Goal: Information Seeking & Learning: Learn about a topic

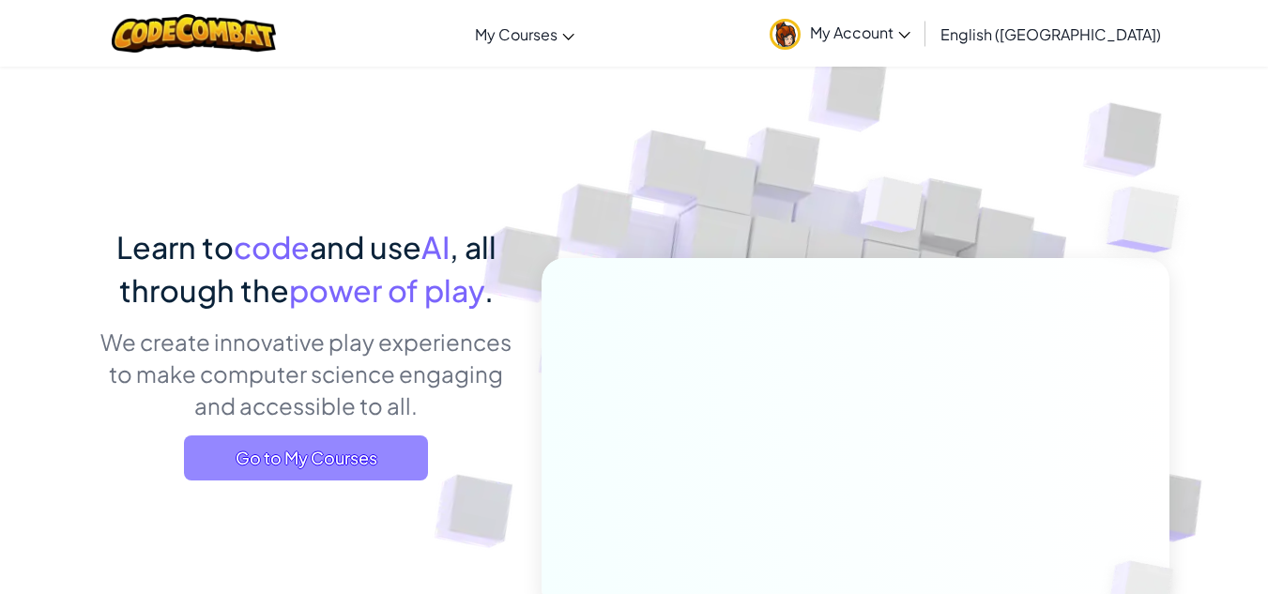
click at [331, 463] on span "Go to My Courses" at bounding box center [306, 457] width 244 height 45
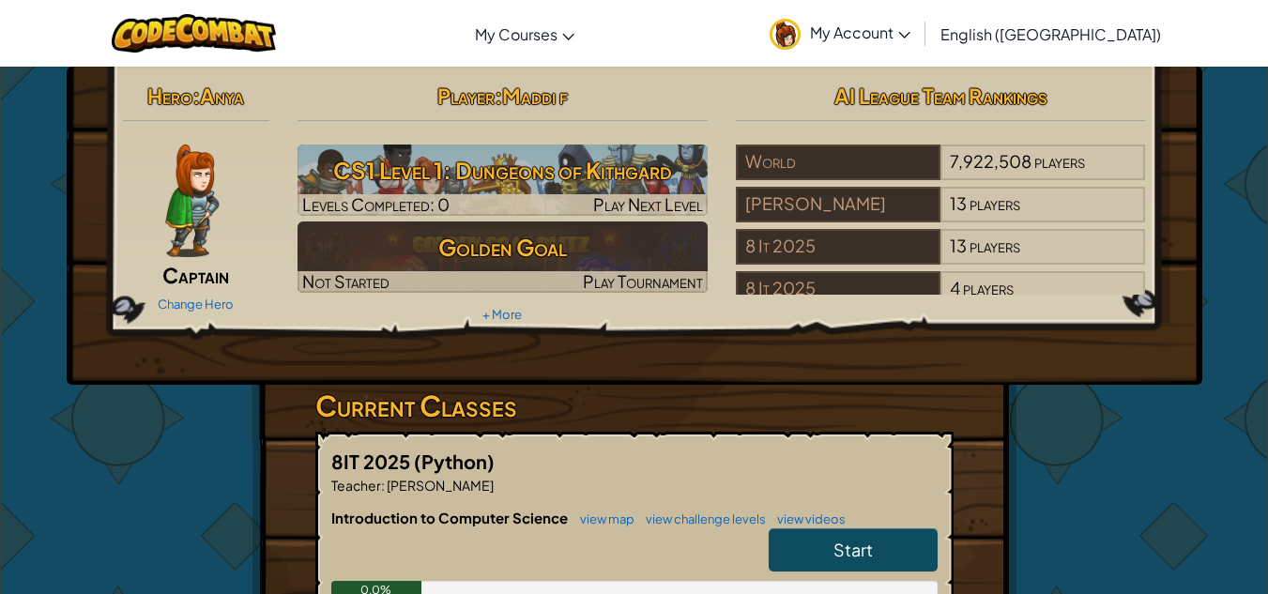
click at [818, 537] on link "Start" at bounding box center [853, 549] width 169 height 43
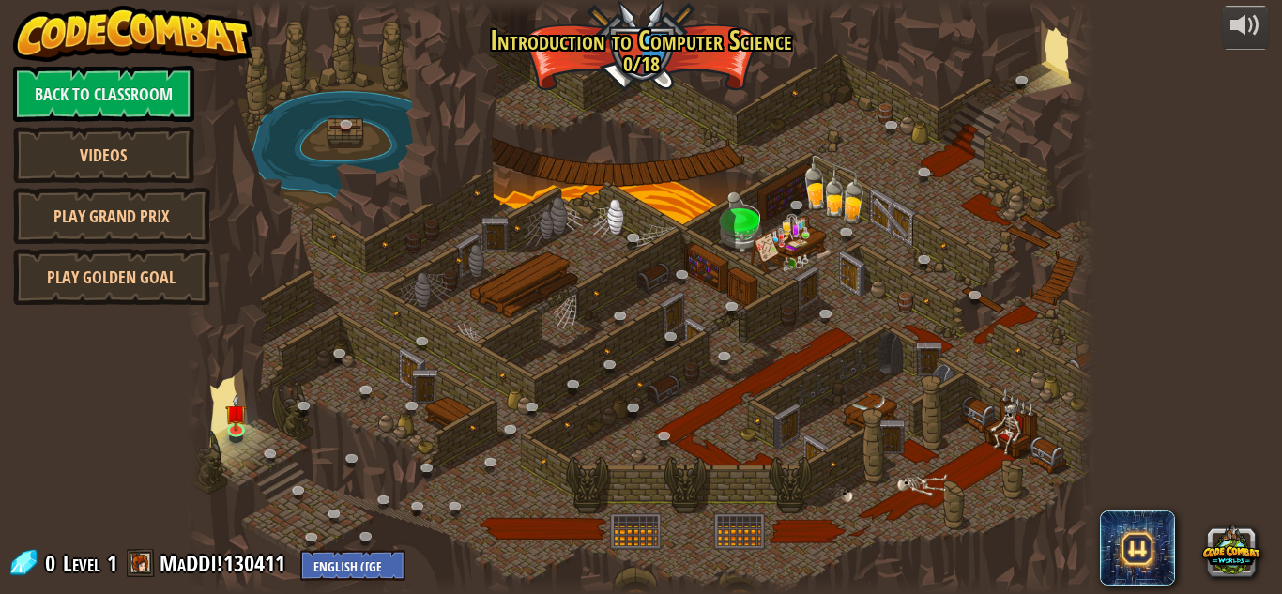
click at [384, 368] on div at bounding box center [641, 297] width 909 height 594
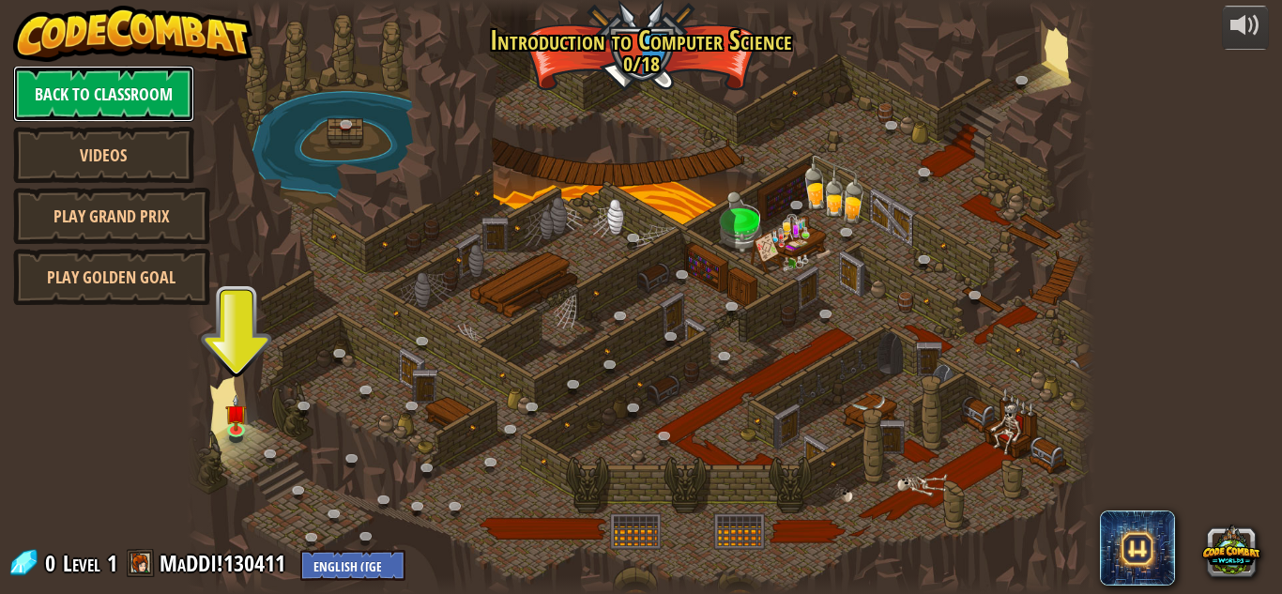
click at [134, 106] on link "Back to Classroom" at bounding box center [103, 94] width 181 height 56
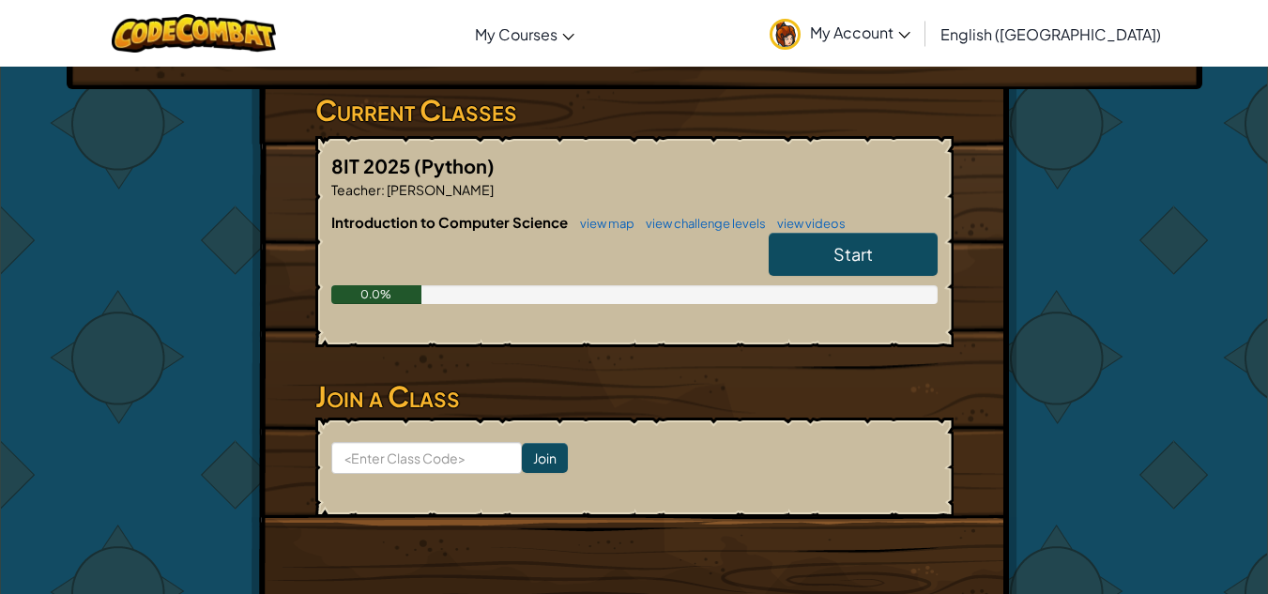
scroll to position [295, 0]
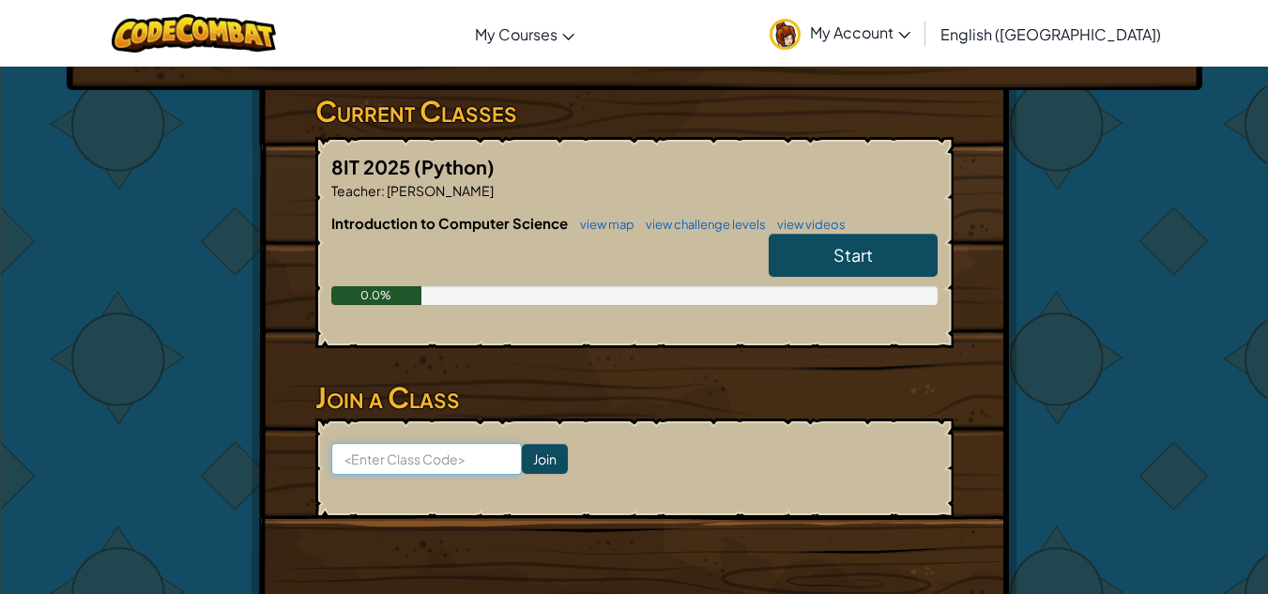
click at [428, 463] on input at bounding box center [426, 459] width 191 height 32
paste input "RestRightPlay"
type input "RestRightPlay"
click at [522, 456] on input "Join" at bounding box center [545, 459] width 46 height 30
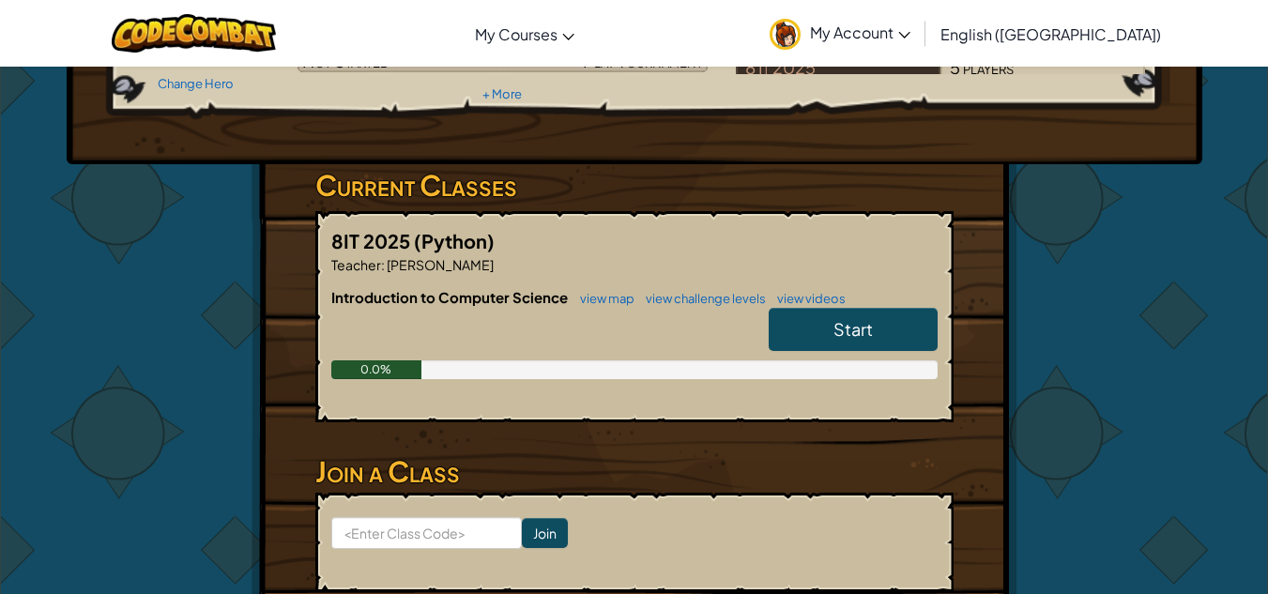
scroll to position [224, 0]
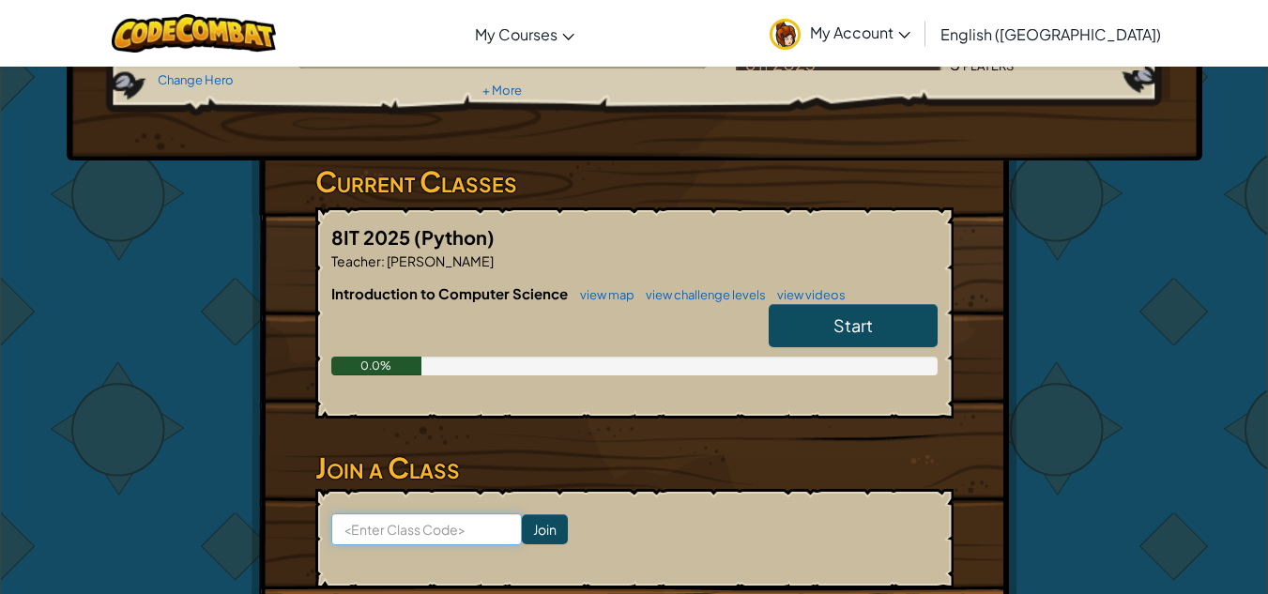
click at [428, 531] on input at bounding box center [426, 529] width 191 height 32
paste input "RestRightPlay"
type input "RestRightPlay"
click at [522, 530] on input "Join" at bounding box center [545, 529] width 46 height 30
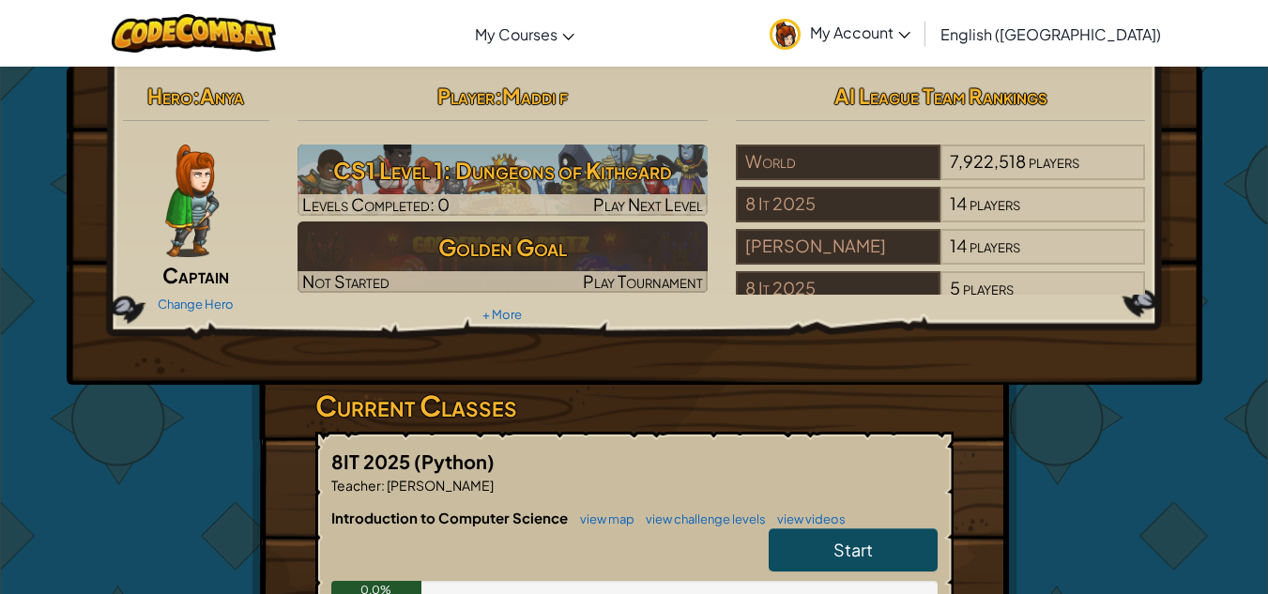
click at [808, 553] on link "Start" at bounding box center [853, 549] width 169 height 43
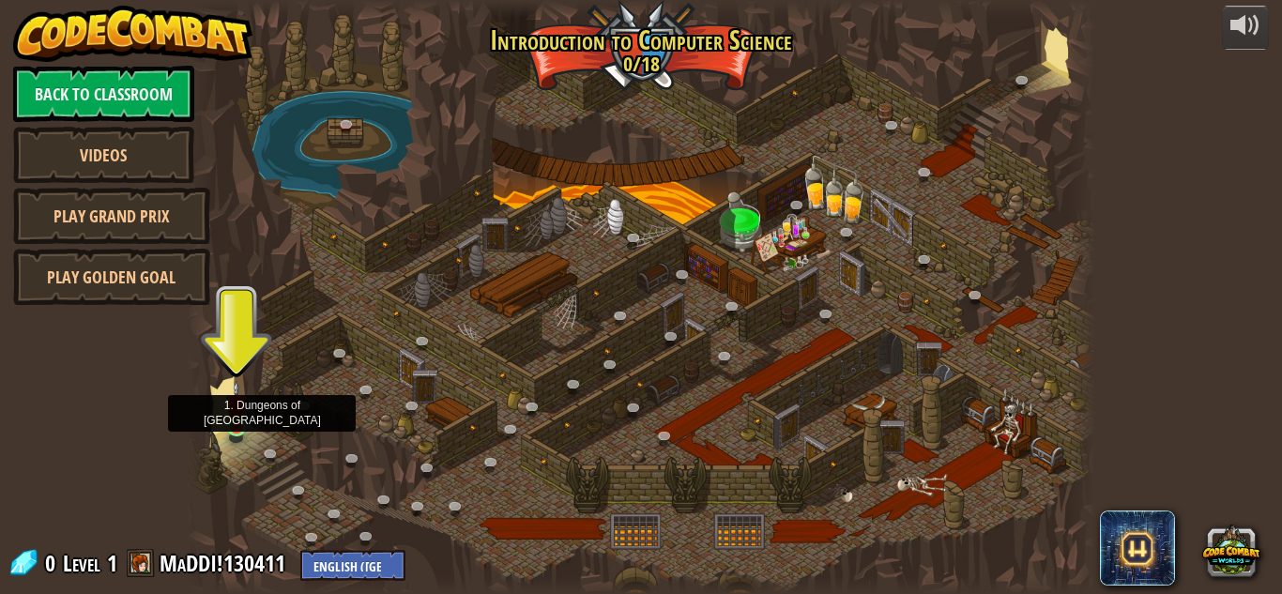
click at [239, 425] on img at bounding box center [237, 404] width 22 height 49
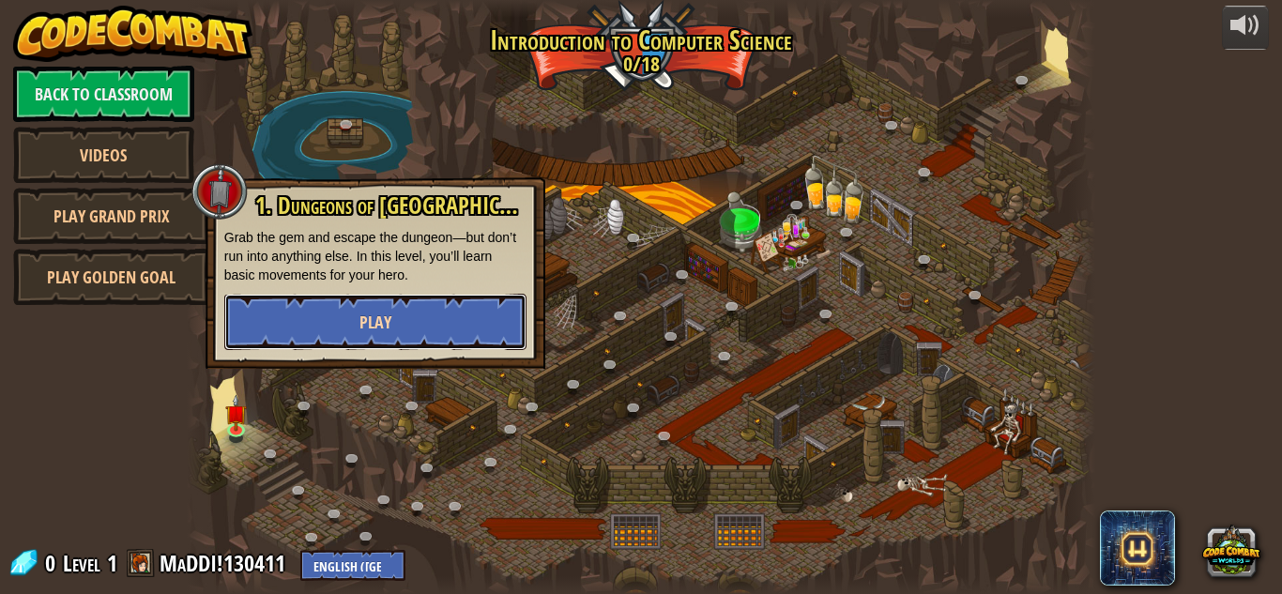
click at [395, 331] on button "Play" at bounding box center [375, 322] width 302 height 56
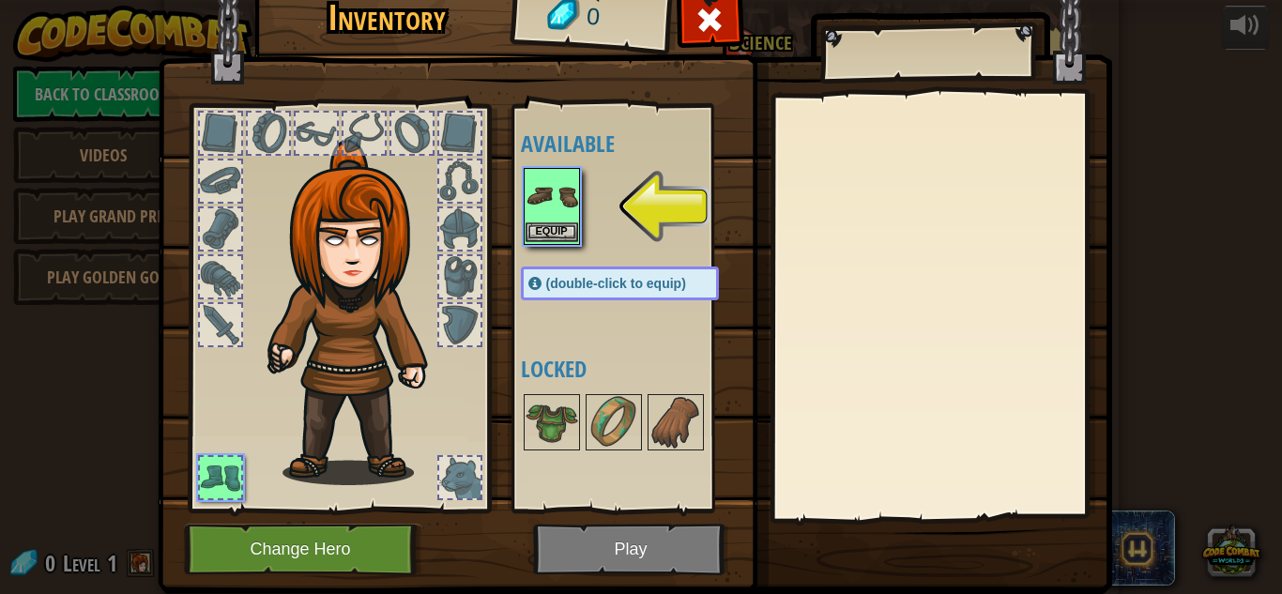
click at [553, 199] on img at bounding box center [552, 196] width 53 height 53
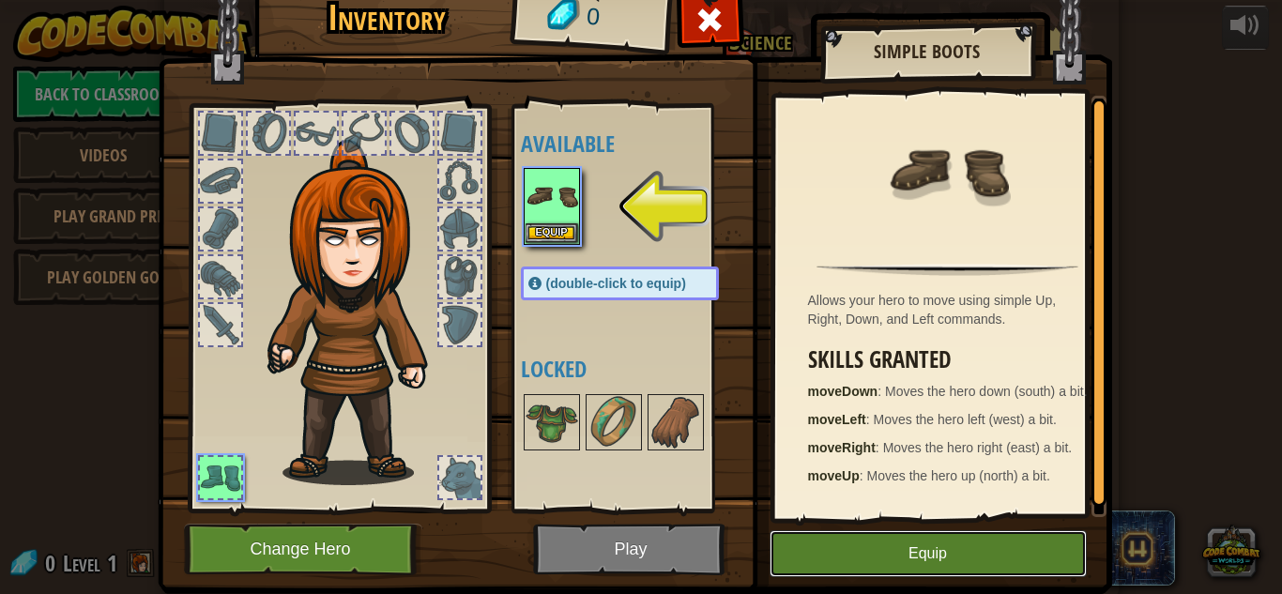
click at [897, 548] on button "Equip" at bounding box center [928, 553] width 317 height 47
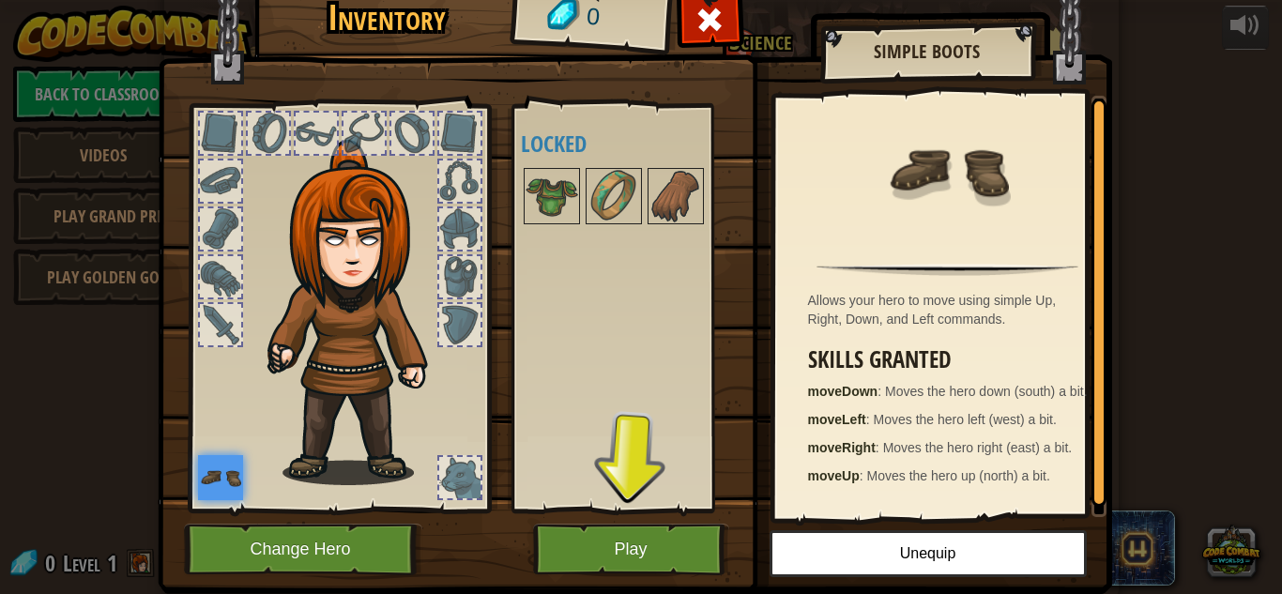
click at [222, 133] on div at bounding box center [220, 133] width 41 height 41
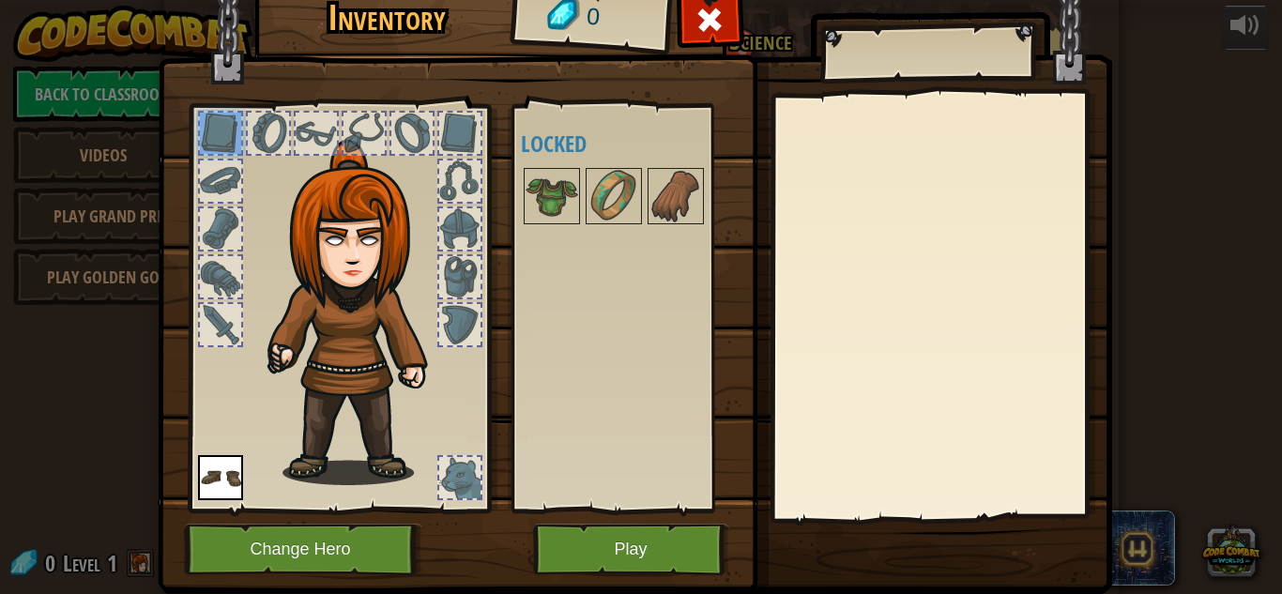
click at [266, 132] on div at bounding box center [268, 133] width 41 height 41
click at [302, 125] on div at bounding box center [316, 133] width 41 height 41
click at [344, 131] on div at bounding box center [364, 133] width 41 height 41
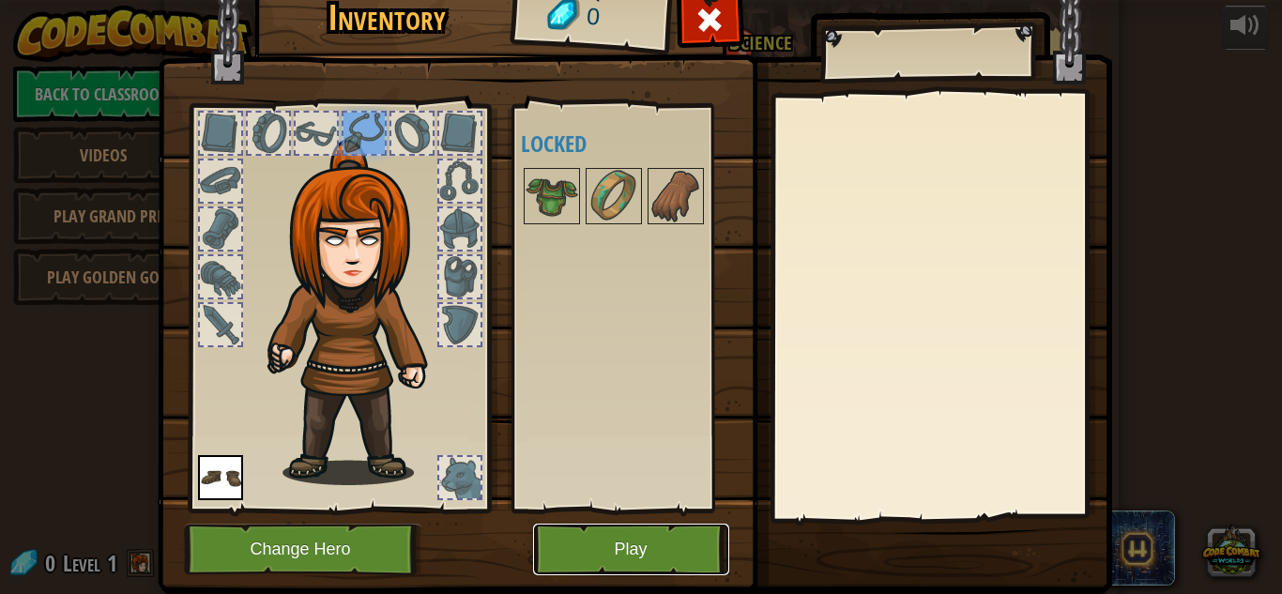
click at [617, 550] on button "Play" at bounding box center [631, 550] width 196 height 52
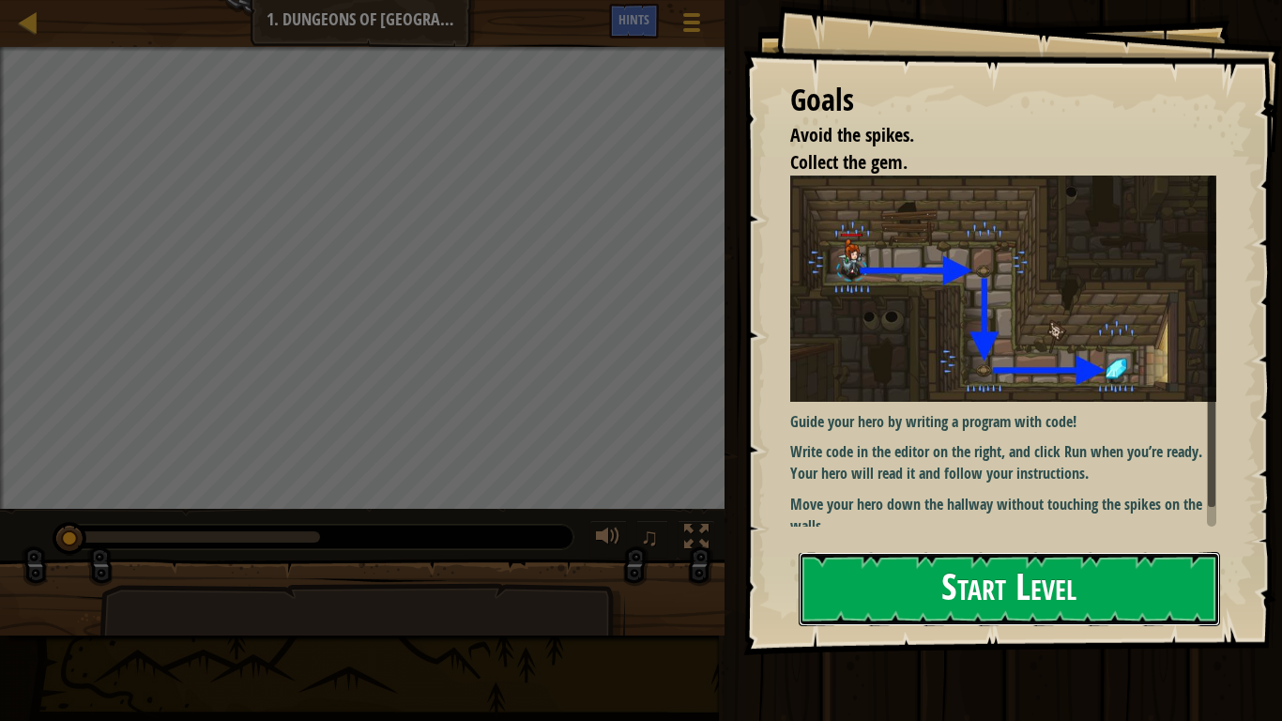
click at [953, 588] on button "Start Level" at bounding box center [1009, 589] width 421 height 74
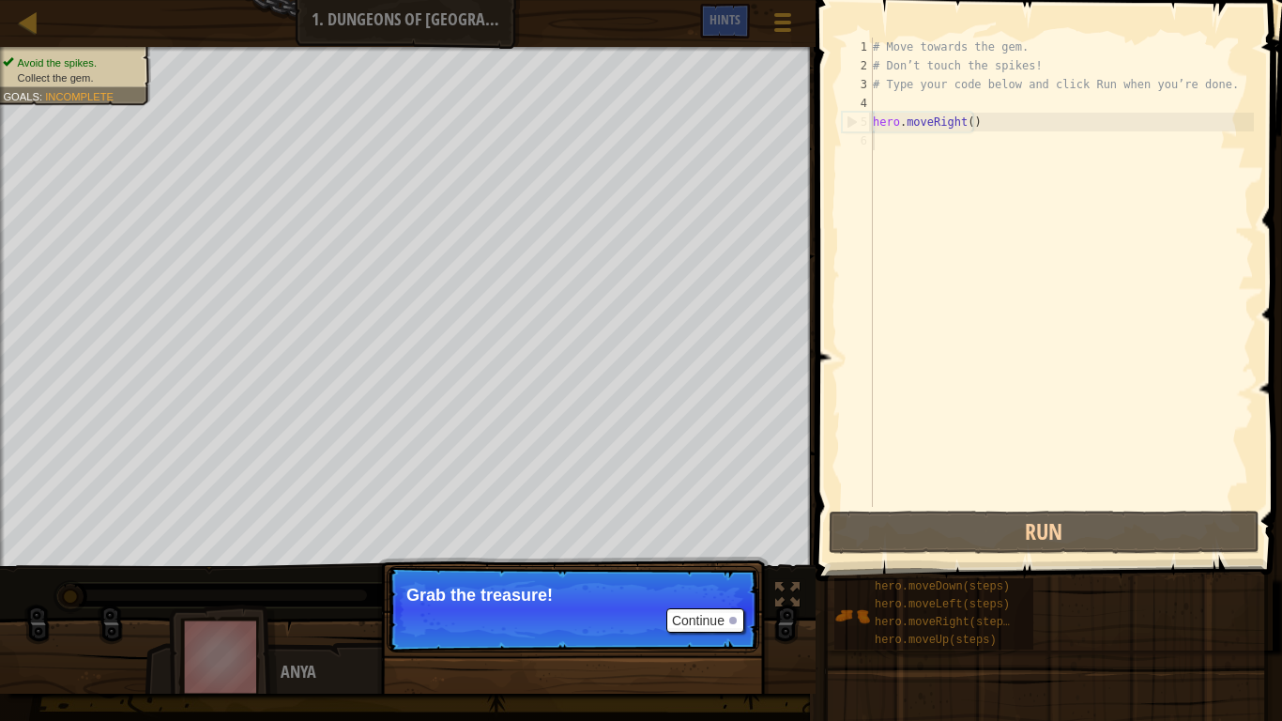
scroll to position [8, 0]
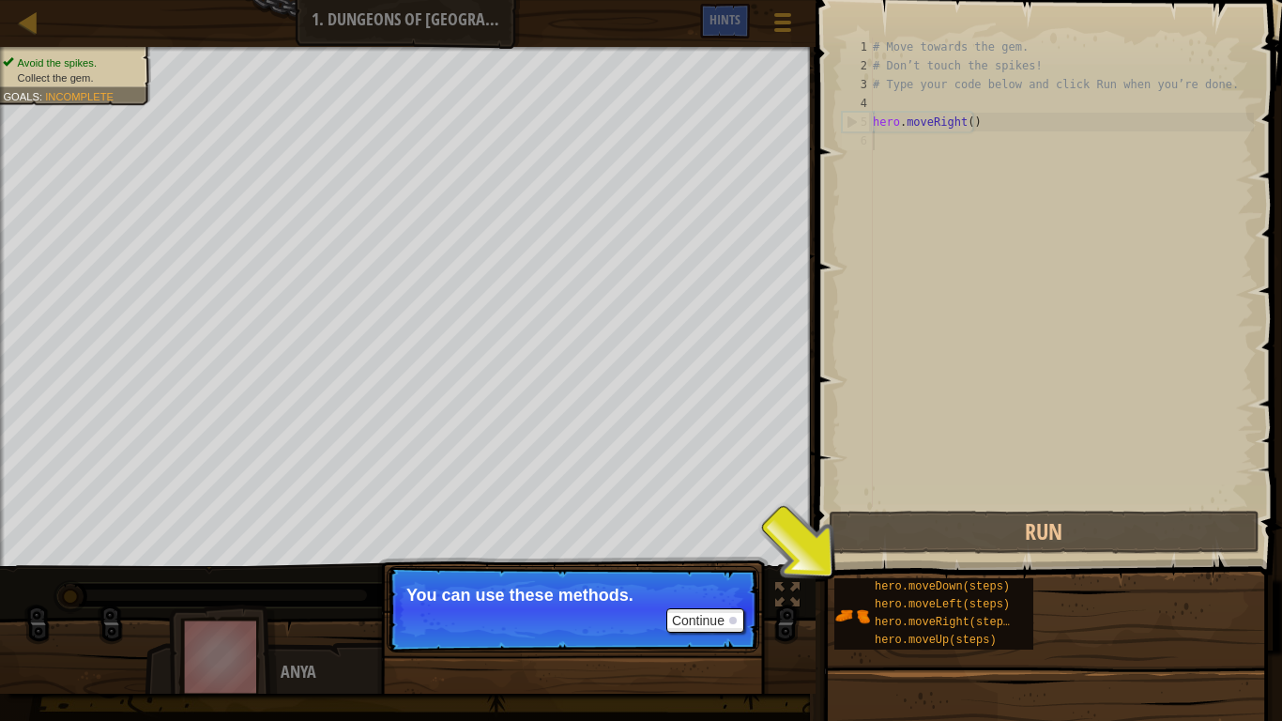
click at [977, 121] on div "# Move towards the gem. # Don’t touch the spikes! # Type your code below and cl…" at bounding box center [1061, 291] width 385 height 507
type textarea "hero.moveRight()"
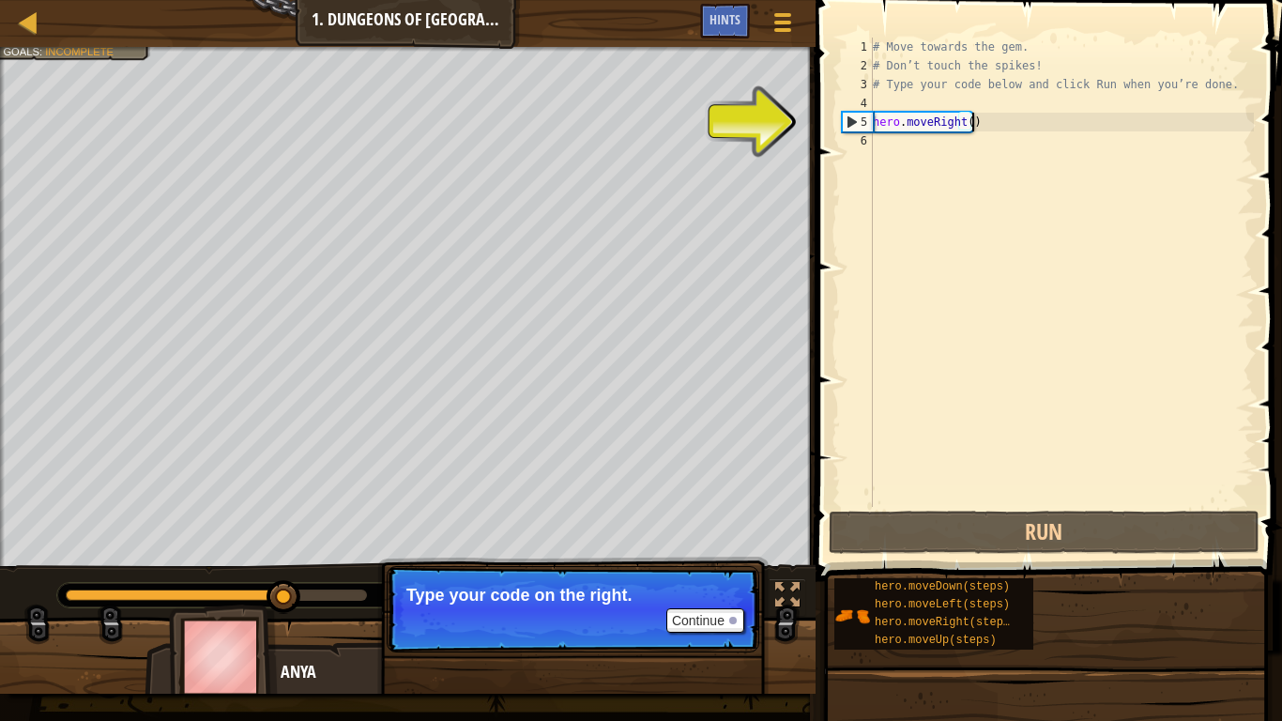
click at [884, 144] on div "# Move towards the gem. # Don’t touch the spikes! # Type your code below and cl…" at bounding box center [1061, 291] width 385 height 507
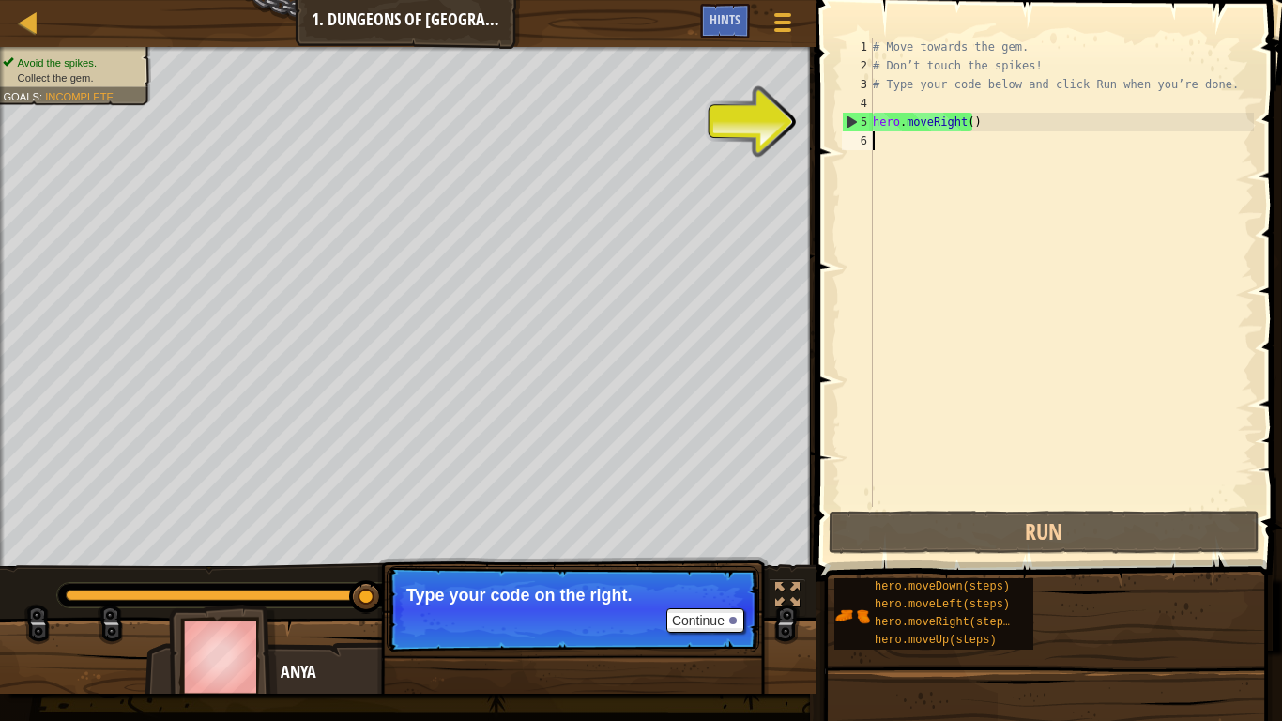
type textarea "h"
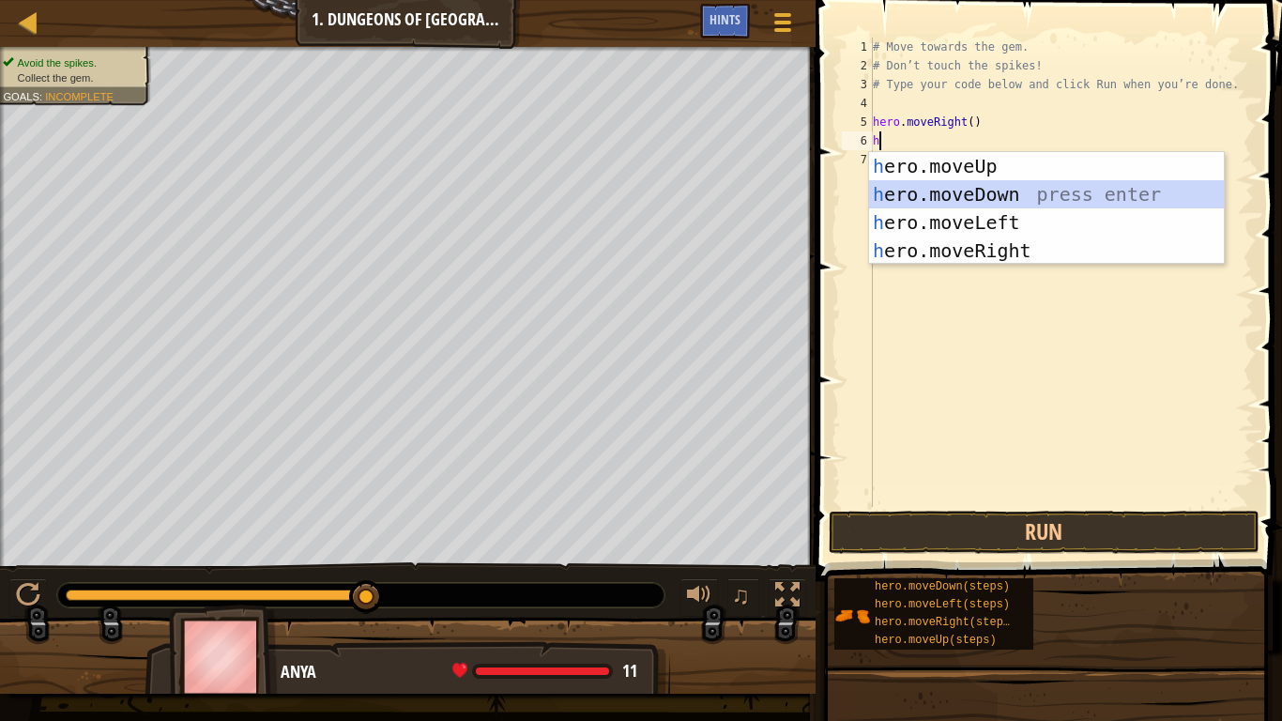
click at [951, 190] on div "h ero.moveUp press enter h ero.moveDown press enter h ero.moveLeft press enter …" at bounding box center [1046, 236] width 355 height 169
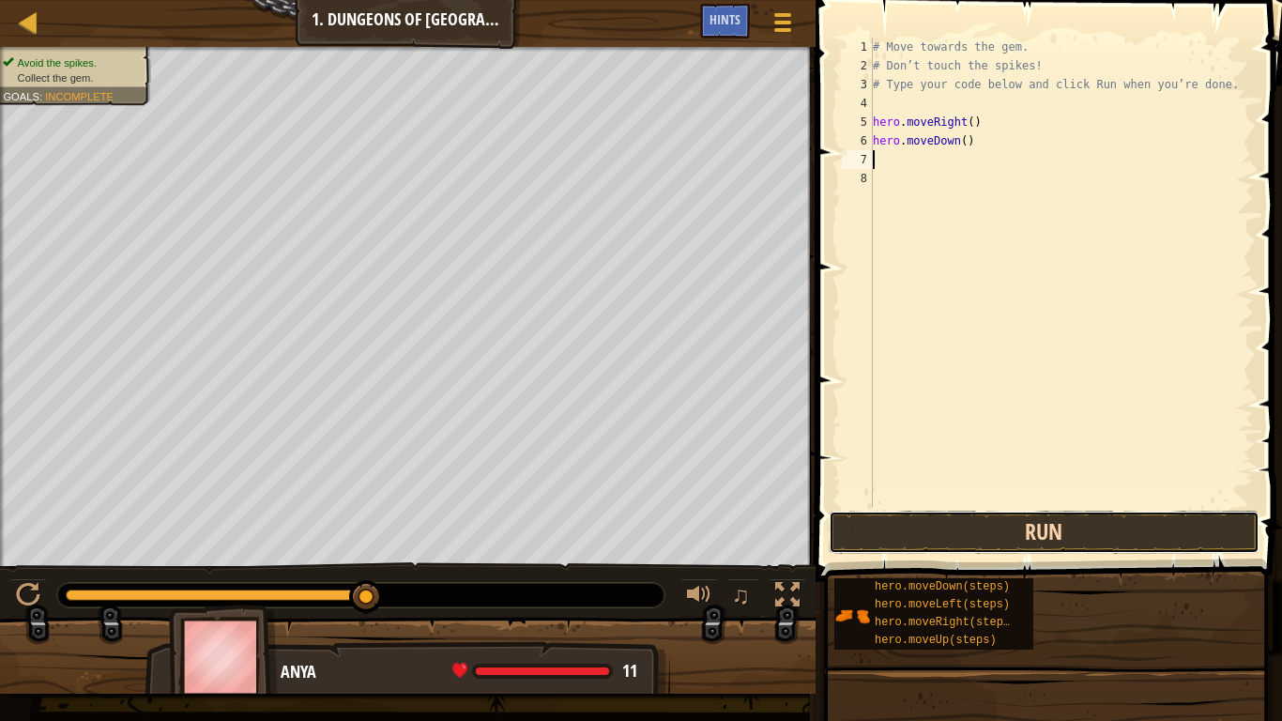
click at [1051, 524] on button "Run" at bounding box center [1044, 532] width 431 height 43
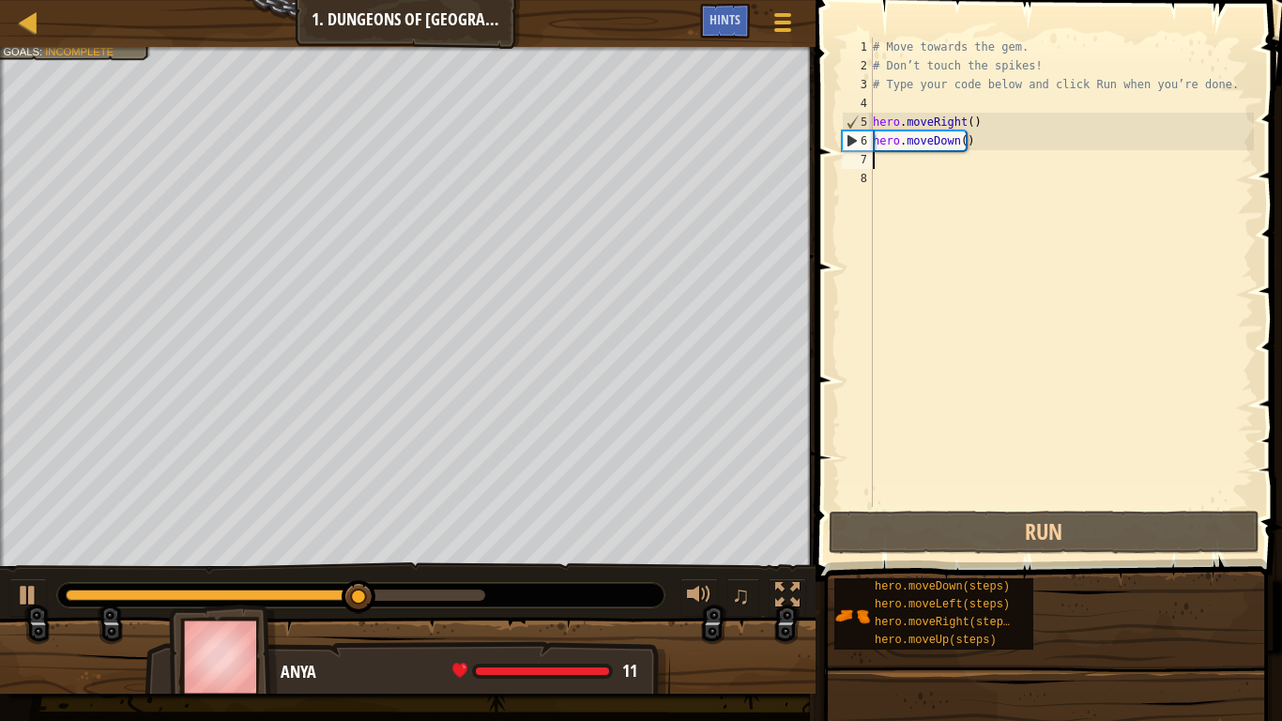
type textarea "h"
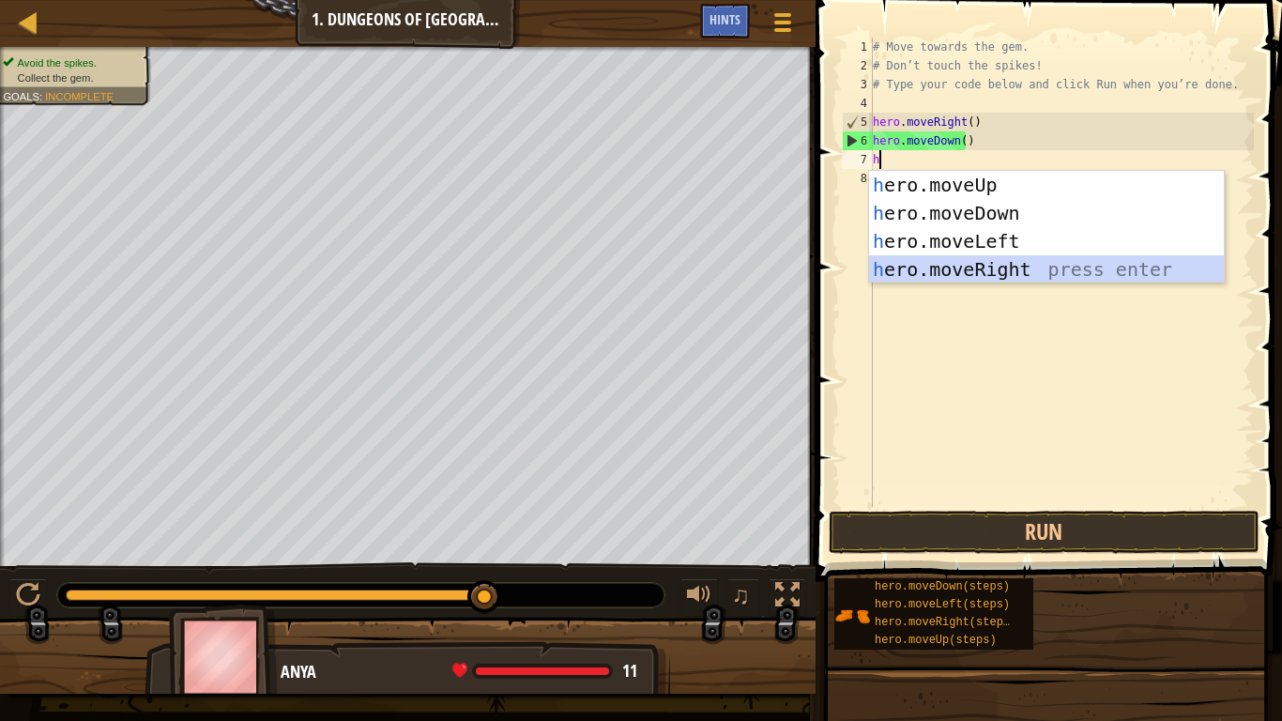
click at [1016, 263] on div "h ero.moveUp press enter h ero.moveDown press enter h ero.moveLeft press enter …" at bounding box center [1046, 255] width 355 height 169
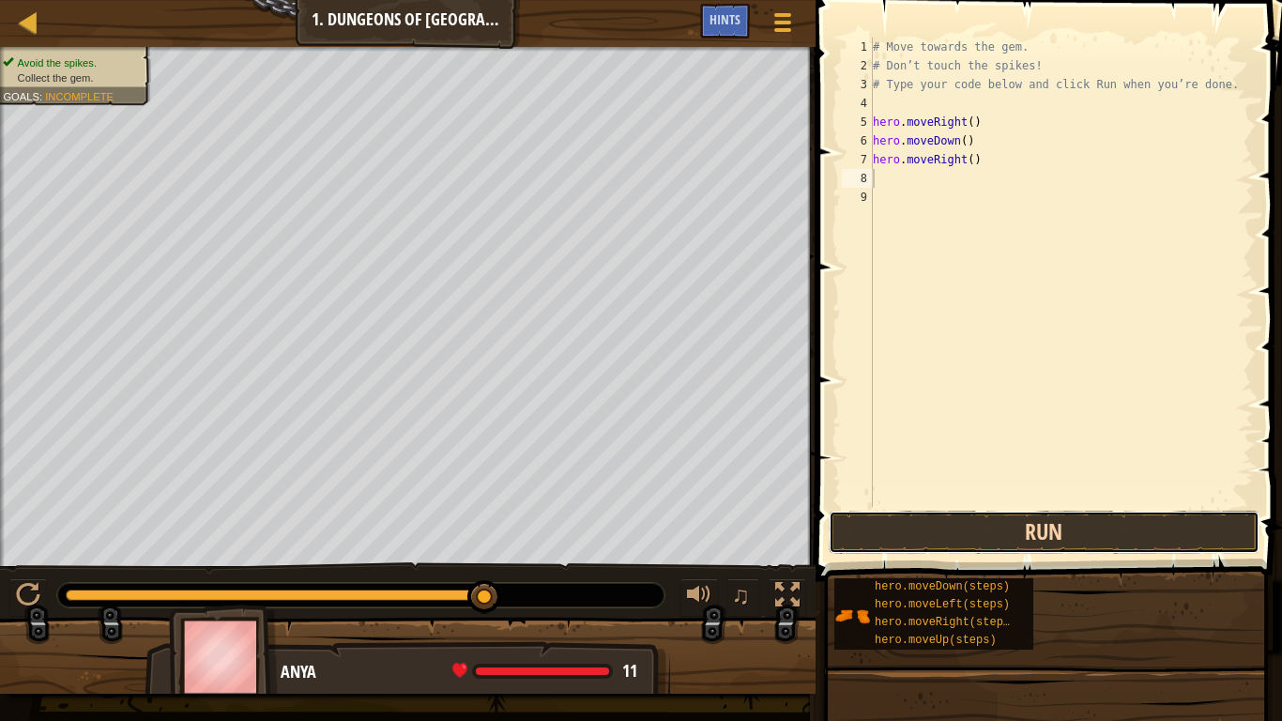
click at [1045, 525] on button "Run" at bounding box center [1044, 532] width 431 height 43
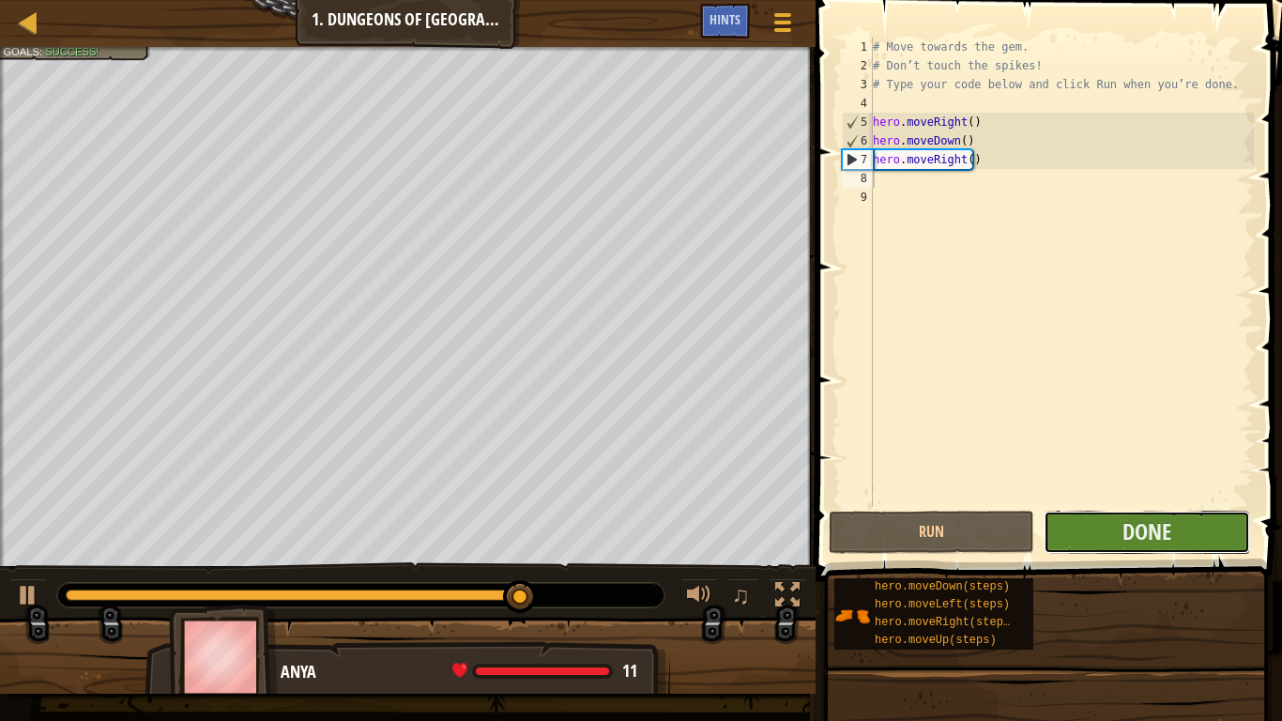
click at [1097, 534] on button "Done" at bounding box center [1147, 532] width 206 height 43
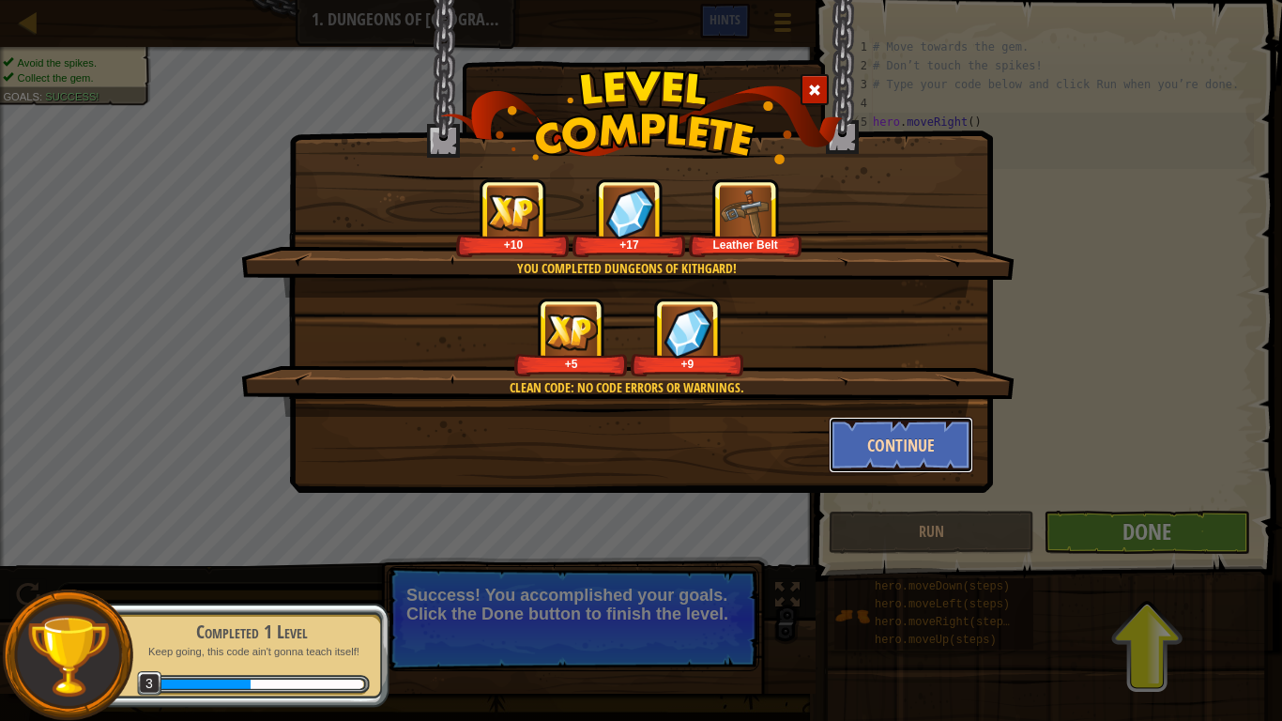
click at [894, 435] on button "Continue" at bounding box center [901, 445] width 145 height 56
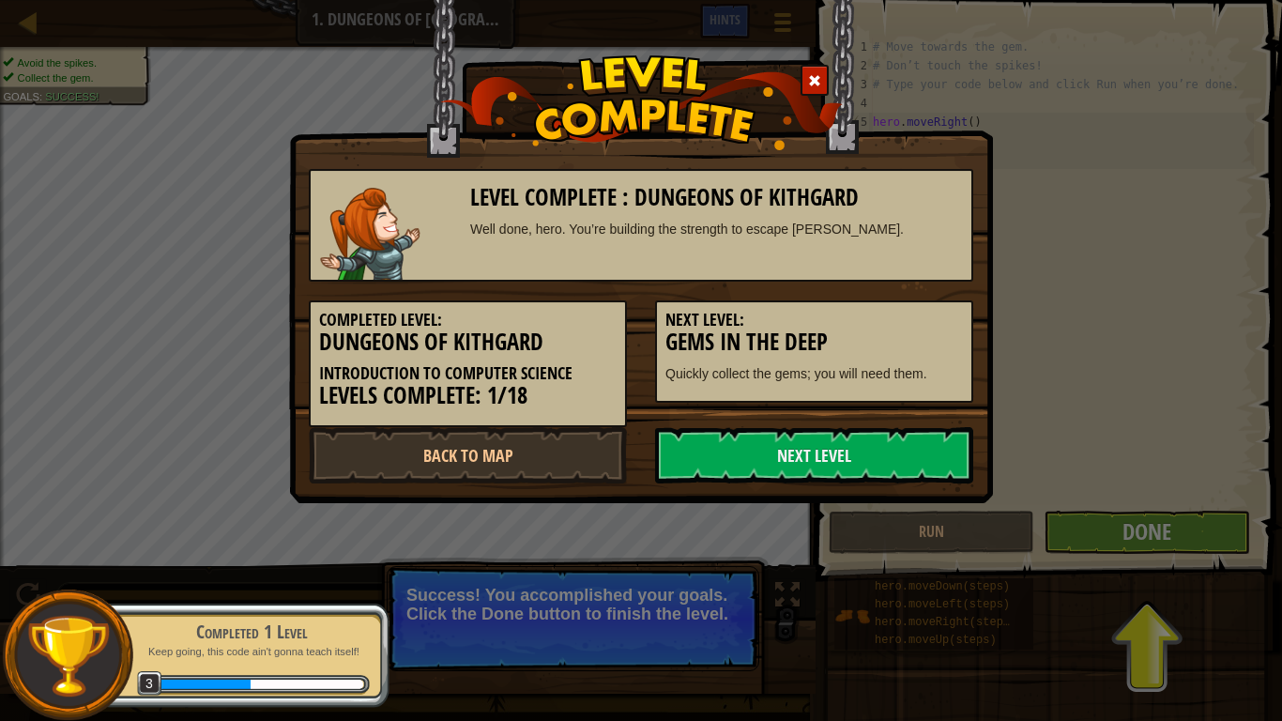
click at [894, 435] on link "Next Level" at bounding box center [814, 455] width 318 height 56
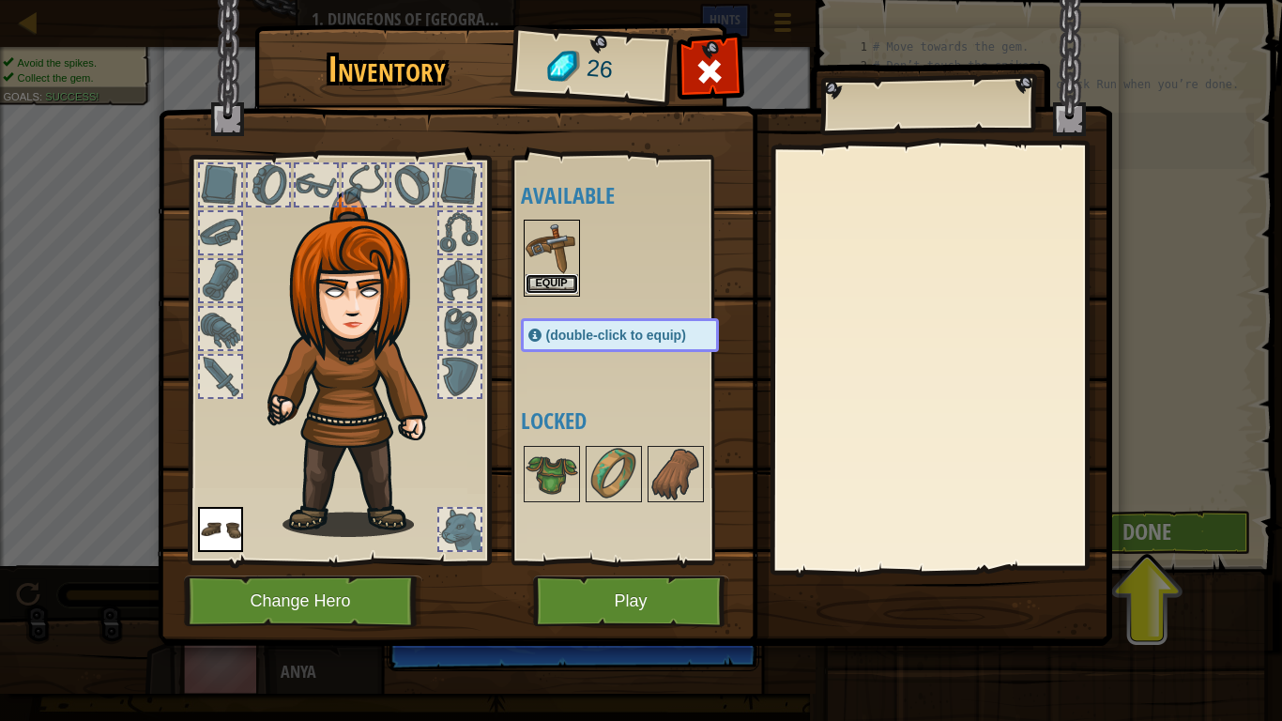
click at [559, 274] on button "Equip" at bounding box center [552, 284] width 53 height 20
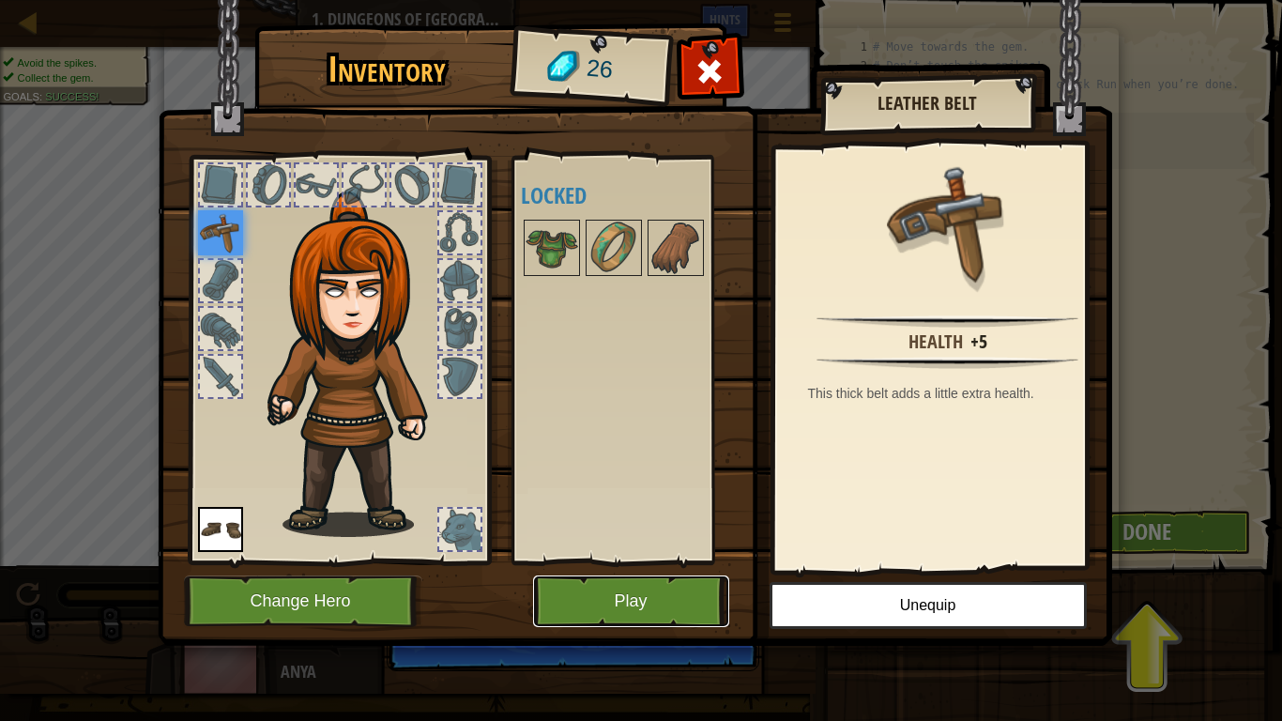
click at [653, 593] on button "Play" at bounding box center [631, 601] width 196 height 52
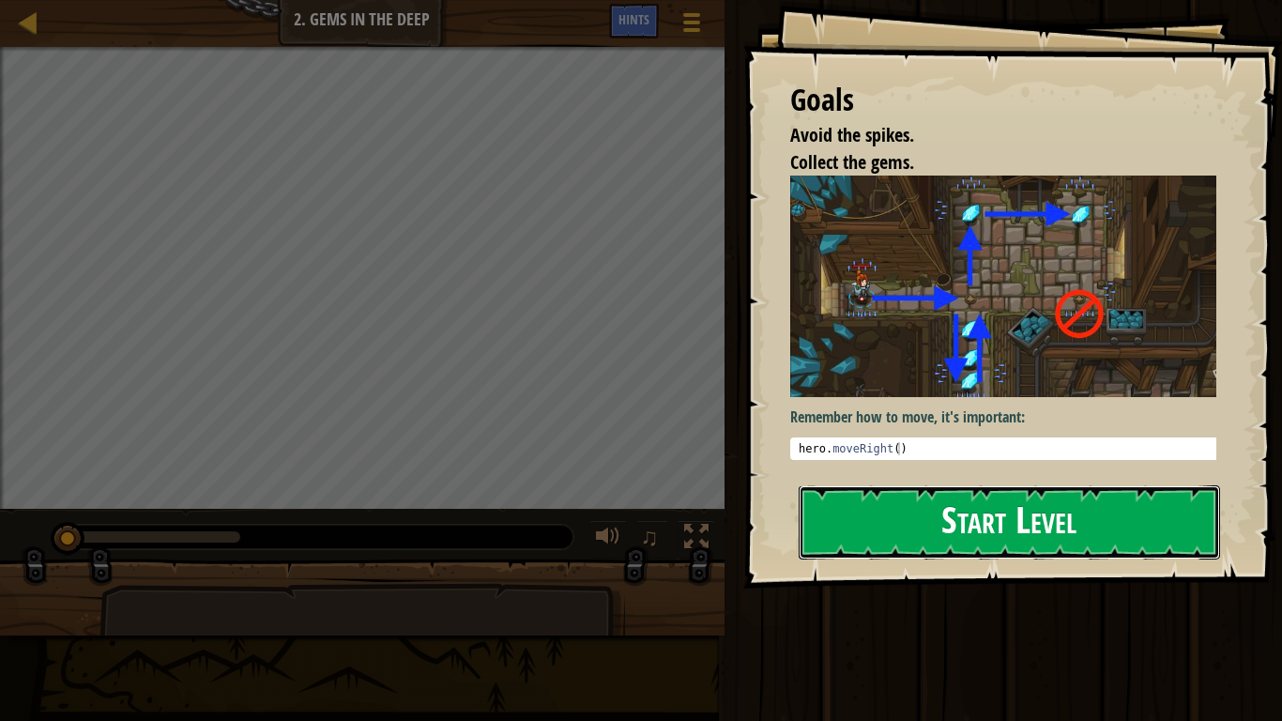
click at [910, 503] on button "Start Level" at bounding box center [1009, 522] width 421 height 74
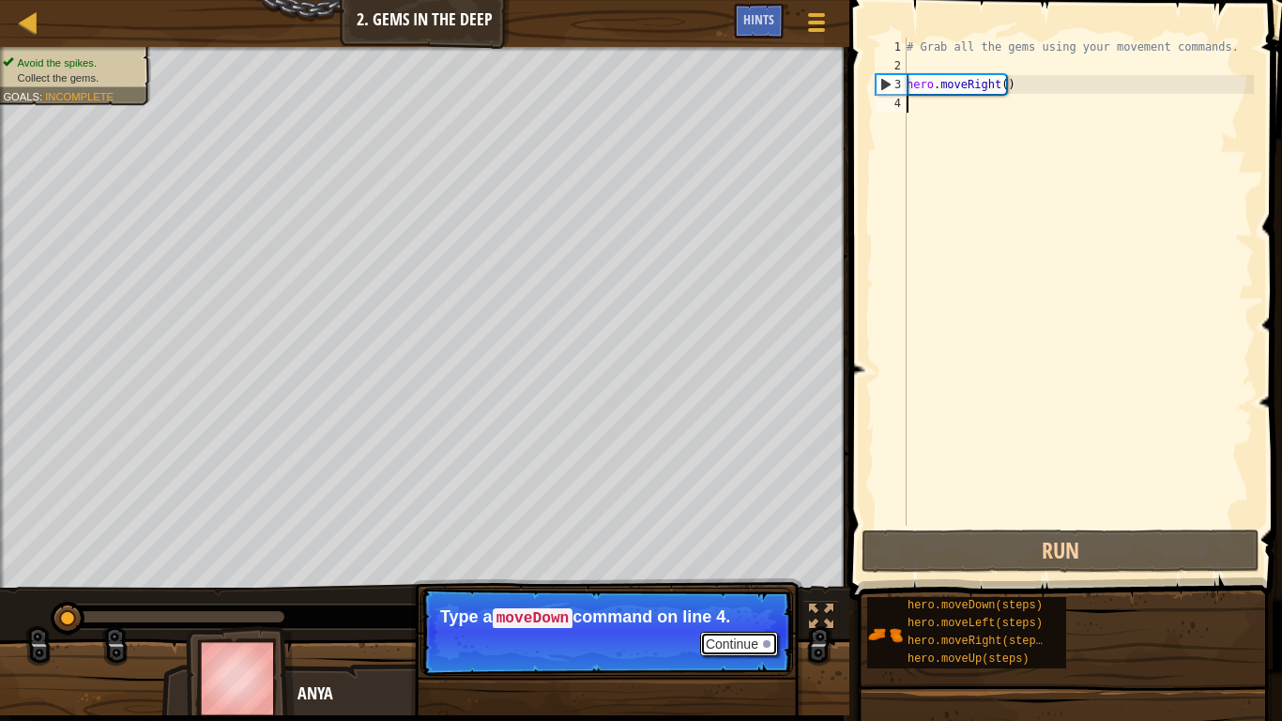
click at [729, 593] on button "Continue" at bounding box center [739, 644] width 78 height 24
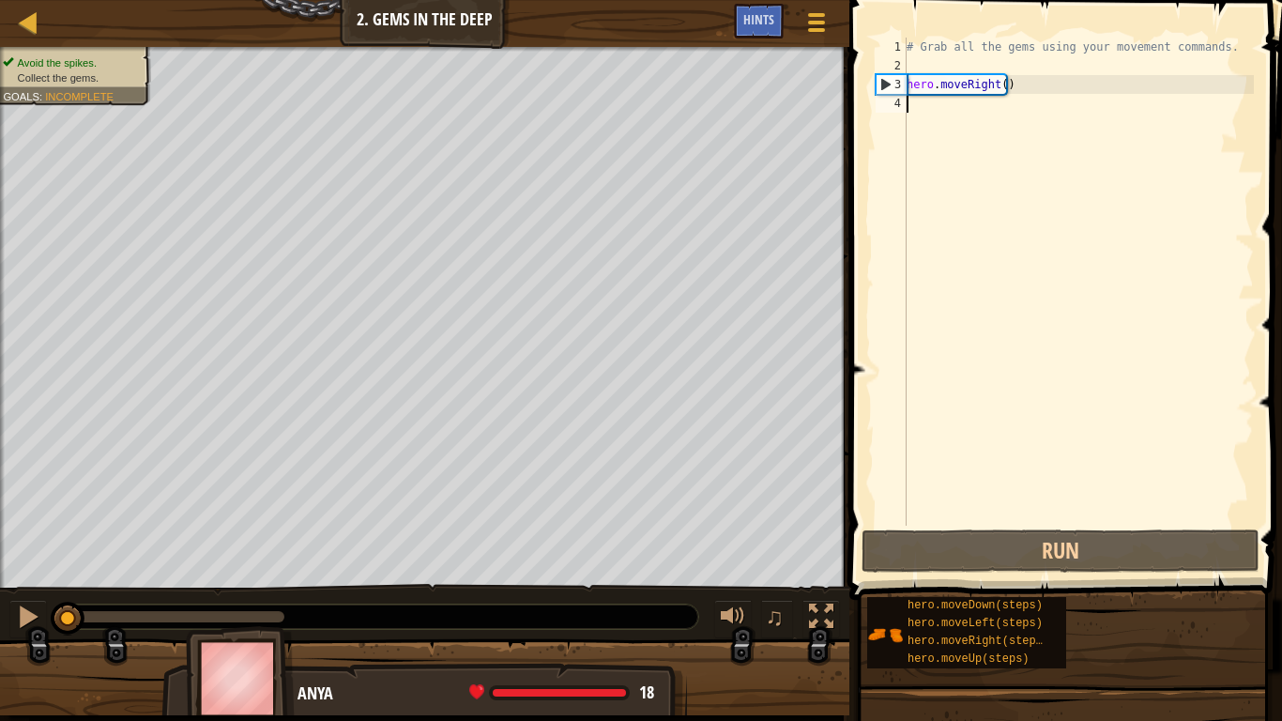
type textarea "h"
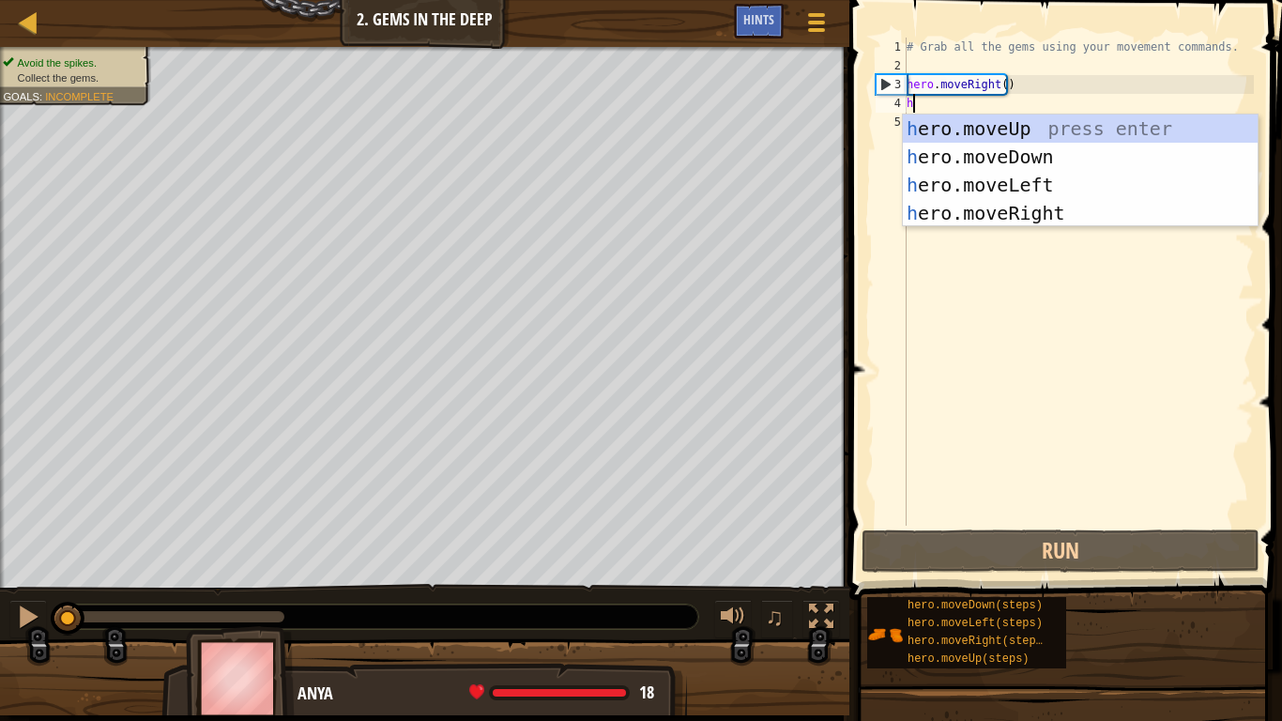
scroll to position [8, 0]
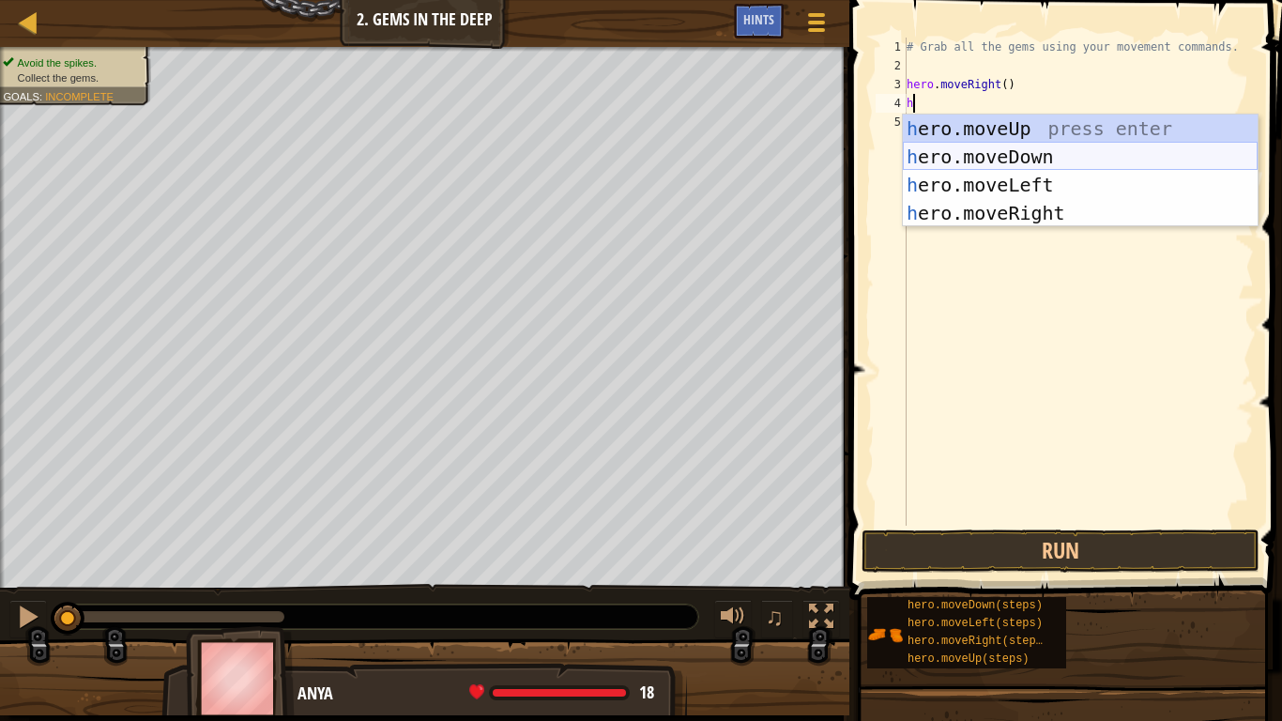
click at [1003, 147] on div "h ero.moveUp press enter h ero.moveDown press enter h ero.moveLeft press enter …" at bounding box center [1080, 199] width 355 height 169
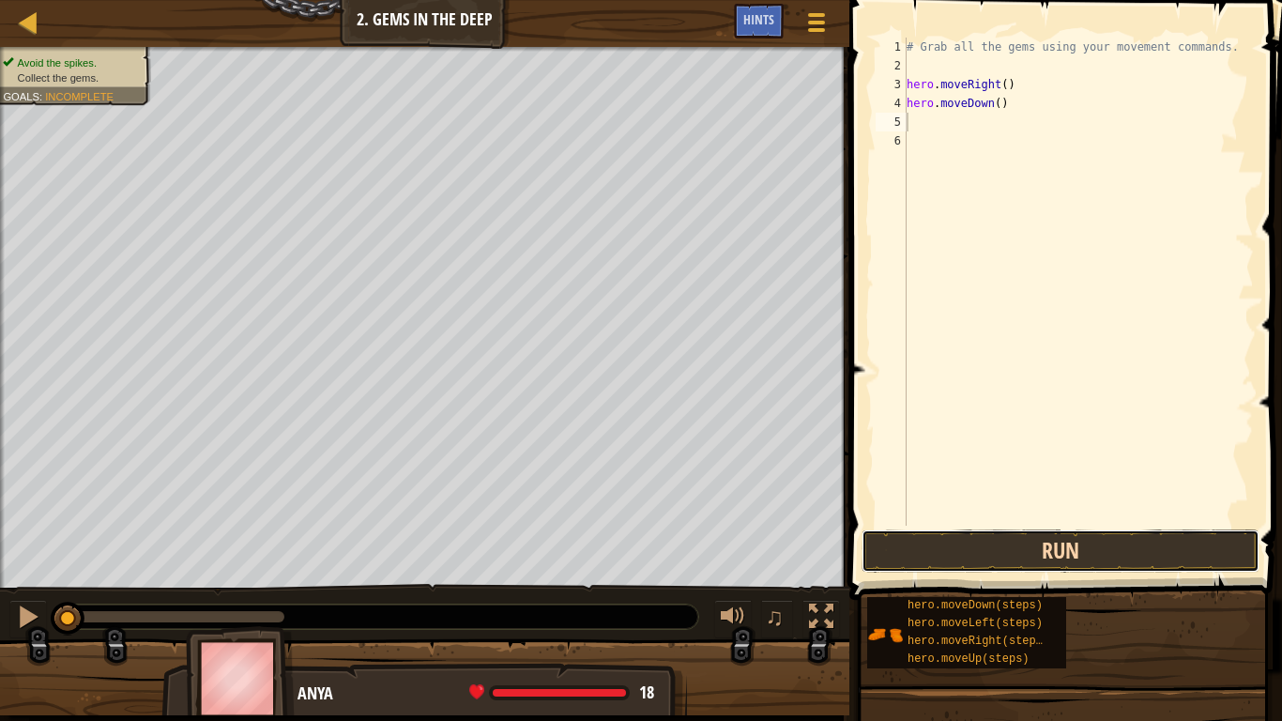
click at [1015, 559] on button "Run" at bounding box center [1061, 550] width 398 height 43
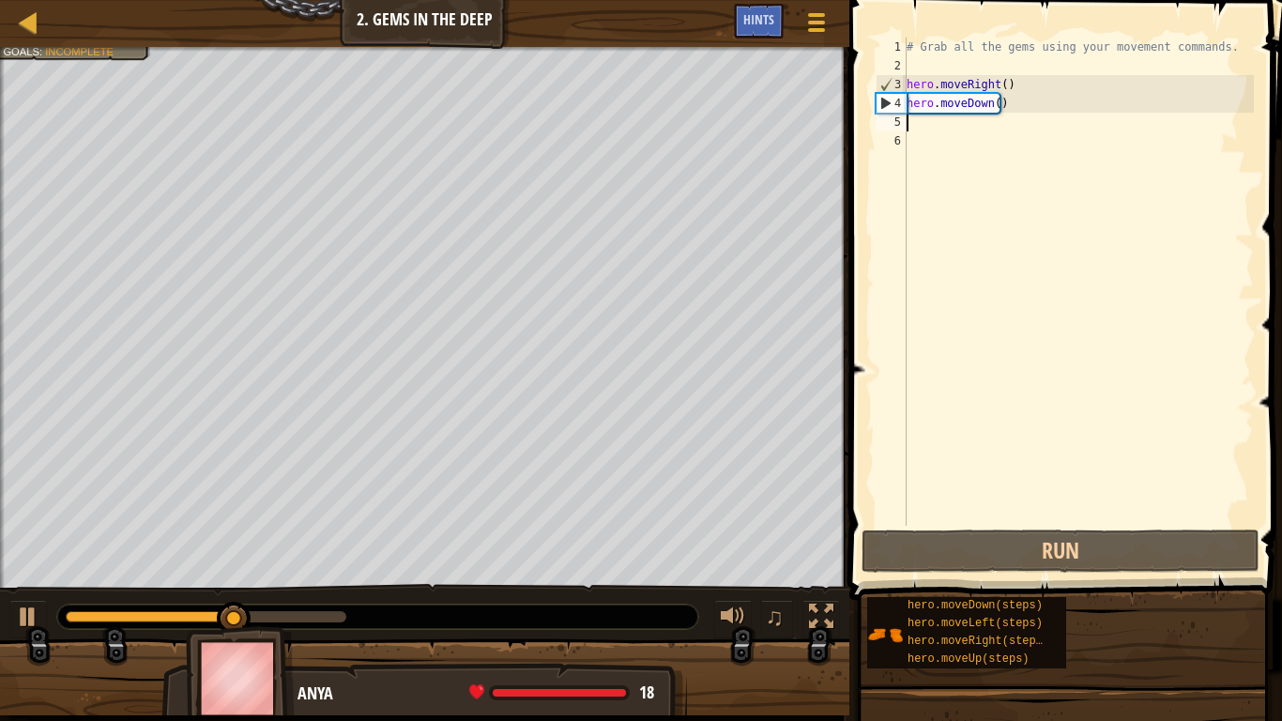
type textarea "h"
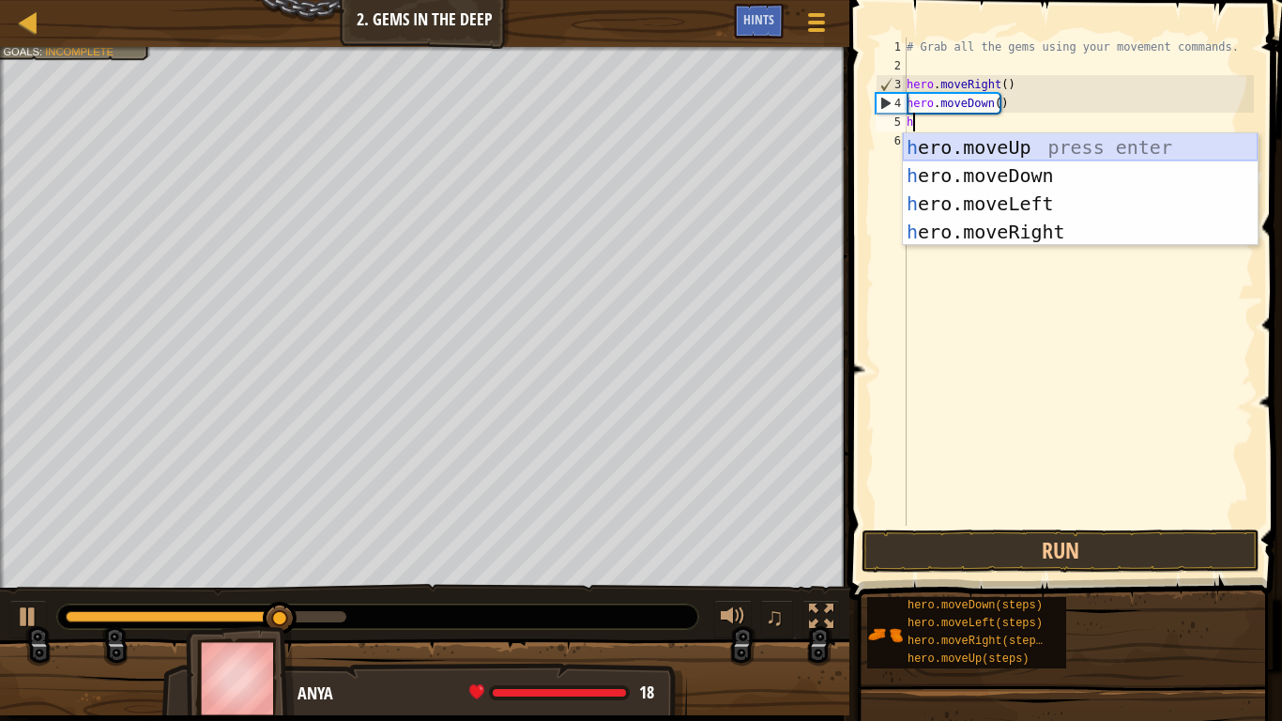
click at [993, 152] on div "h ero.moveUp press enter h ero.moveDown press enter h ero.moveLeft press enter …" at bounding box center [1080, 217] width 355 height 169
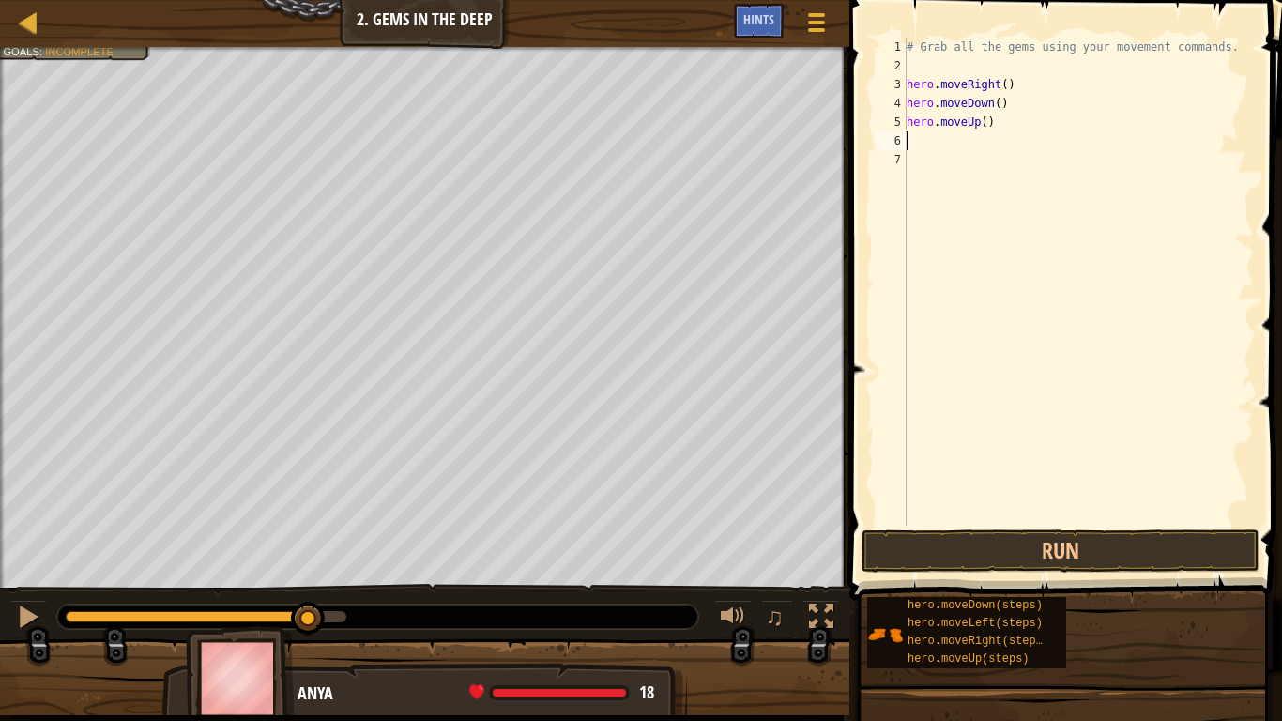
type textarea "h"
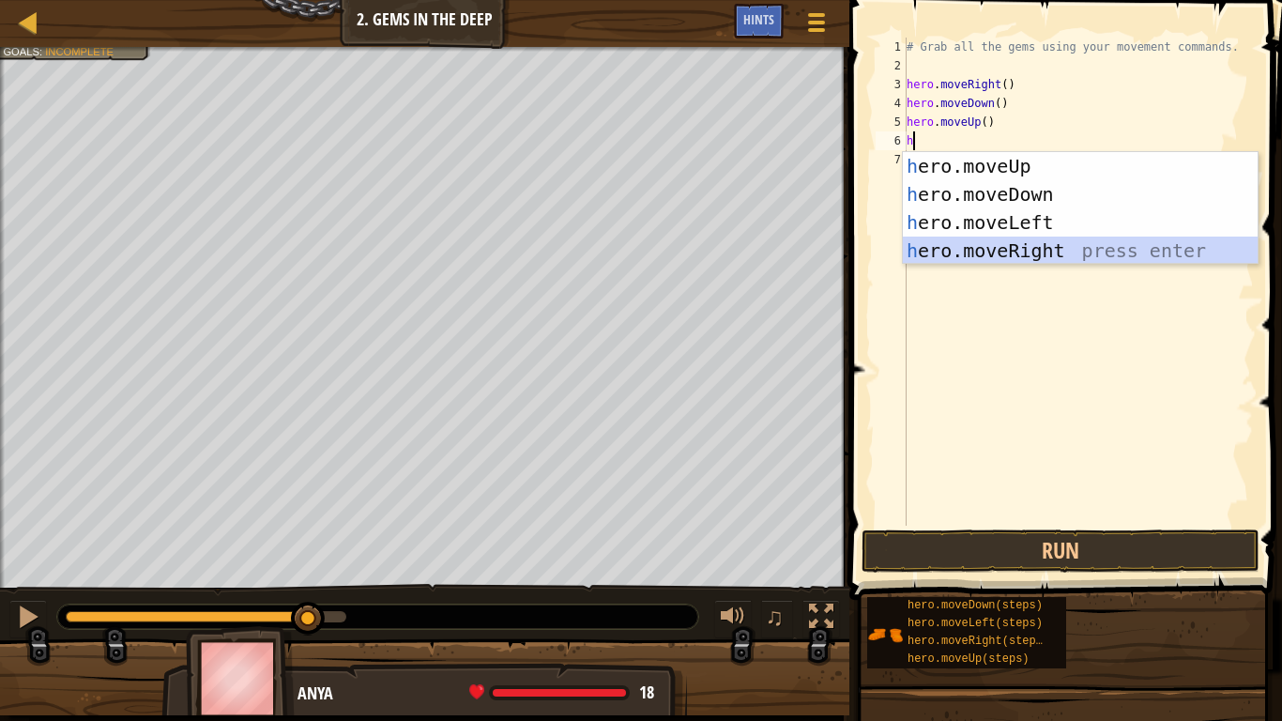
click at [1044, 246] on div "h ero.moveUp press enter h ero.moveDown press enter h ero.moveLeft press enter …" at bounding box center [1080, 236] width 355 height 169
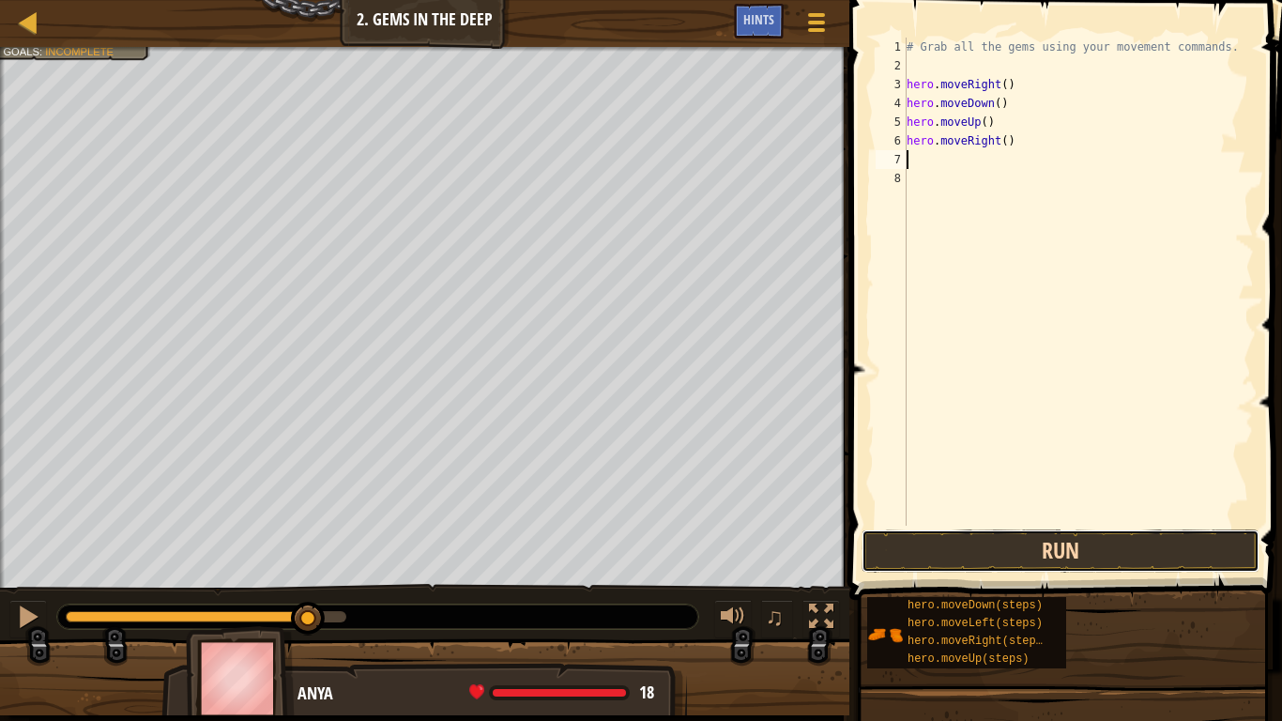
click at [974, 555] on button "Run" at bounding box center [1061, 550] width 398 height 43
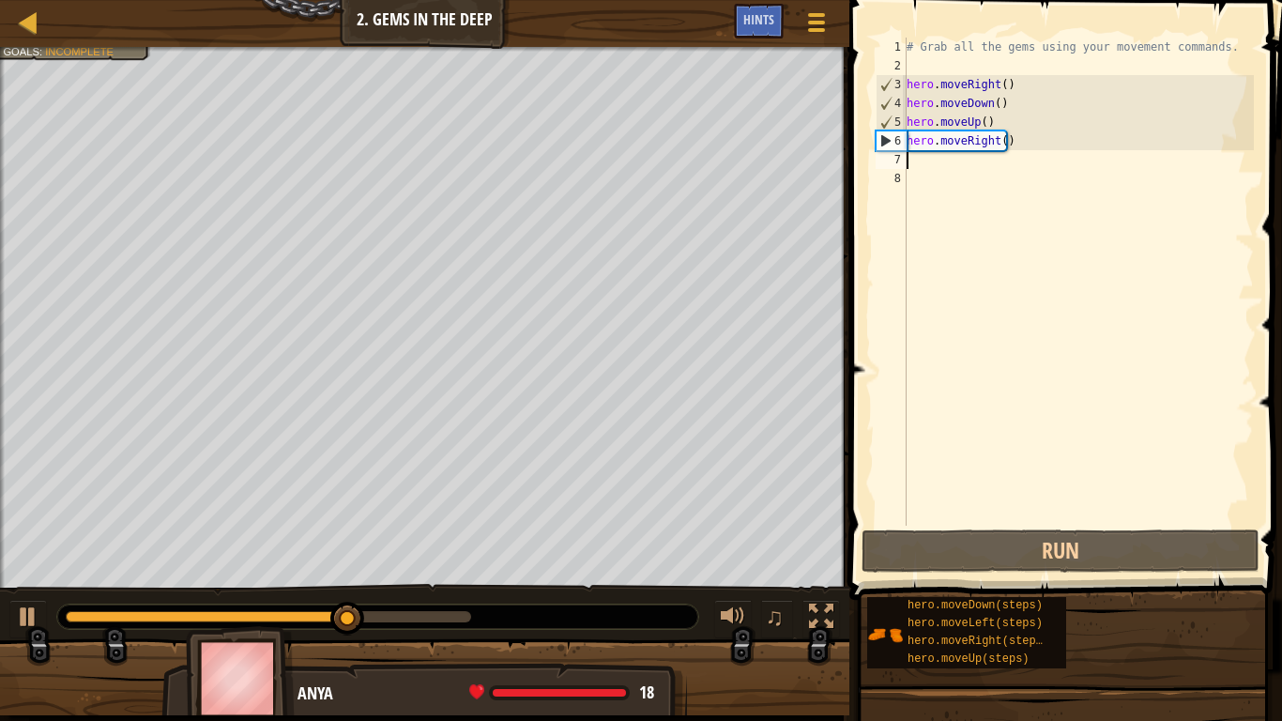
type textarea "h"
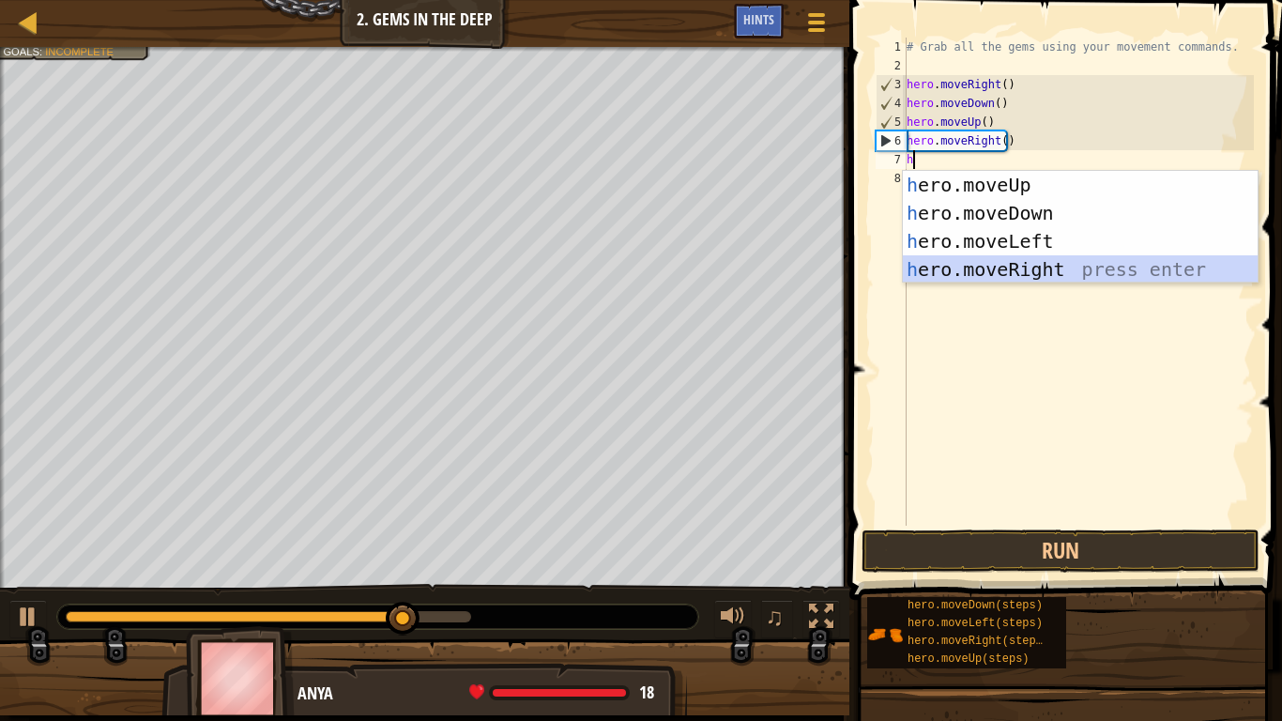
click at [1055, 267] on div "h ero.moveUp press enter h ero.moveDown press enter h ero.moveLeft press enter …" at bounding box center [1080, 255] width 355 height 169
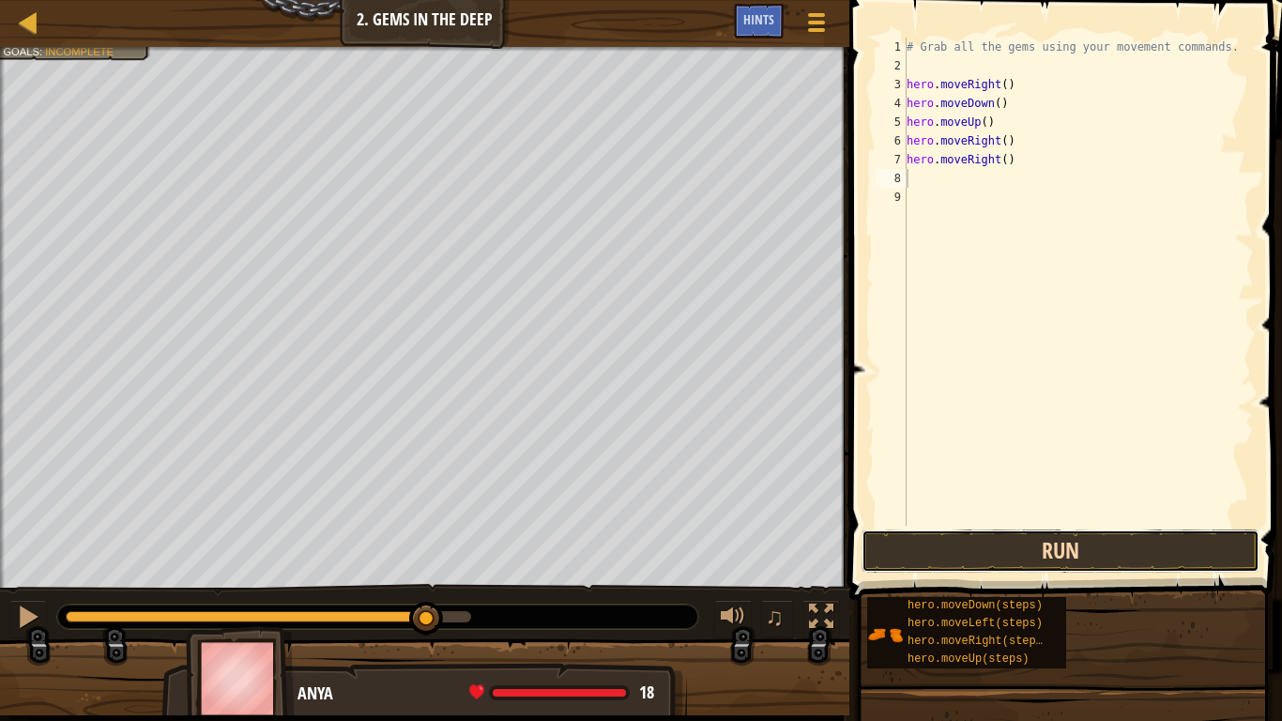
click at [1015, 532] on button "Run" at bounding box center [1061, 550] width 398 height 43
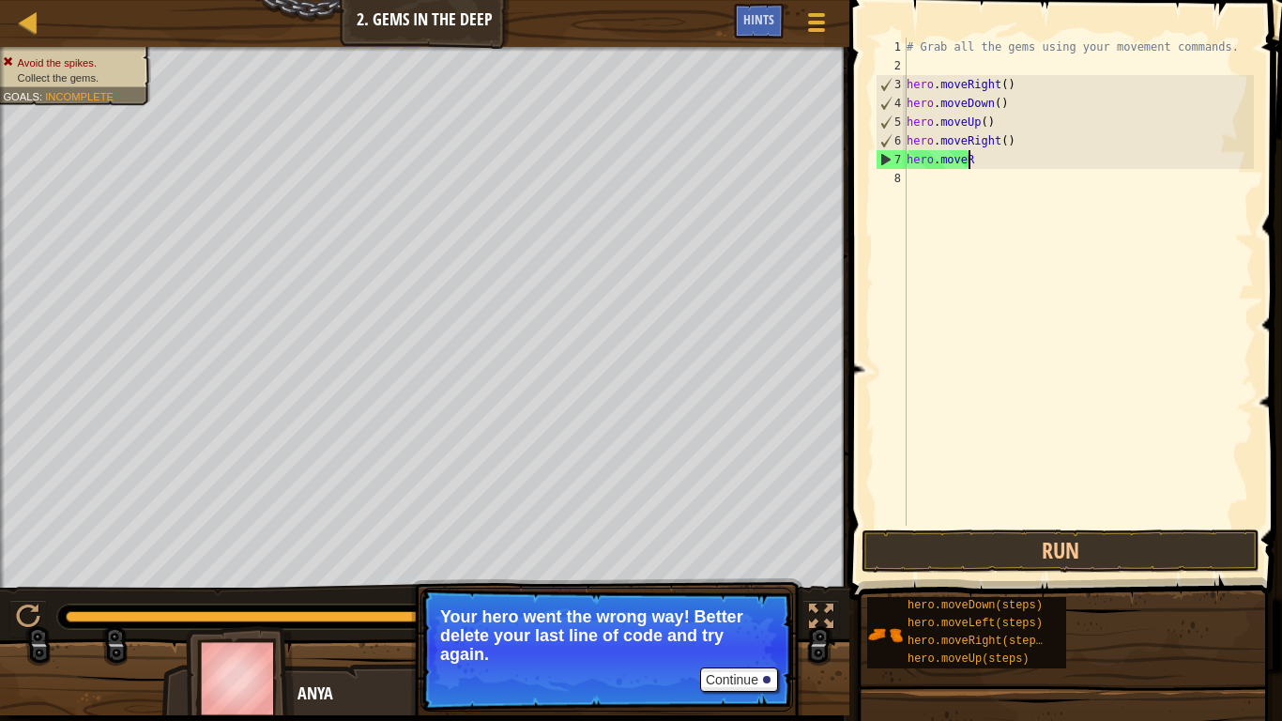
type textarea "h"
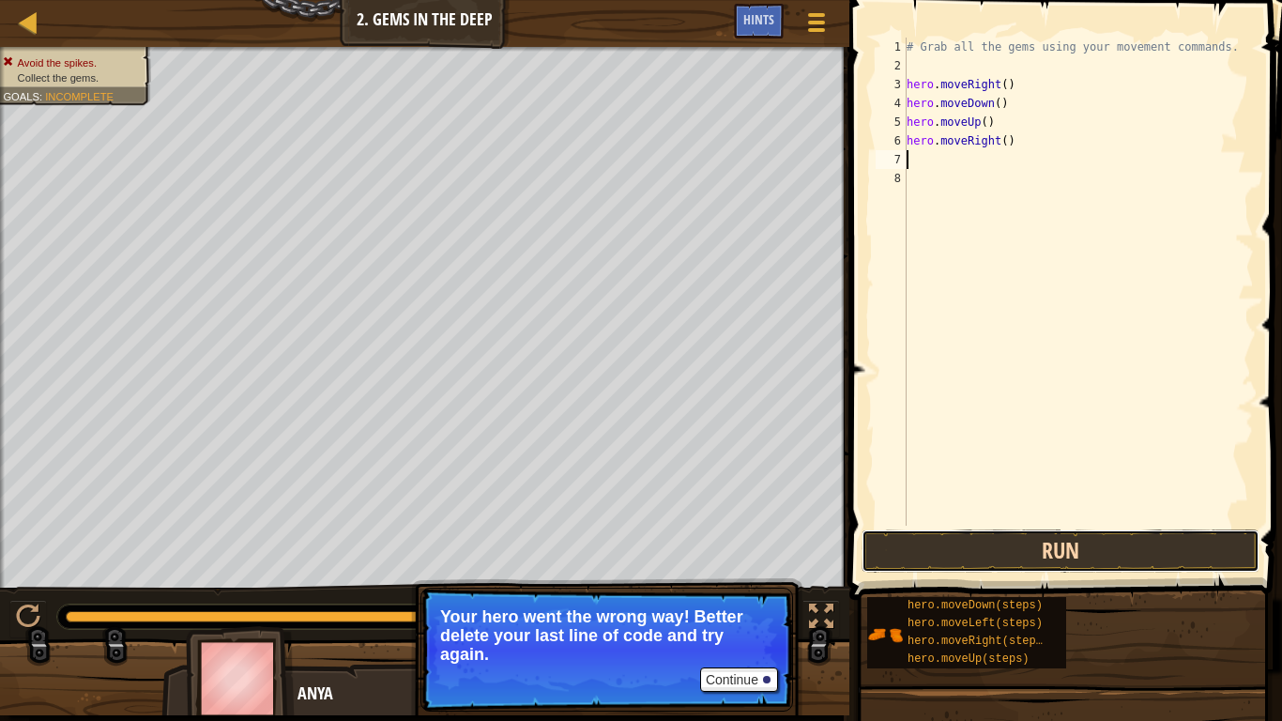
click at [1005, 552] on button "Run" at bounding box center [1061, 550] width 398 height 43
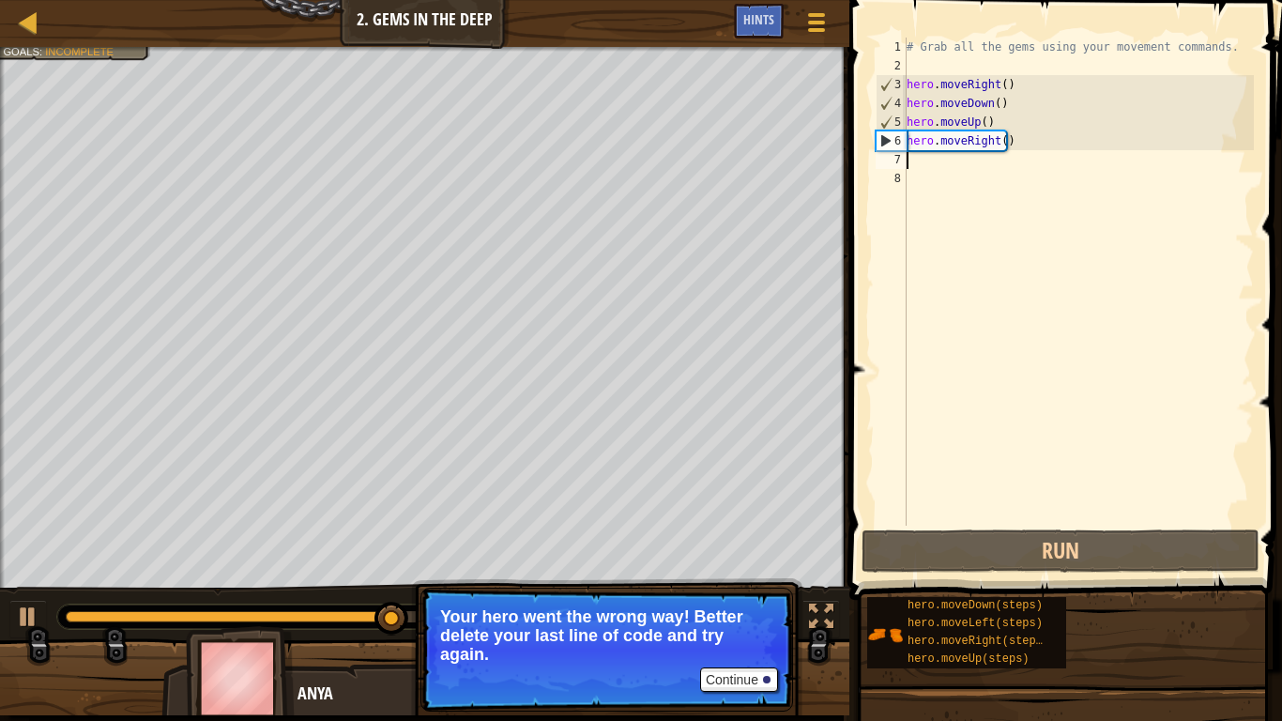
type textarea "h"
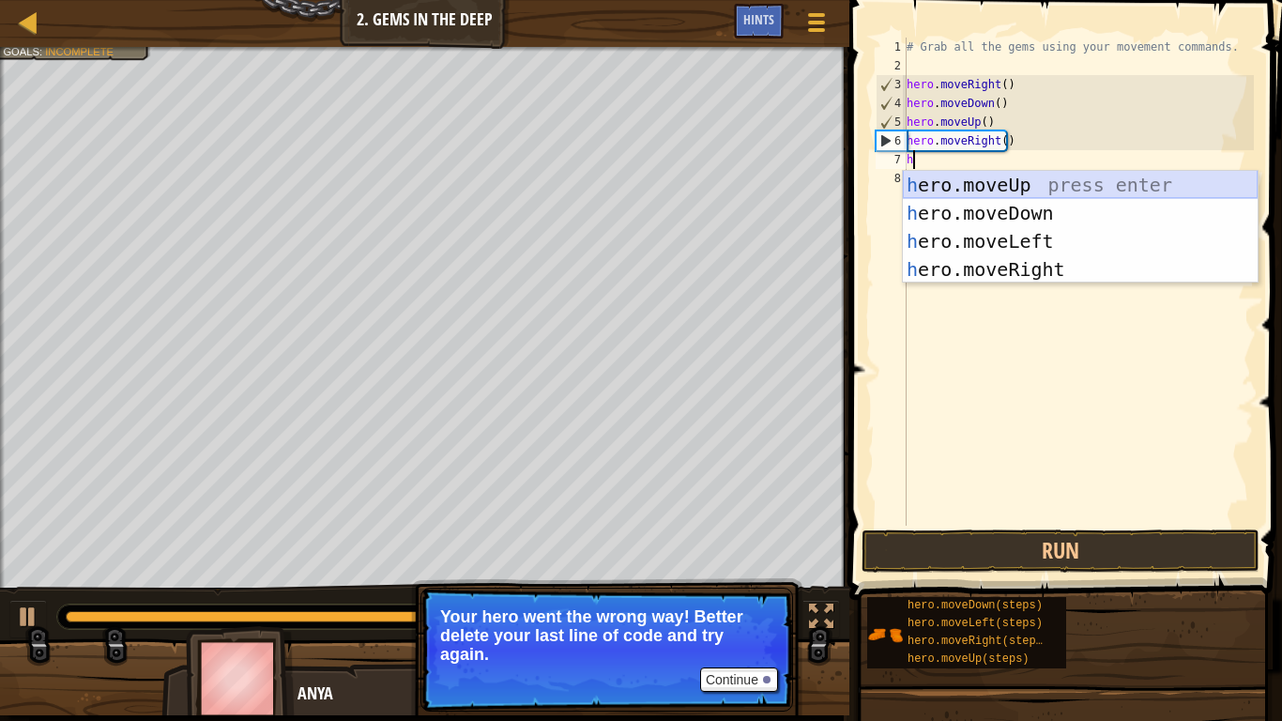
click at [1035, 178] on div "h ero.moveUp press enter h ero.moveDown press enter h ero.moveLeft press enter …" at bounding box center [1080, 255] width 355 height 169
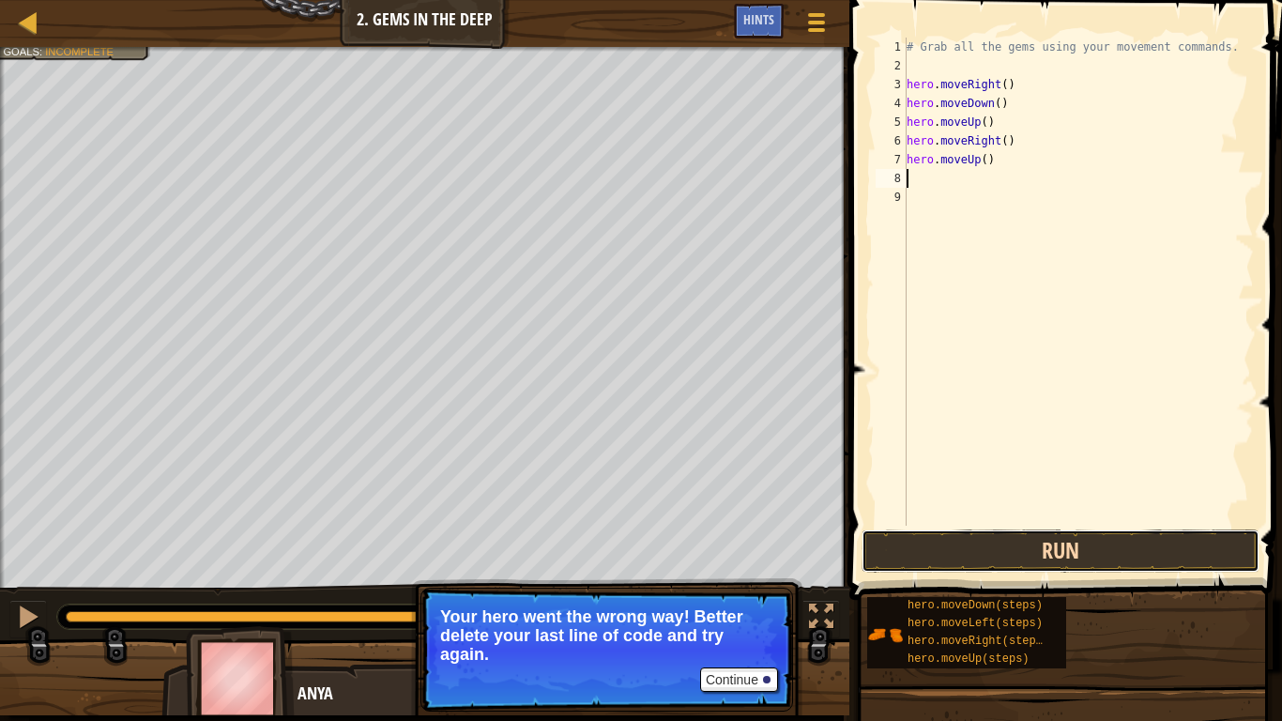
click at [1026, 549] on button "Run" at bounding box center [1061, 550] width 398 height 43
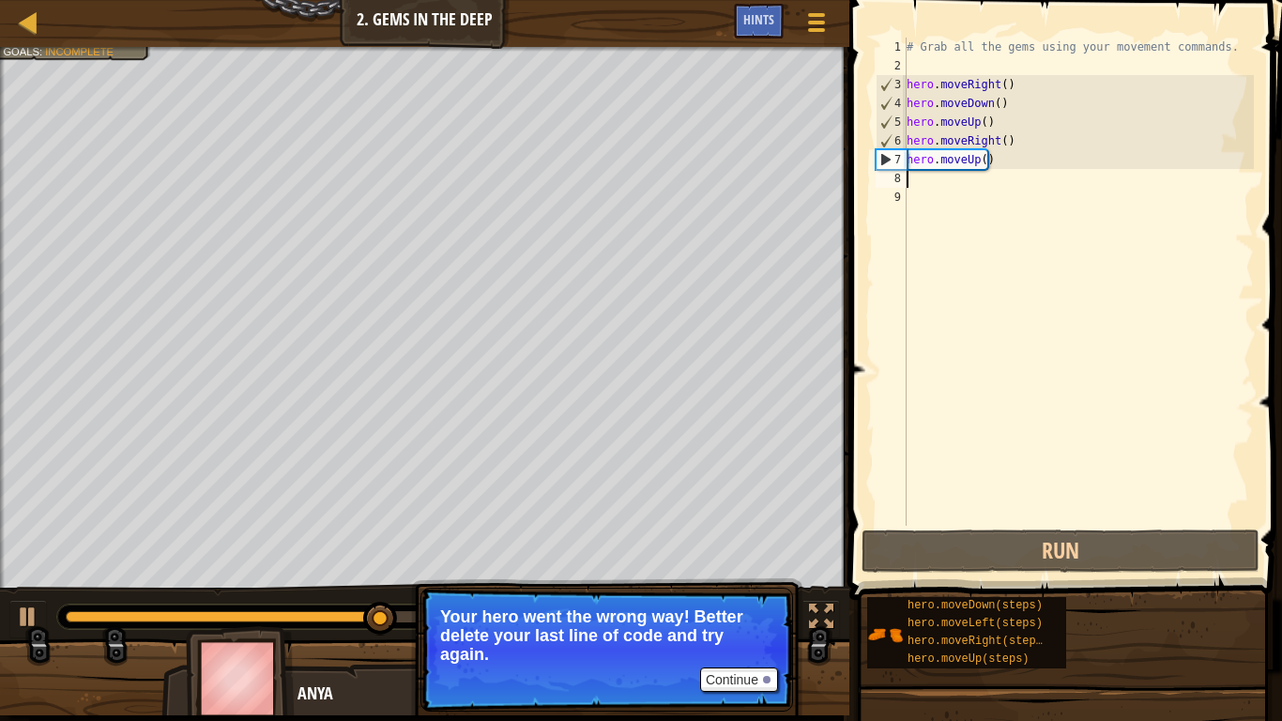
type textarea "h"
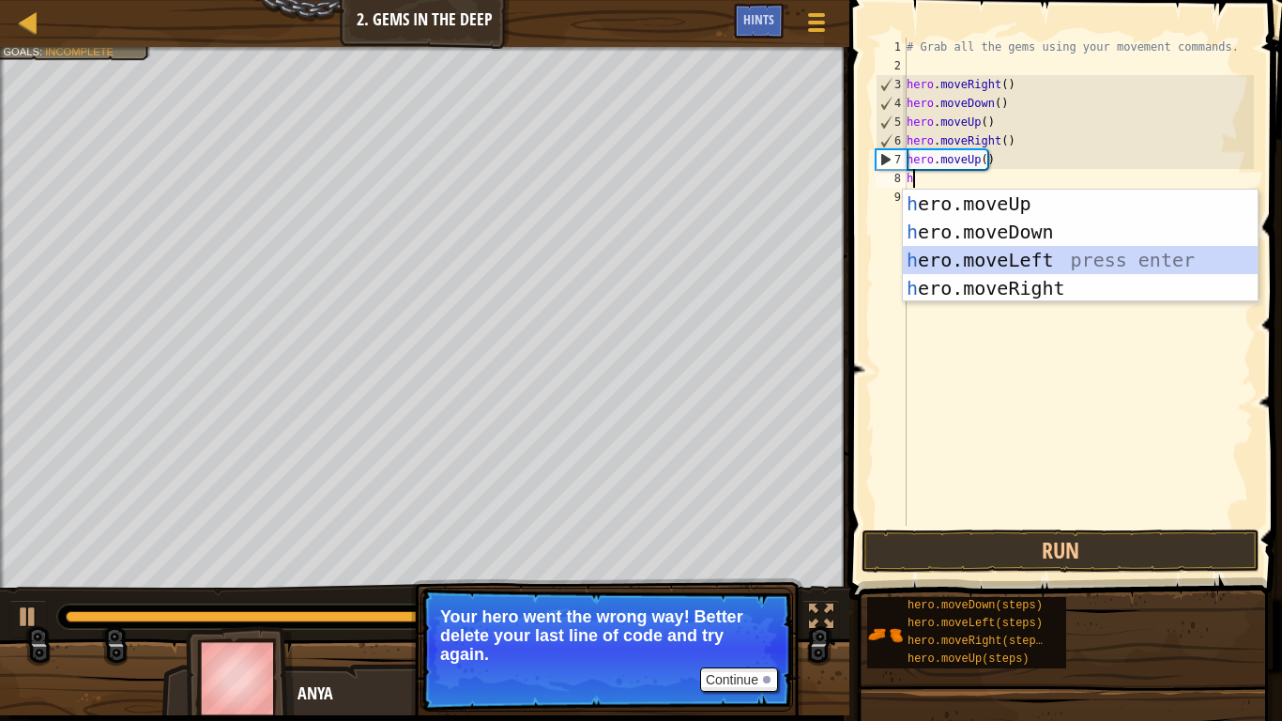
click at [1001, 264] on div "h ero.moveUp press enter h ero.moveDown press enter h ero.moveLeft press enter …" at bounding box center [1080, 274] width 355 height 169
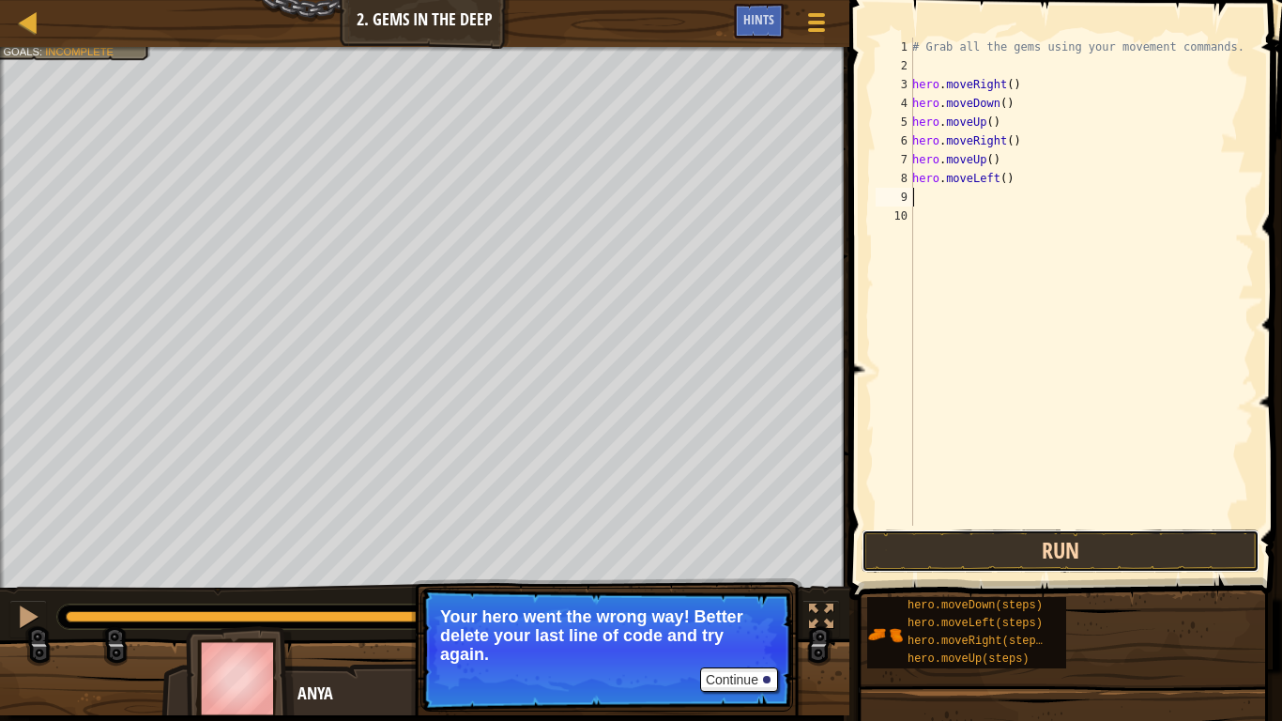
click at [1037, 543] on button "Run" at bounding box center [1061, 550] width 398 height 43
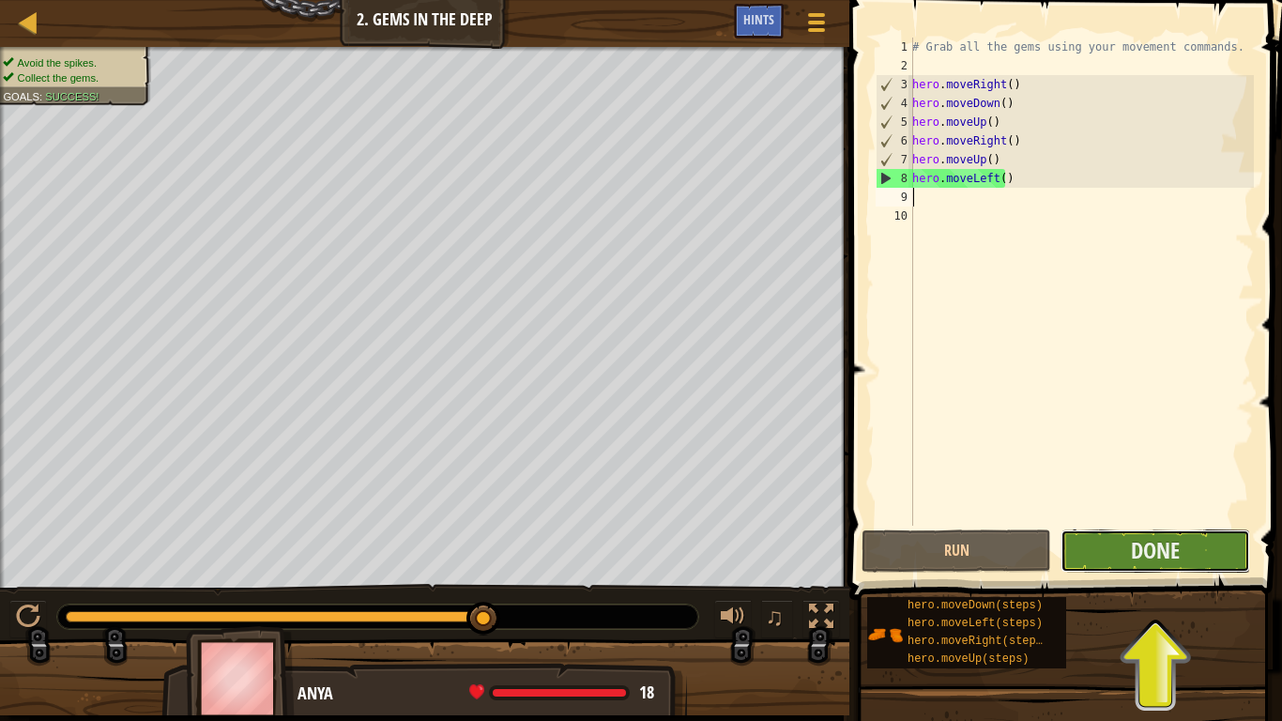
click at [1115, 550] on button "Done" at bounding box center [1156, 550] width 190 height 43
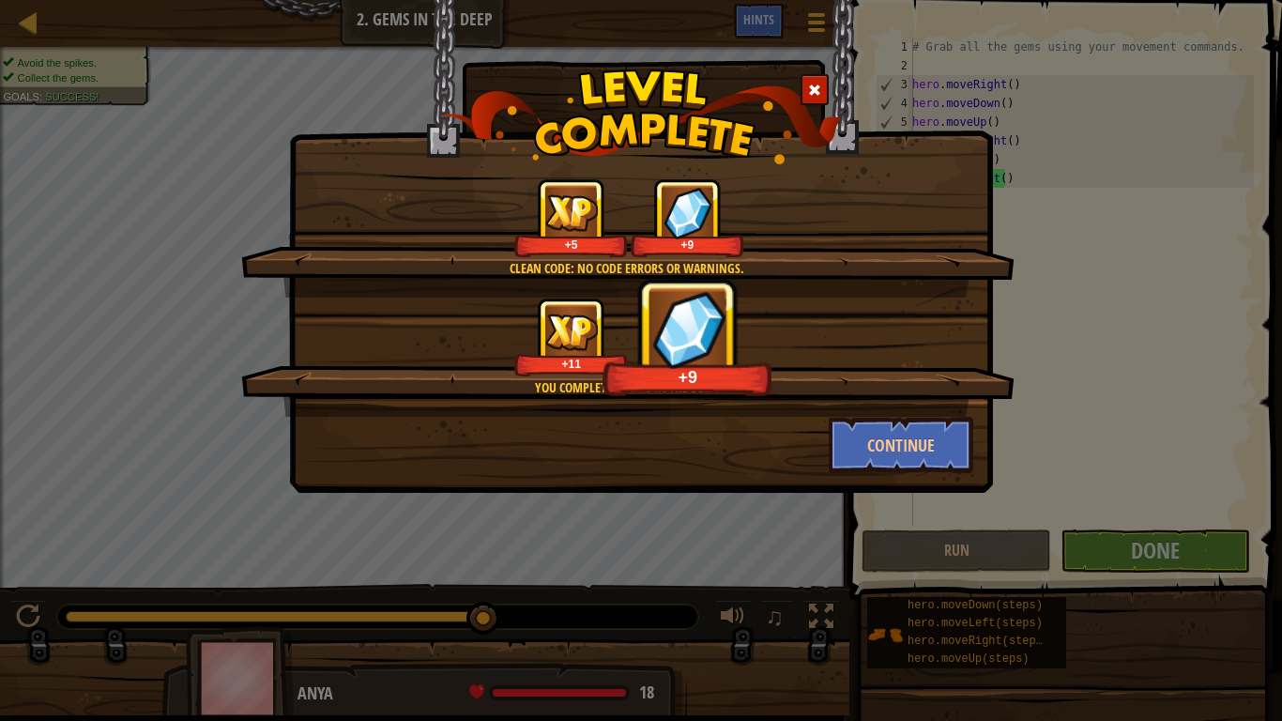
click at [853, 366] on div "+11 +9" at bounding box center [629, 337] width 728 height 79
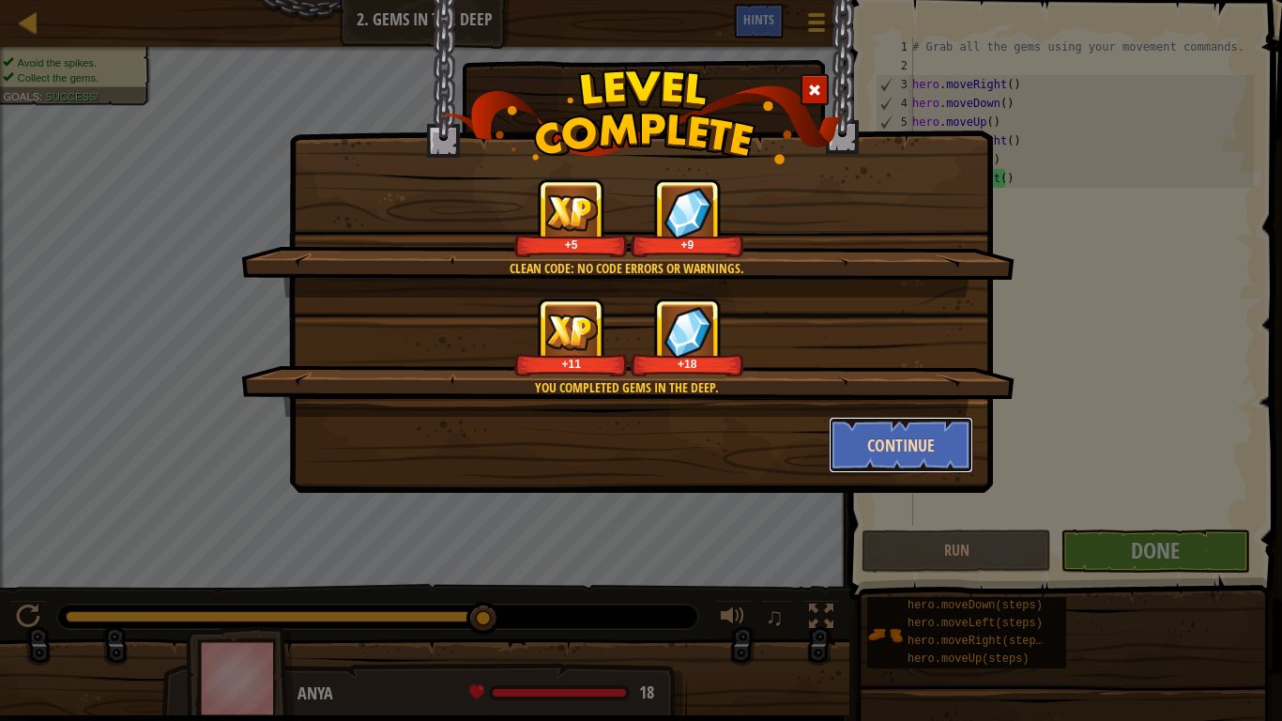
click at [893, 435] on button "Continue" at bounding box center [901, 445] width 145 height 56
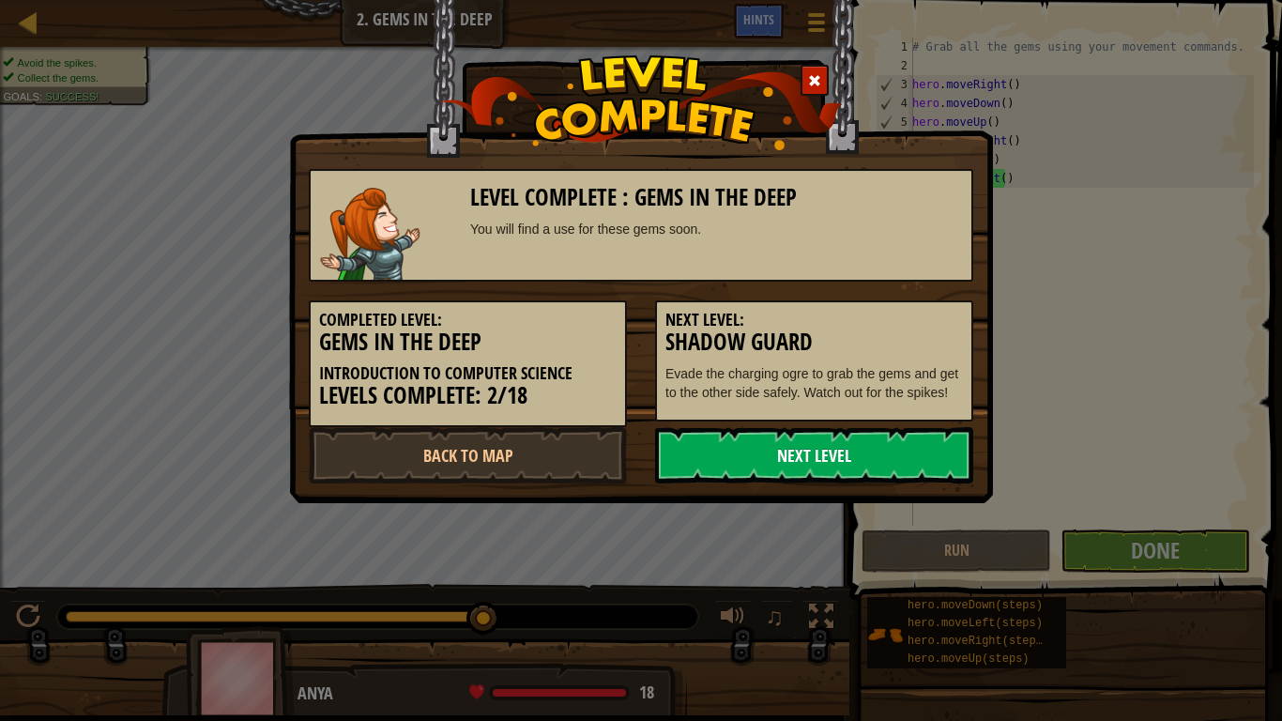
click at [836, 442] on link "Next Level" at bounding box center [814, 455] width 318 height 56
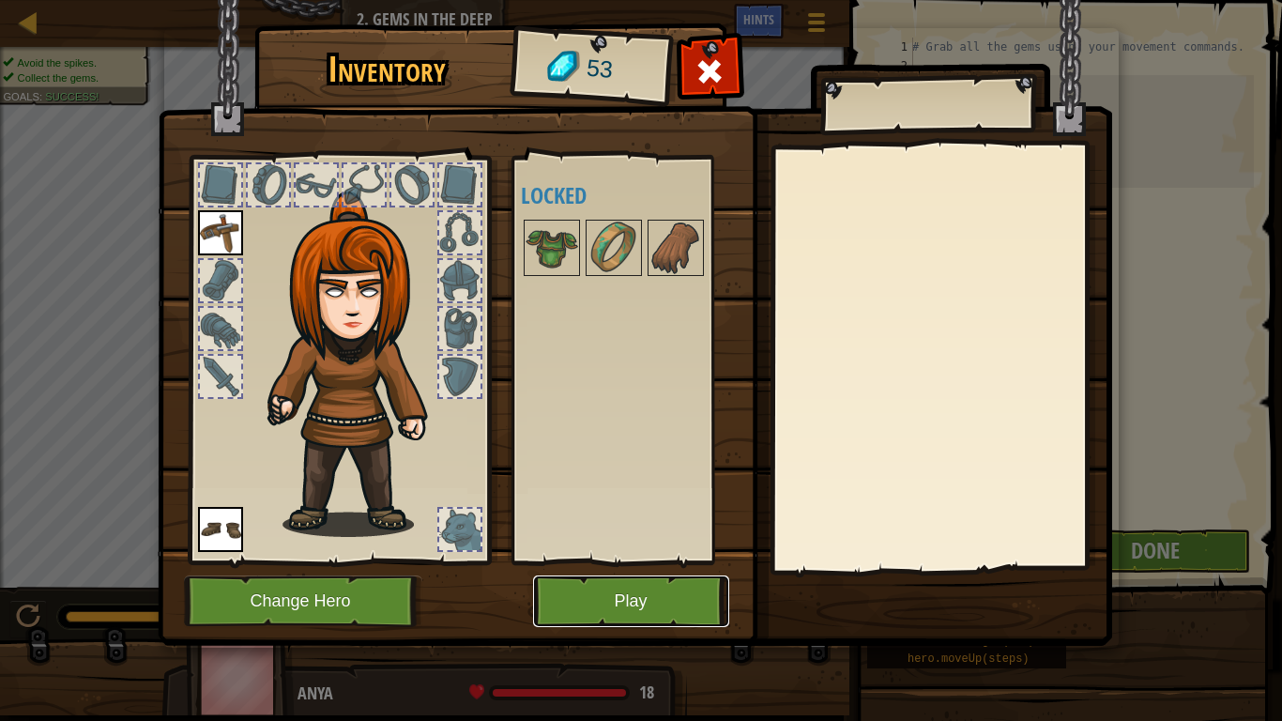
click at [649, 593] on button "Play" at bounding box center [631, 601] width 196 height 52
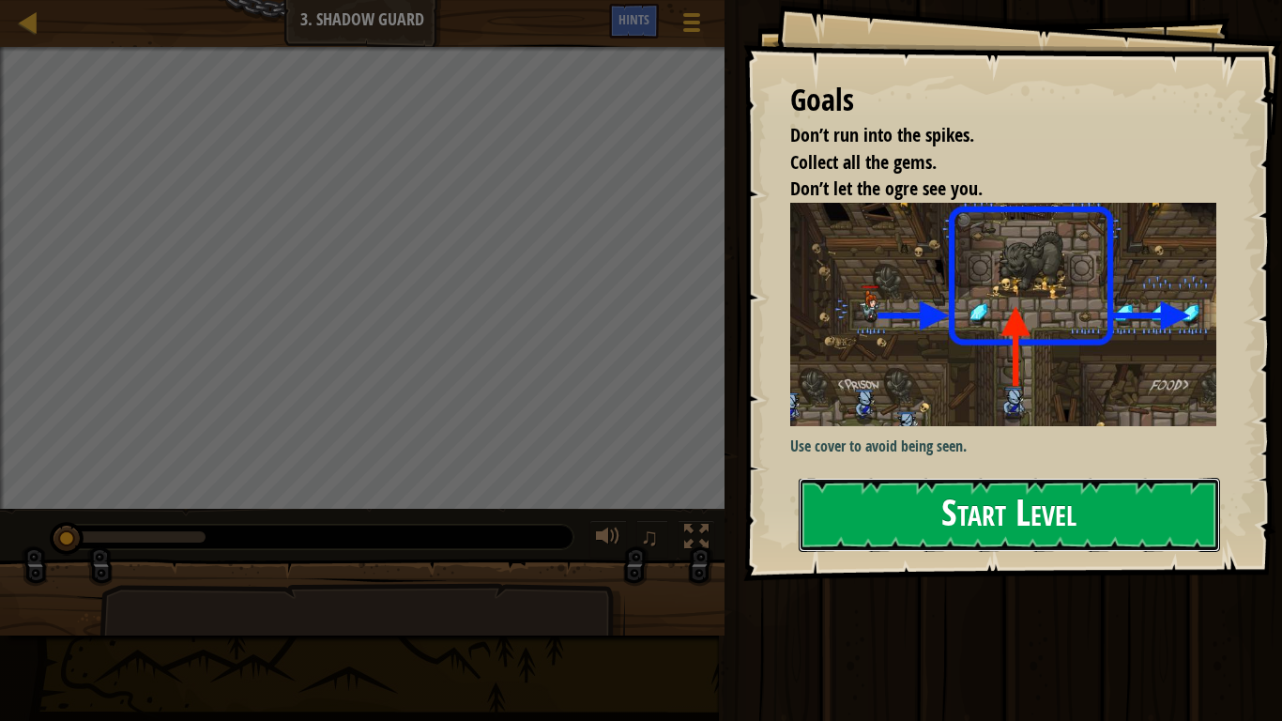
click at [945, 524] on button "Start Level" at bounding box center [1009, 515] width 421 height 74
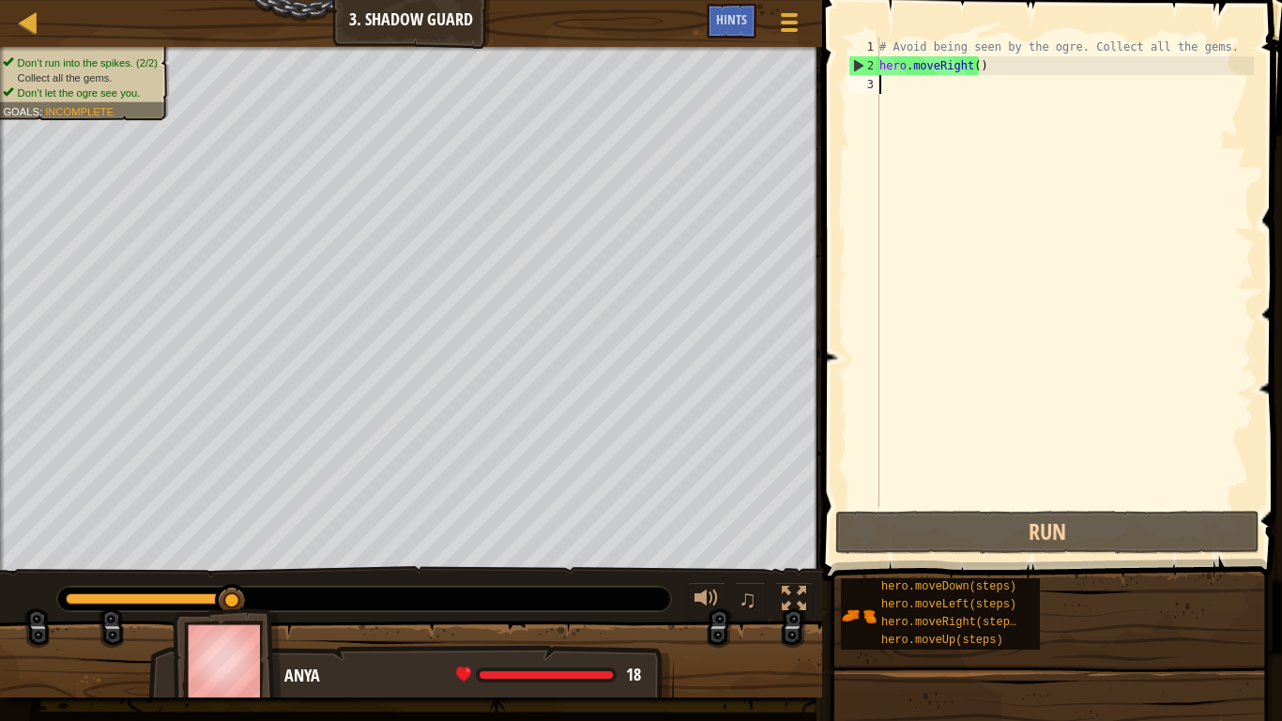
type textarea "h"
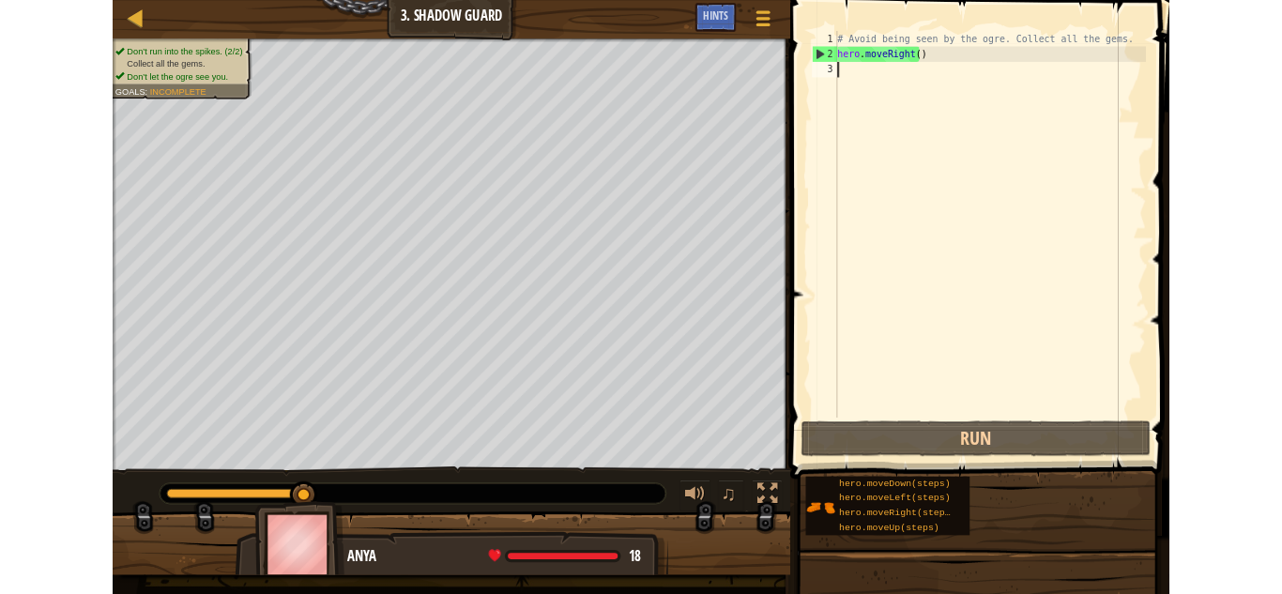
scroll to position [8, 0]
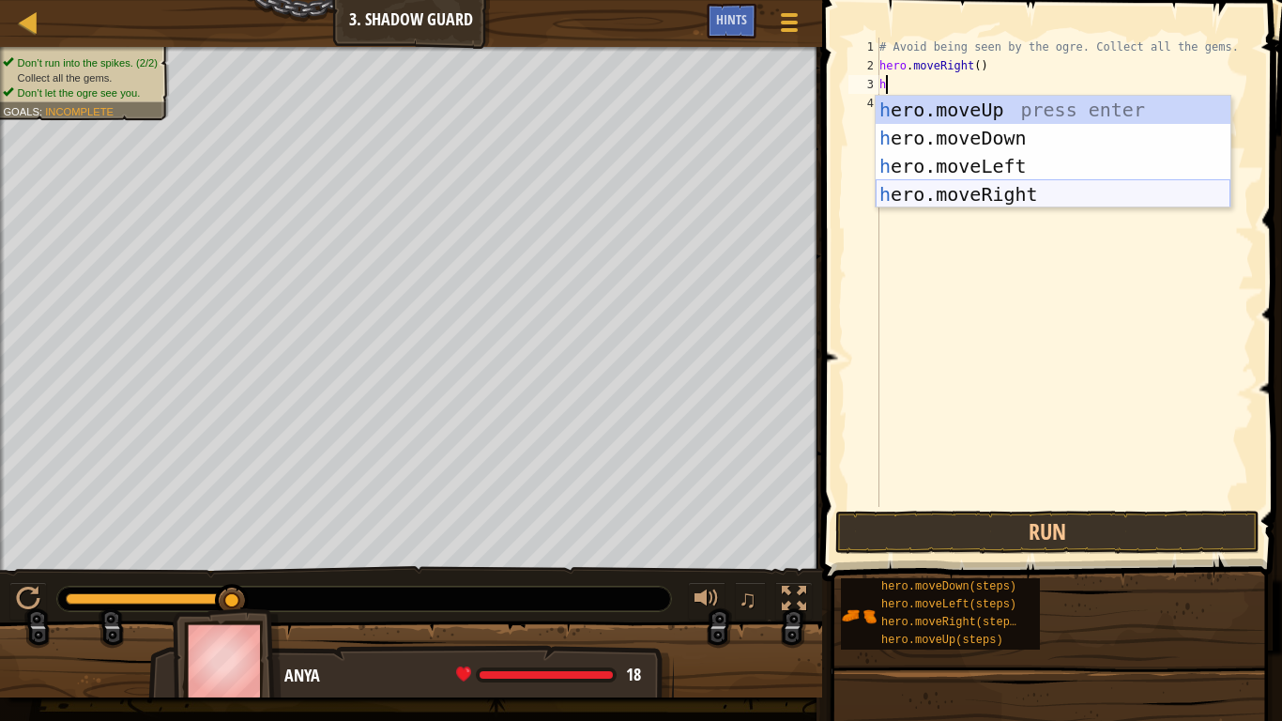
click at [1011, 185] on div "h ero.moveUp press enter h ero.moveDown press enter h ero.moveLeft press enter …" at bounding box center [1053, 180] width 355 height 169
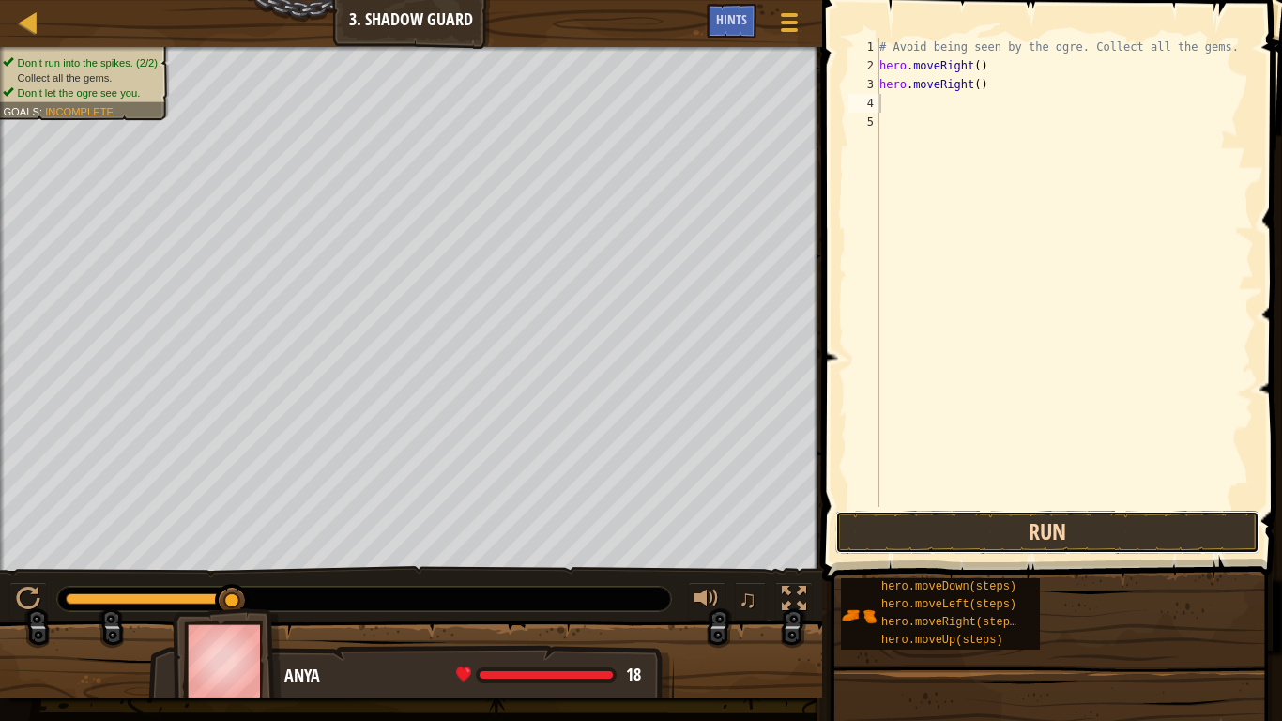
click at [1042, 537] on button "Run" at bounding box center [1047, 532] width 424 height 43
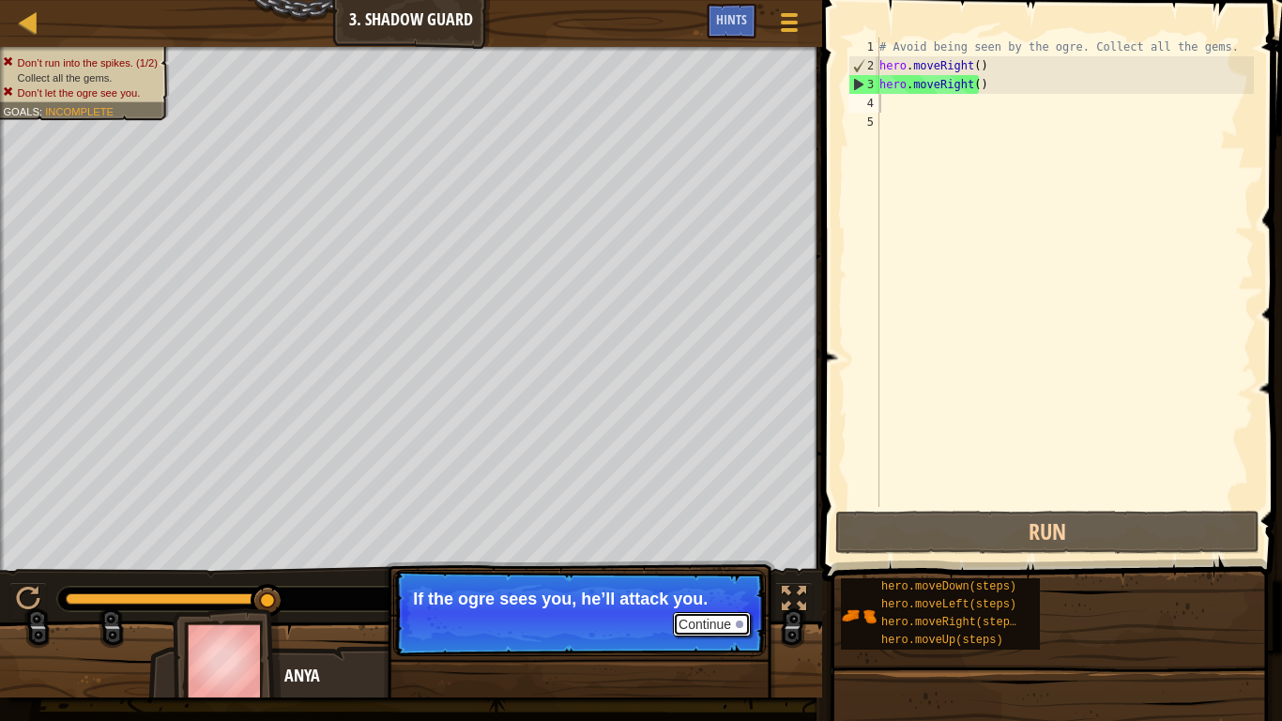
click at [726, 593] on button "Continue" at bounding box center [712, 624] width 78 height 24
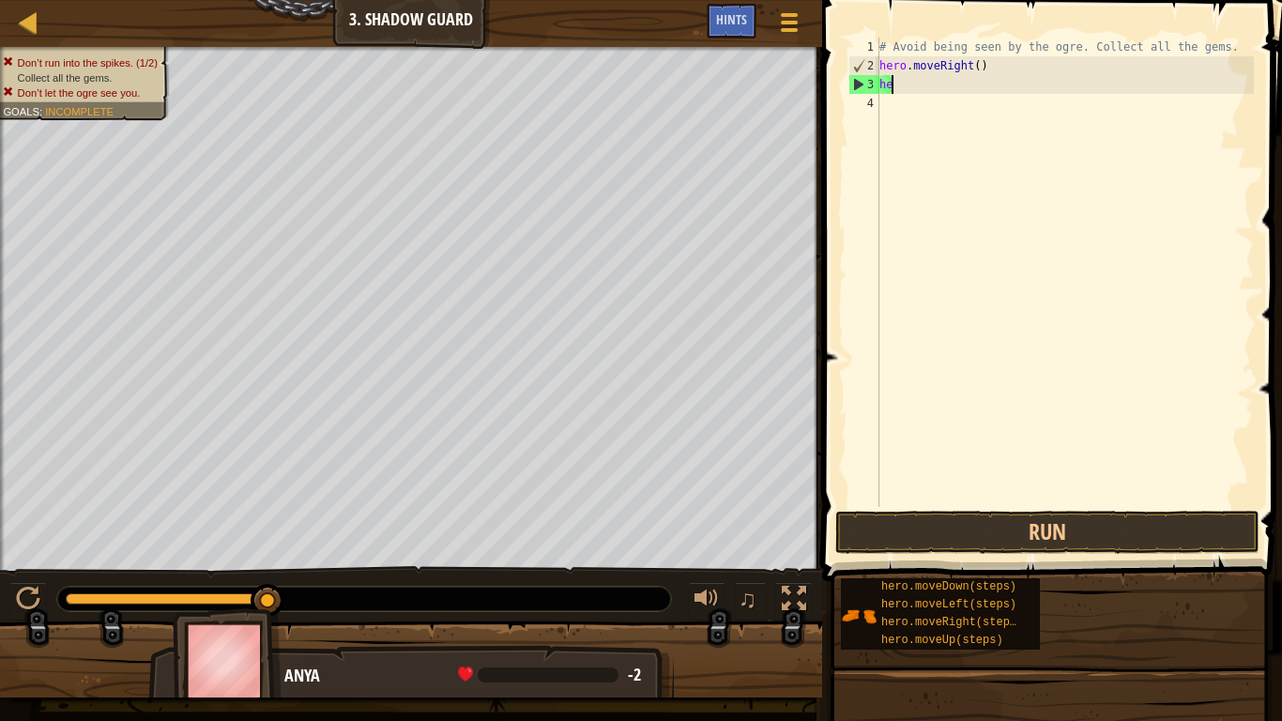
type textarea "h"
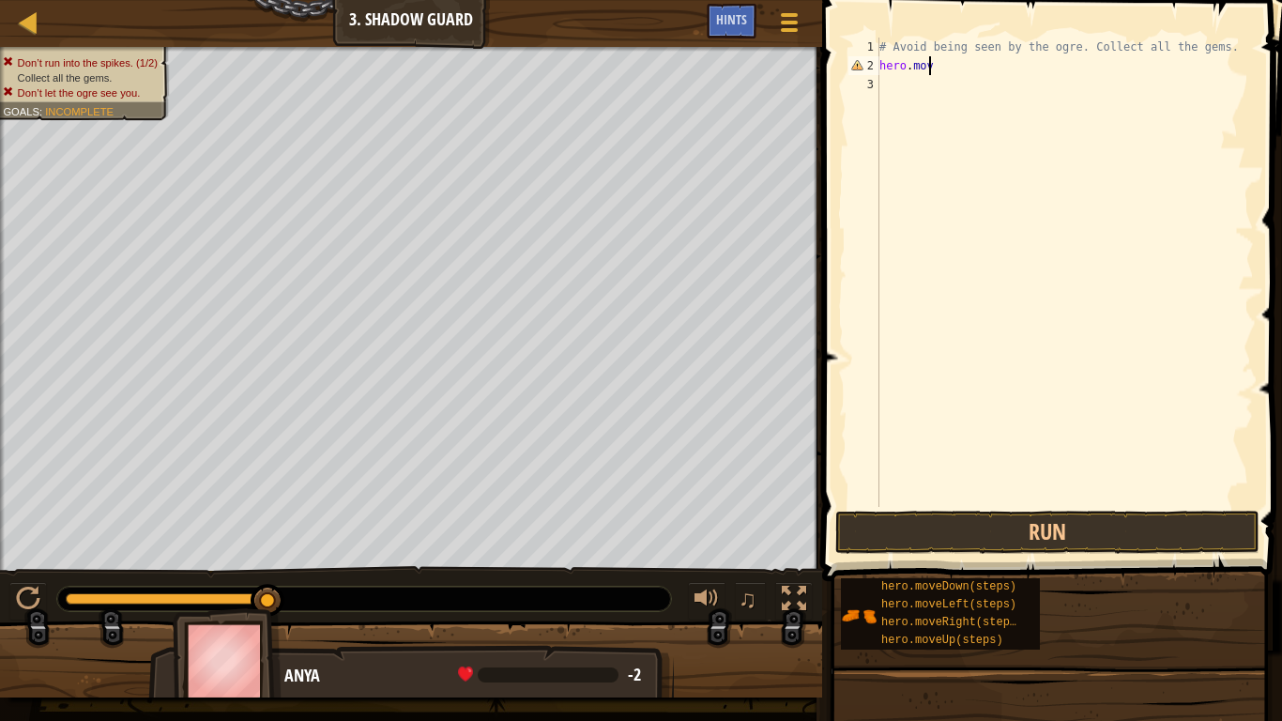
type textarea "h"
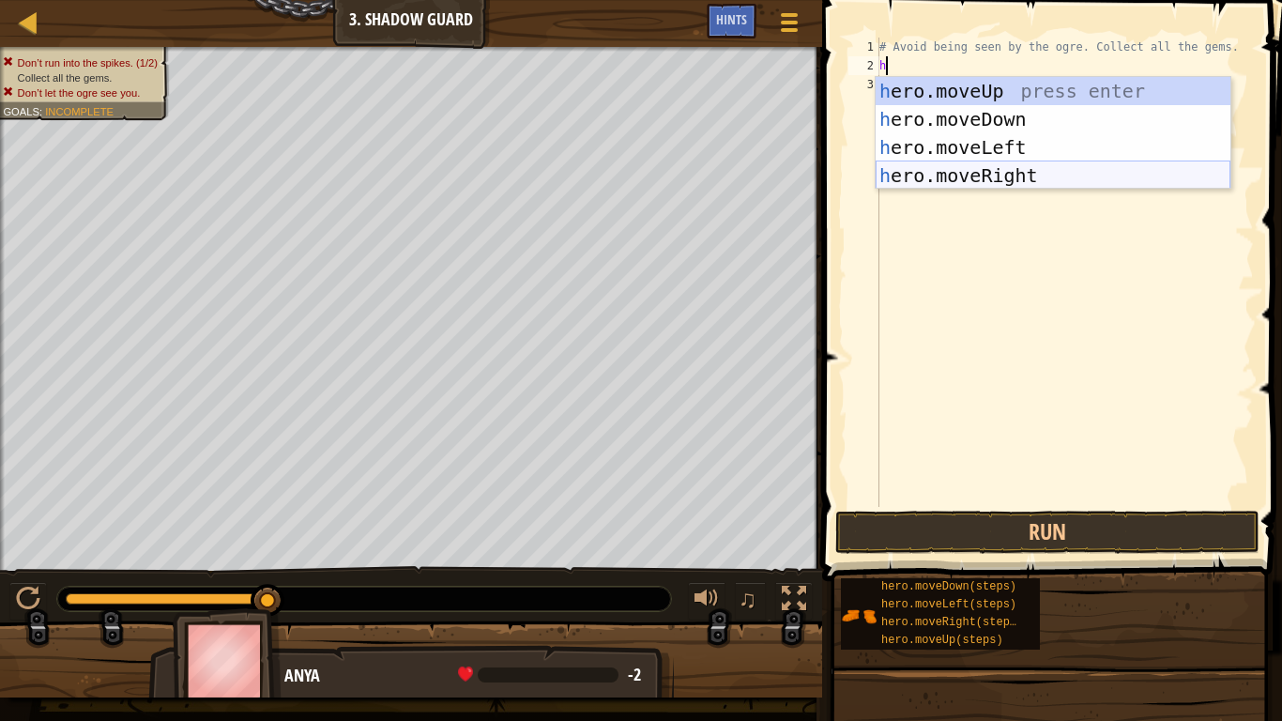
click at [1033, 180] on div "h ero.moveUp press enter h ero.moveDown press enter h ero.moveLeft press enter …" at bounding box center [1053, 161] width 355 height 169
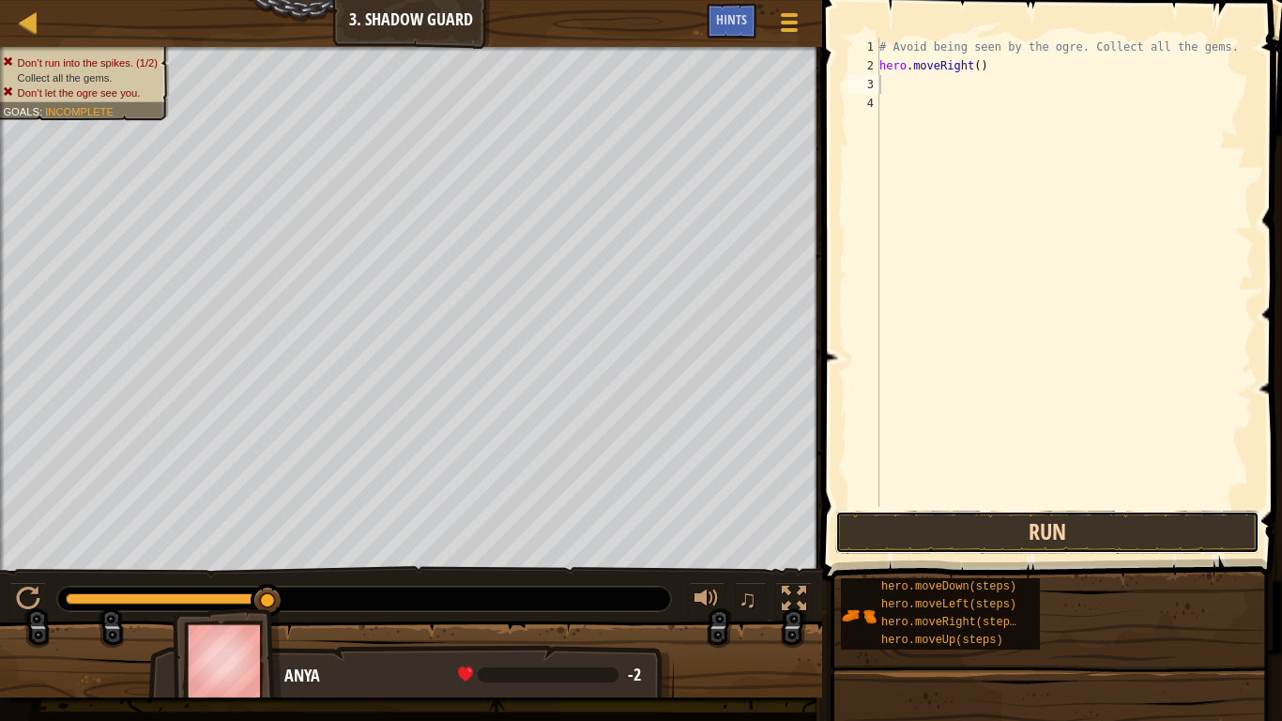
click at [969, 521] on button "Run" at bounding box center [1047, 532] width 424 height 43
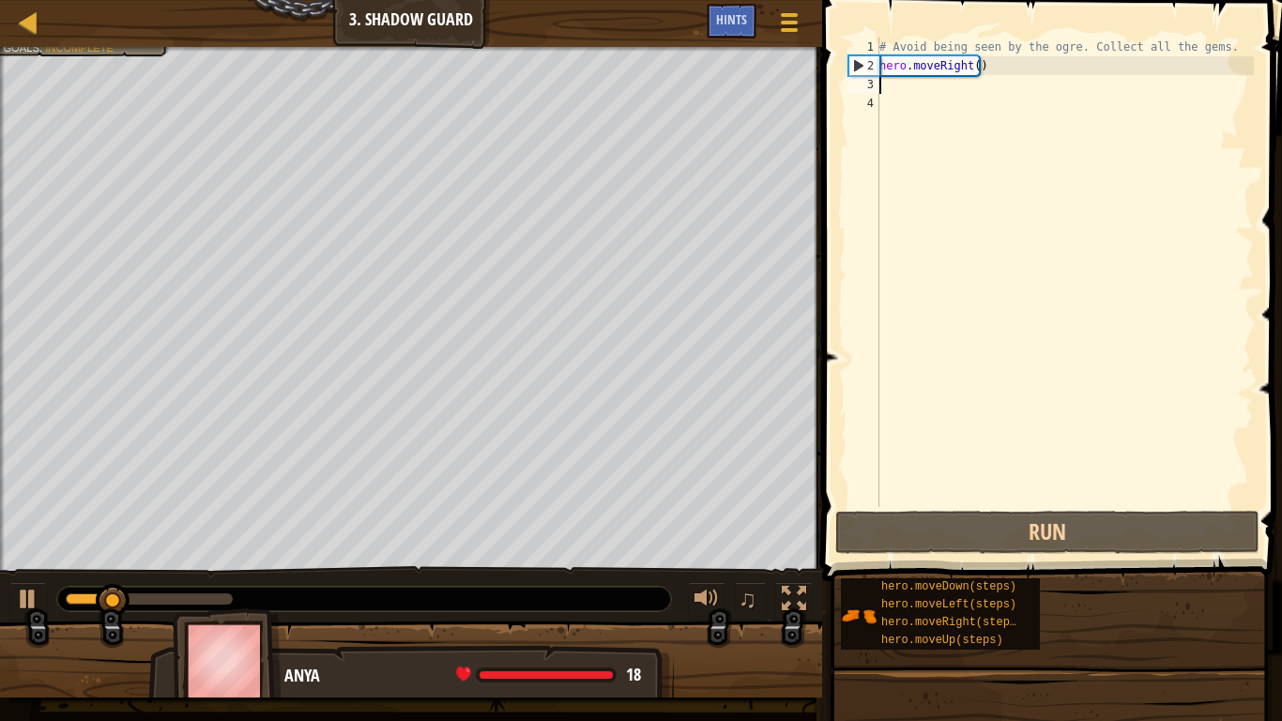
type textarea "h"
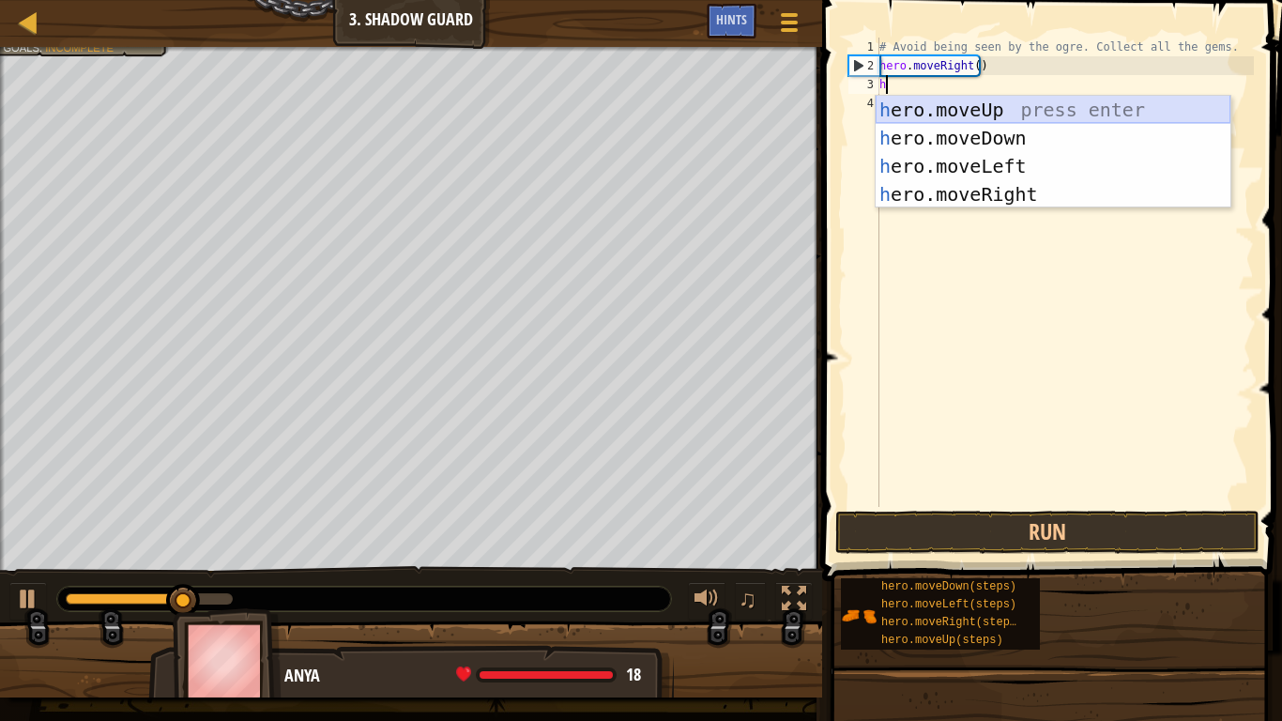
click at [1004, 102] on div "h ero.moveUp press enter h ero.moveDown press enter h ero.moveLeft press enter …" at bounding box center [1053, 180] width 355 height 169
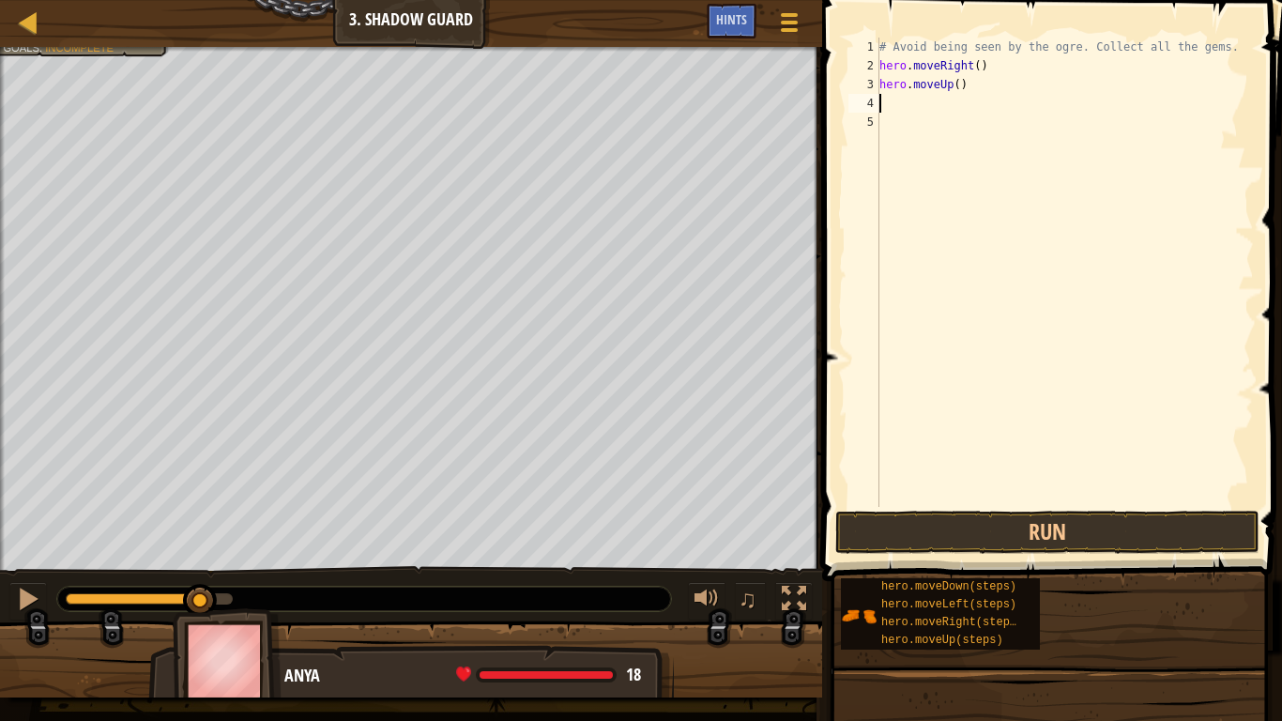
type textarea "h"
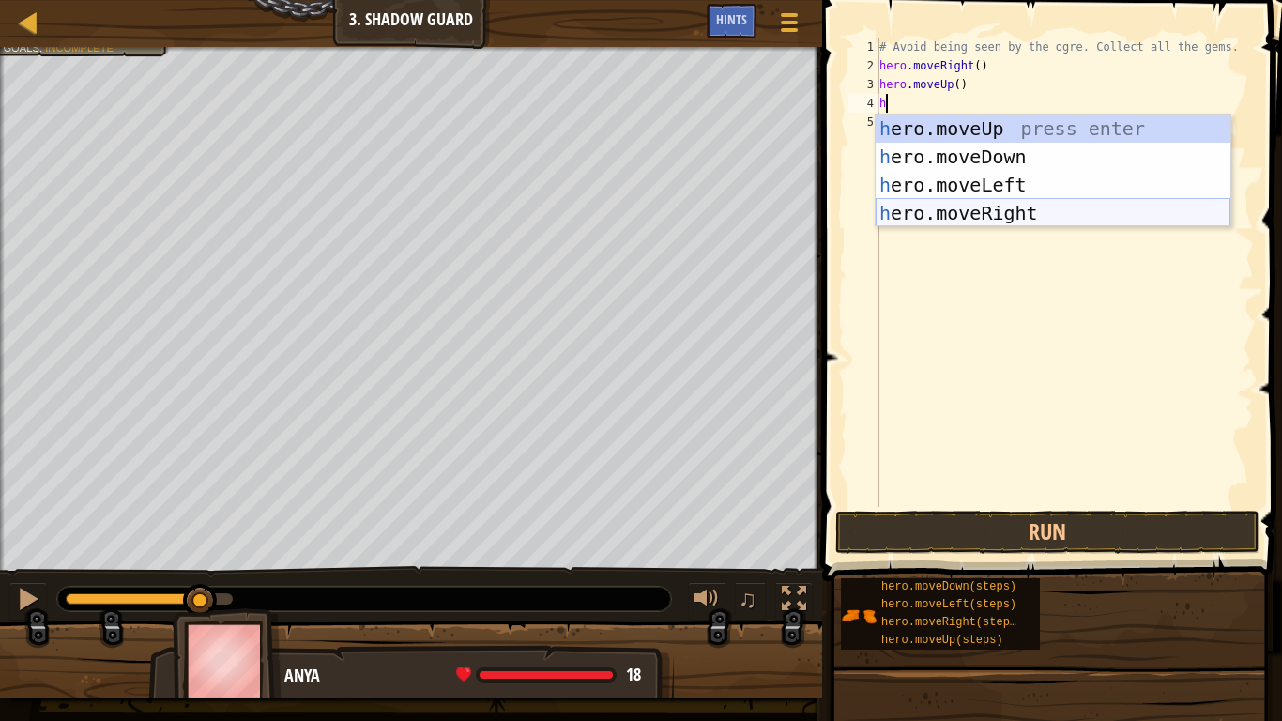
click at [1011, 206] on div "h ero.moveUp press enter h ero.moveDown press enter h ero.moveLeft press enter …" at bounding box center [1053, 199] width 355 height 169
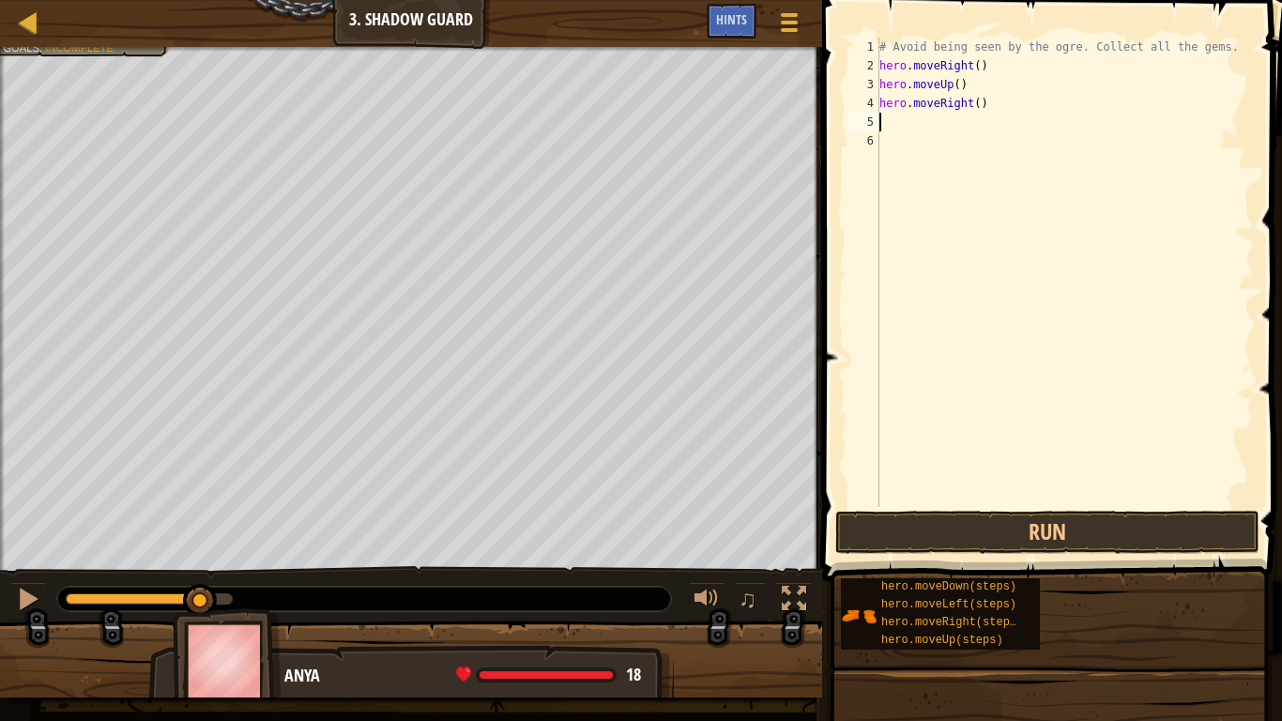
type textarea "h"
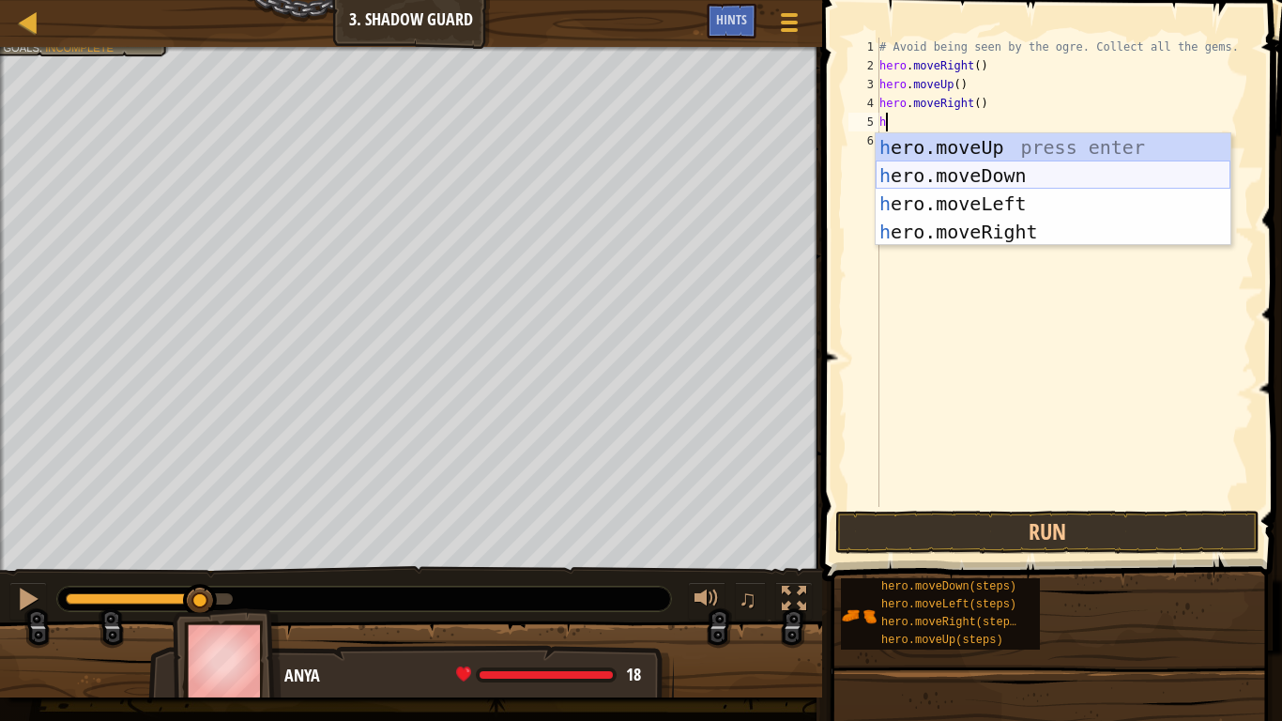
click at [994, 170] on div "h ero.moveUp press enter h ero.moveDown press enter h ero.moveLeft press enter …" at bounding box center [1053, 217] width 355 height 169
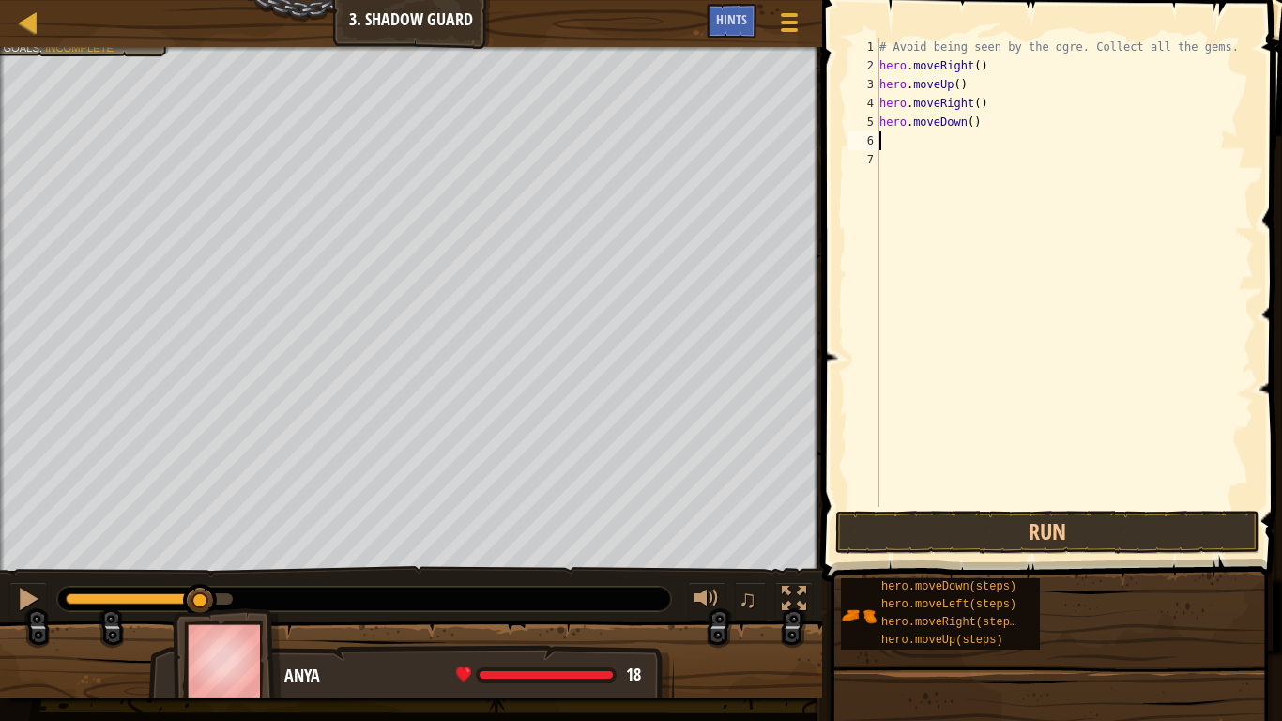
type textarea "h"
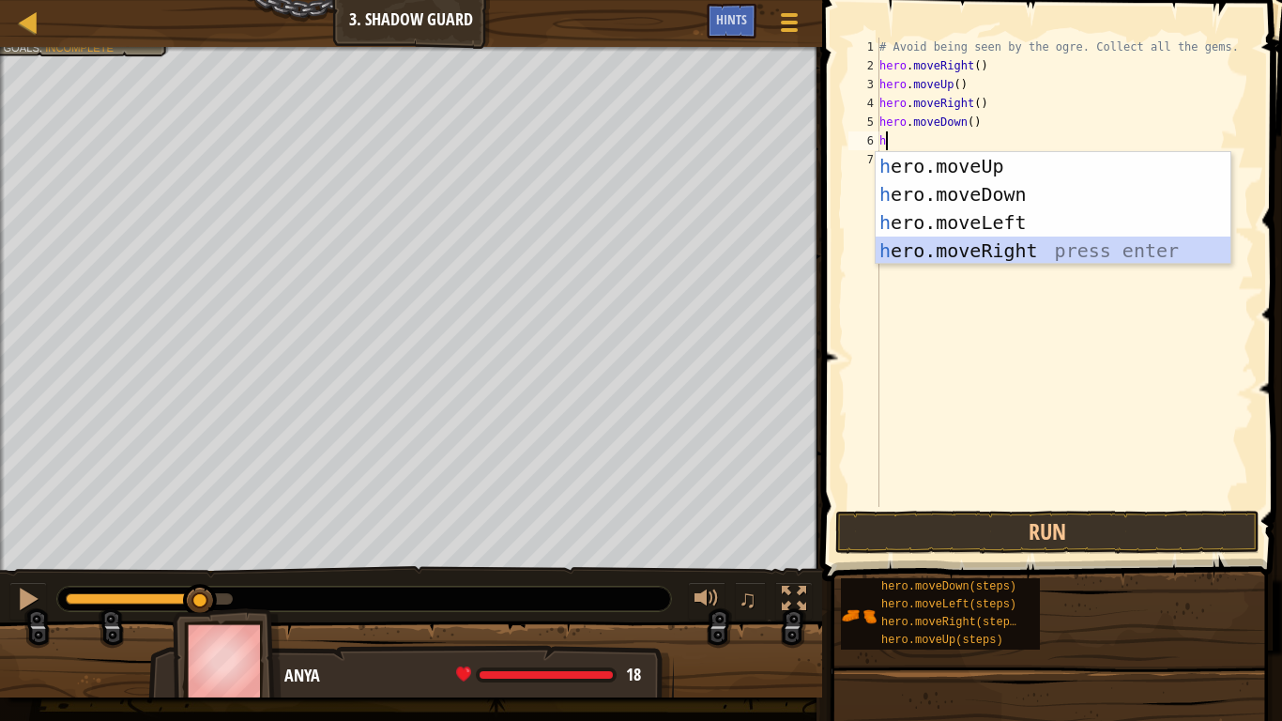
click at [1023, 244] on div "h ero.moveUp press enter h ero.moveDown press enter h ero.moveLeft press enter …" at bounding box center [1053, 236] width 355 height 169
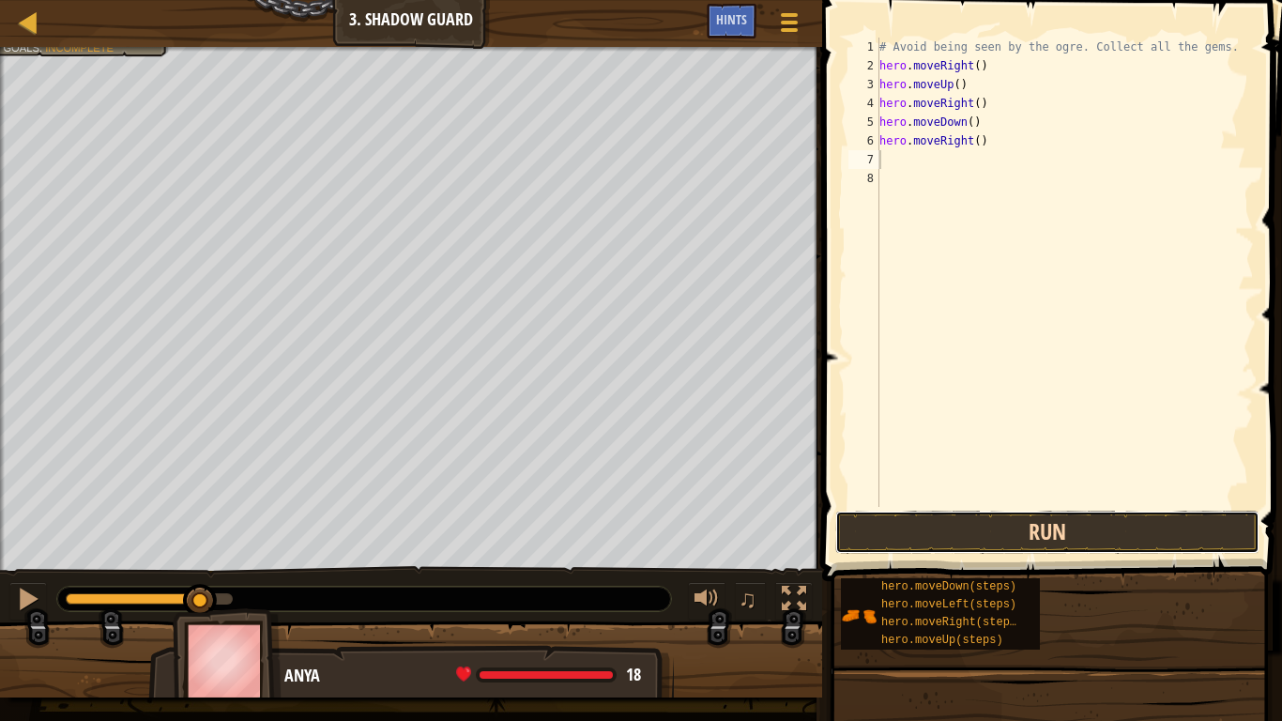
click at [1083, 538] on button "Run" at bounding box center [1047, 532] width 424 height 43
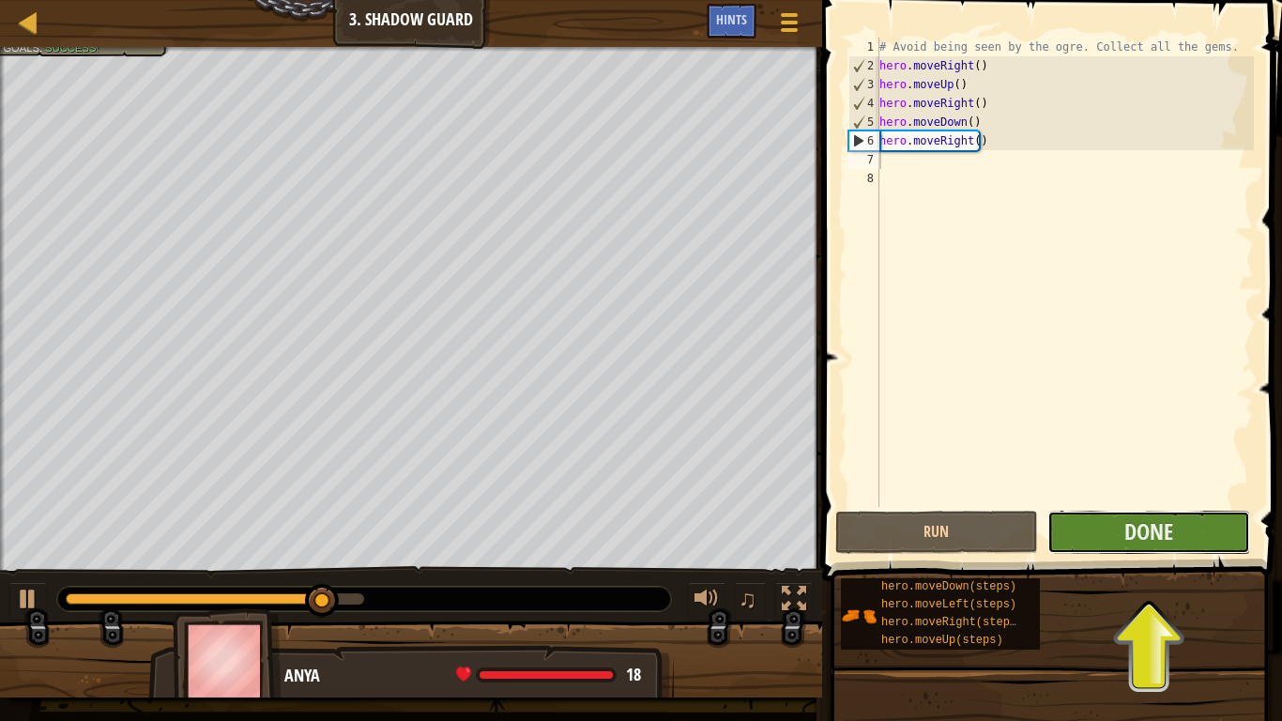
click at [1094, 533] on button "Done" at bounding box center [1148, 532] width 203 height 43
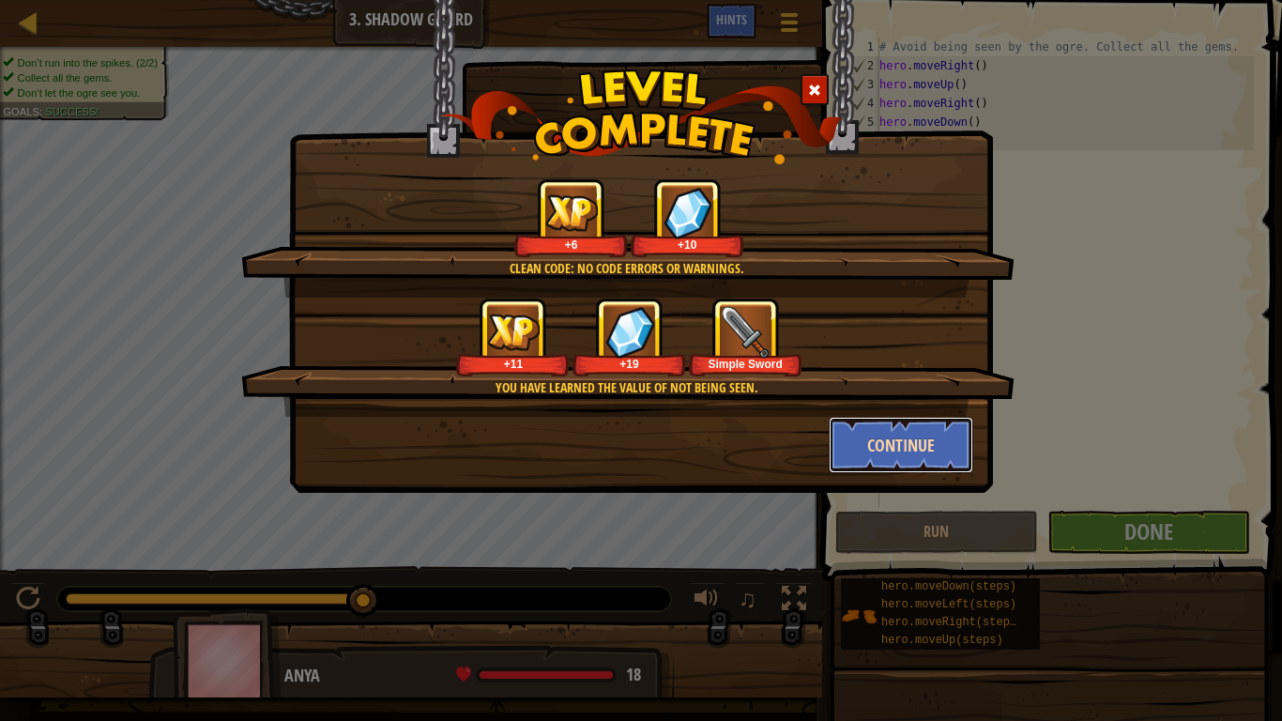
click at [898, 439] on button "Continue" at bounding box center [901, 445] width 145 height 56
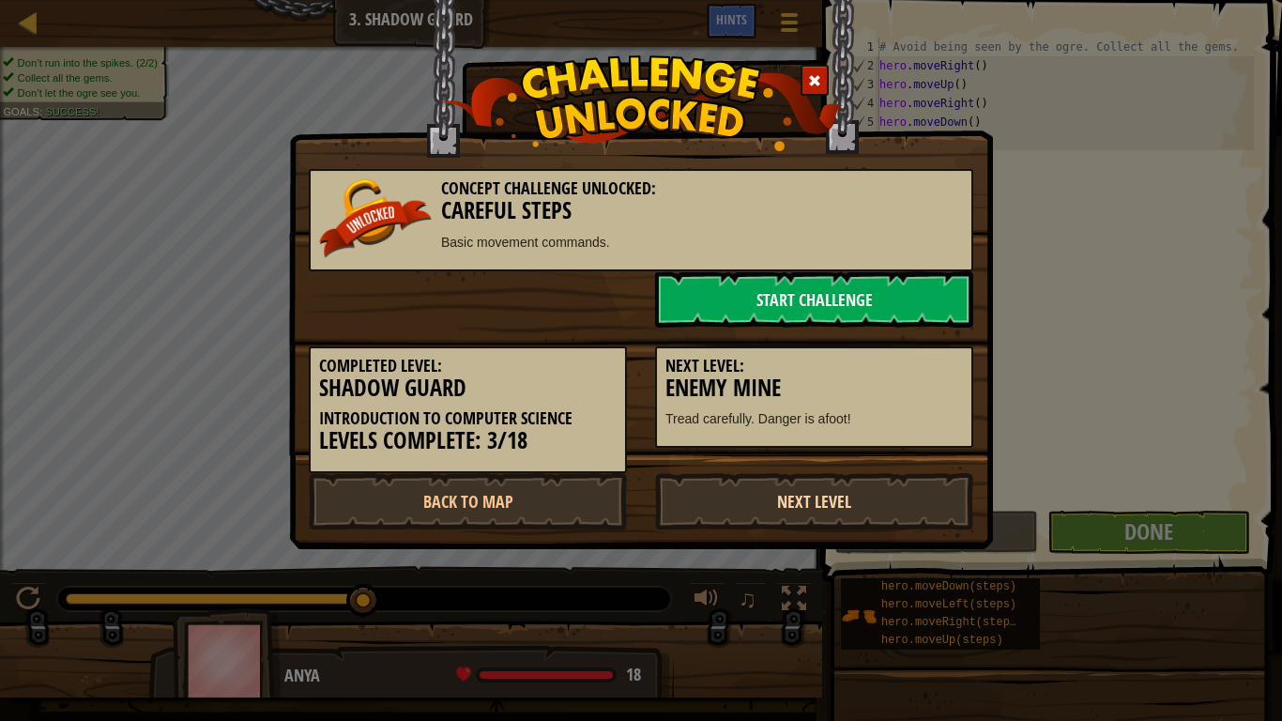
click at [781, 498] on link "Next Level" at bounding box center [814, 501] width 318 height 56
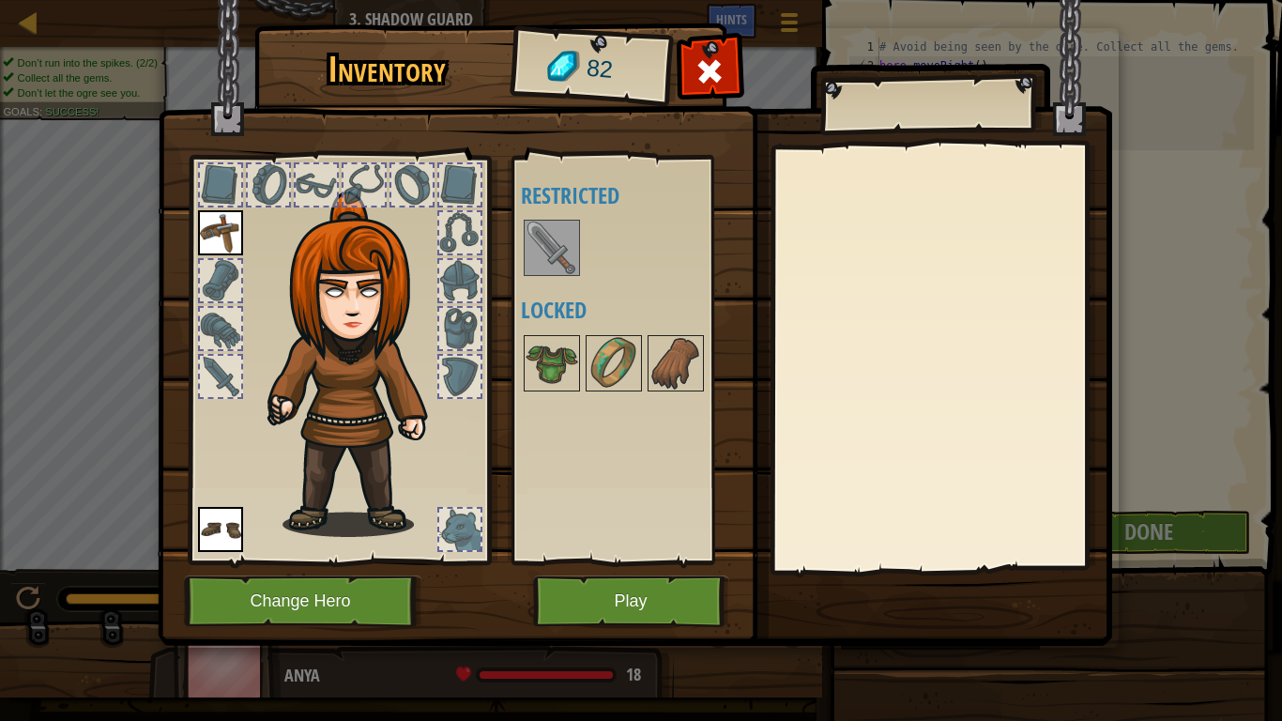
click at [568, 252] on img at bounding box center [552, 248] width 53 height 53
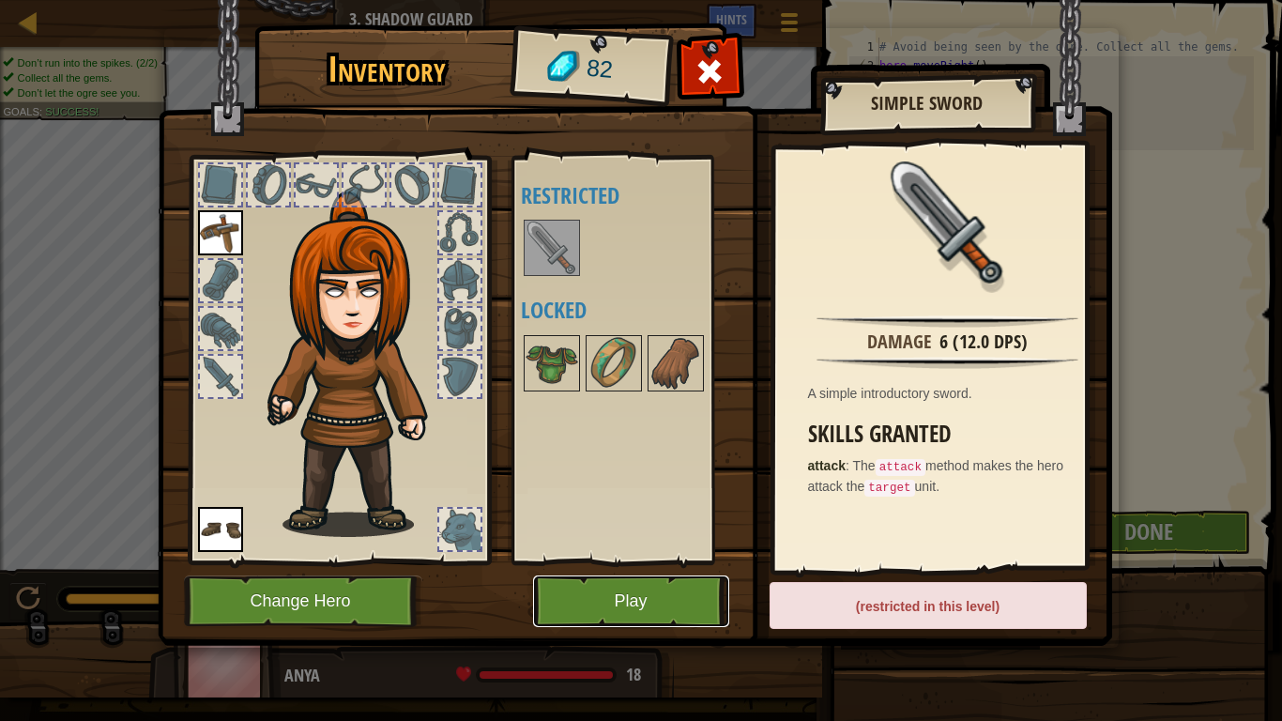
click at [646, 593] on button "Play" at bounding box center [631, 601] width 196 height 52
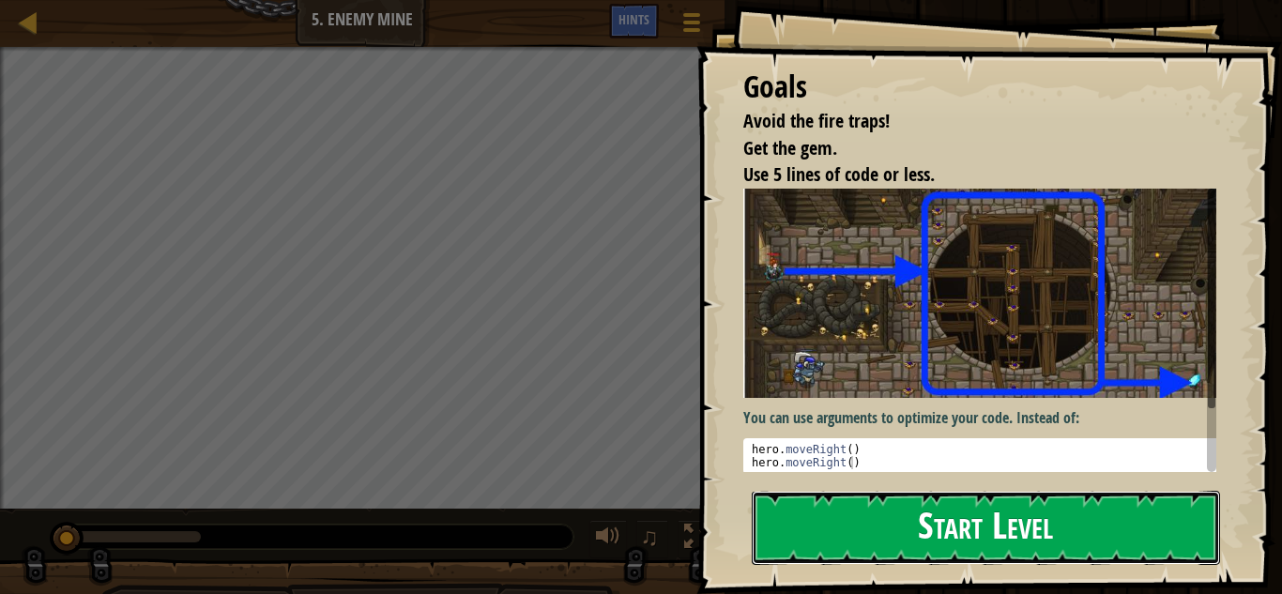
click at [978, 523] on button "Start Level" at bounding box center [986, 528] width 468 height 74
